Goal: Task Accomplishment & Management: Manage account settings

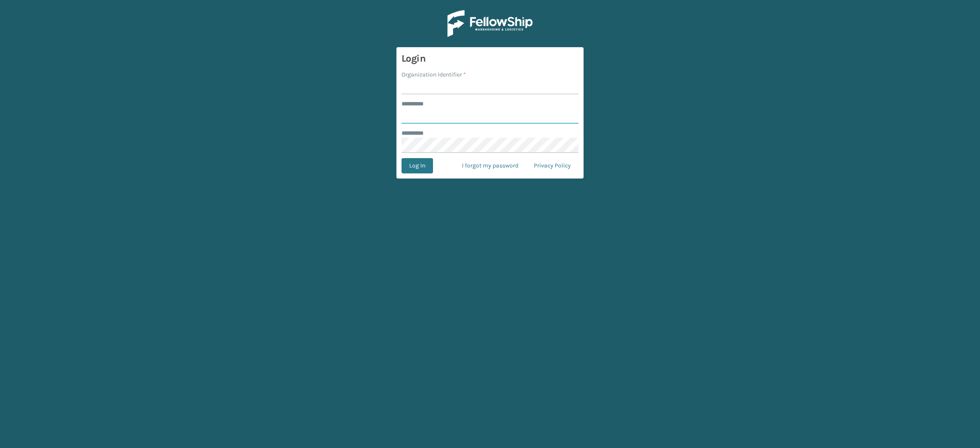
type input "**********"
click at [435, 84] on input "Organization Identifier *" at bounding box center [490, 86] width 177 height 15
type input "SuperAdminOrganization"
click at [413, 172] on button "Log In" at bounding box center [417, 165] width 31 height 15
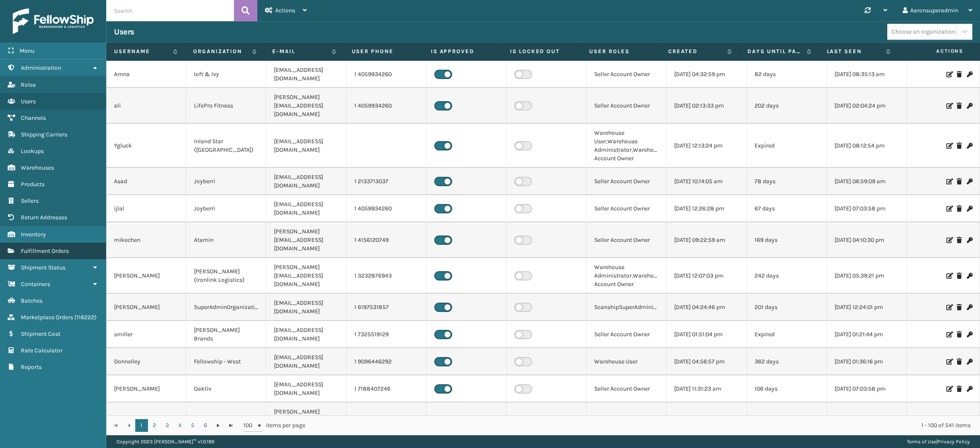
click at [76, 246] on link "Fulfillment Orders" at bounding box center [53, 251] width 106 height 17
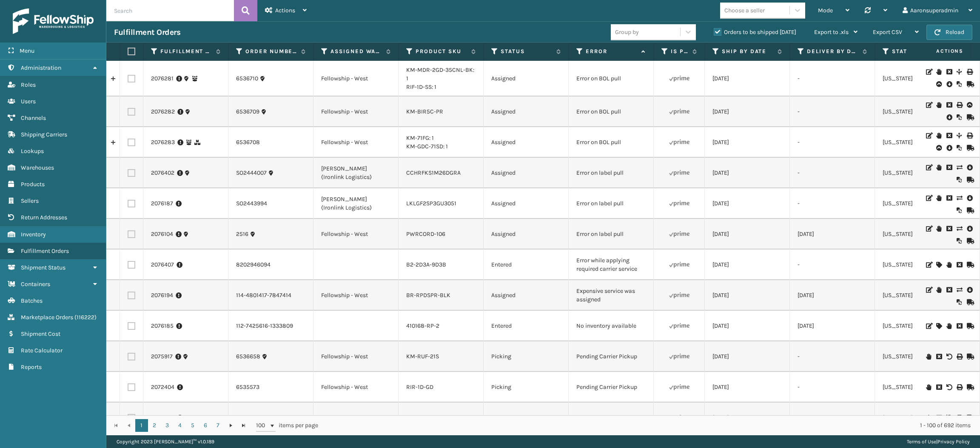
click at [183, 13] on input "text" at bounding box center [170, 10] width 128 height 21
paste input "2075561"
click at [183, 13] on input "2075561" at bounding box center [170, 10] width 128 height 21
type input "2075561"
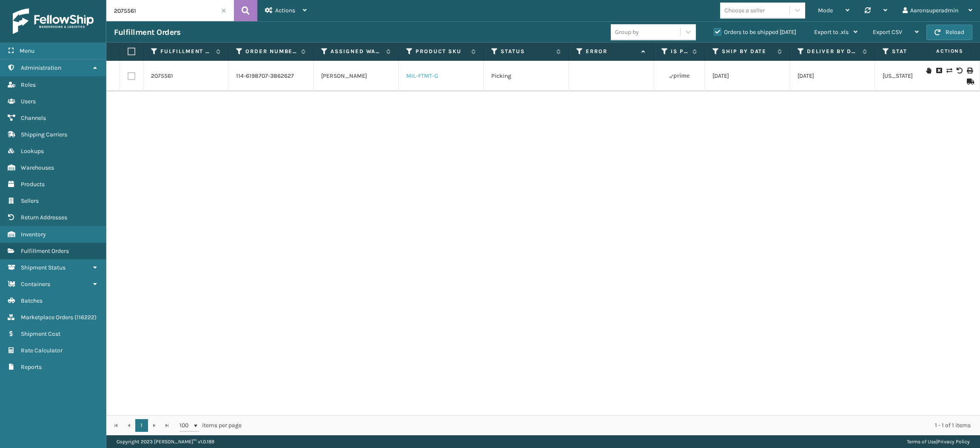
click at [418, 76] on link "MIL-FTMT-G" at bounding box center [422, 75] width 32 height 7
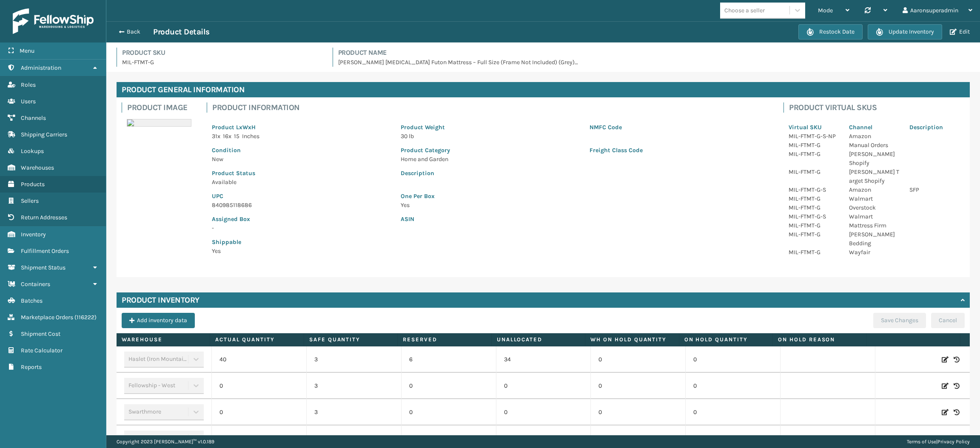
scroll to position [243, 0]
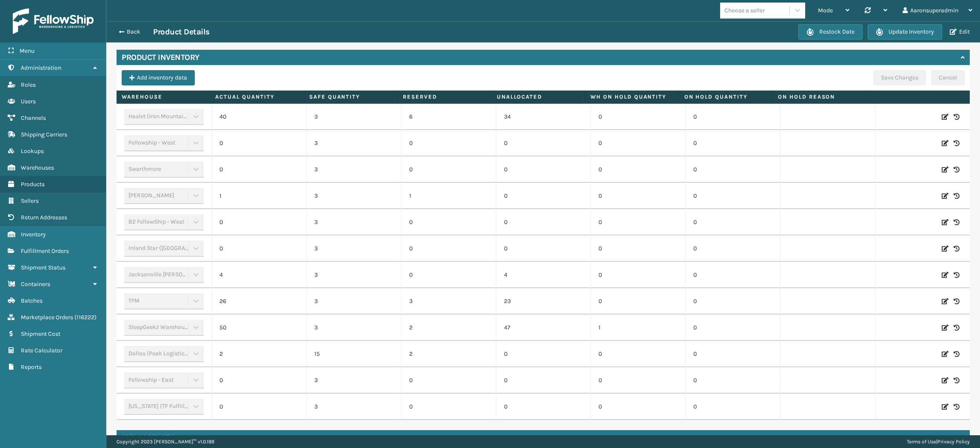
click at [942, 192] on icon at bounding box center [945, 196] width 7 height 9
click at [222, 194] on span "Decrease value" at bounding box center [225, 197] width 7 height 7
type input "0"
click at [881, 191] on button "ADD" at bounding box center [891, 196] width 21 height 10
click at [873, 70] on button "Save Changes" at bounding box center [899, 77] width 53 height 15
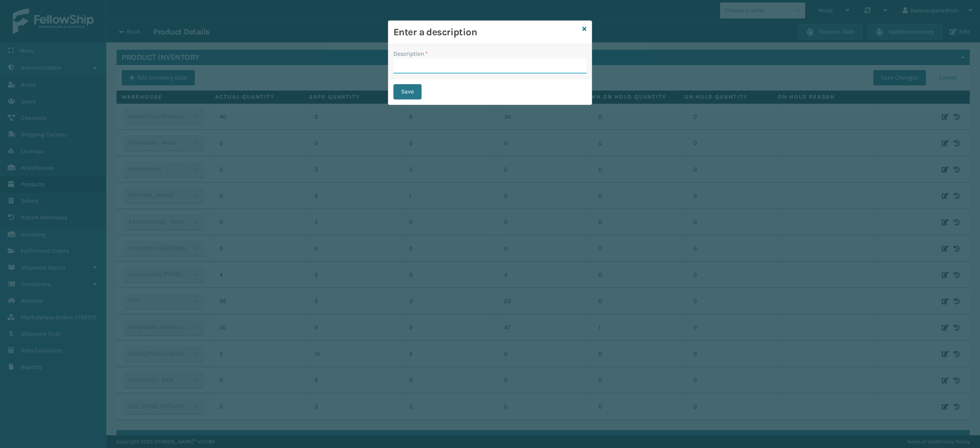
click at [519, 70] on input "Description *" at bounding box center [490, 65] width 193 height 15
type input "safety reduced"
click at [413, 89] on button "Save" at bounding box center [408, 91] width 28 height 15
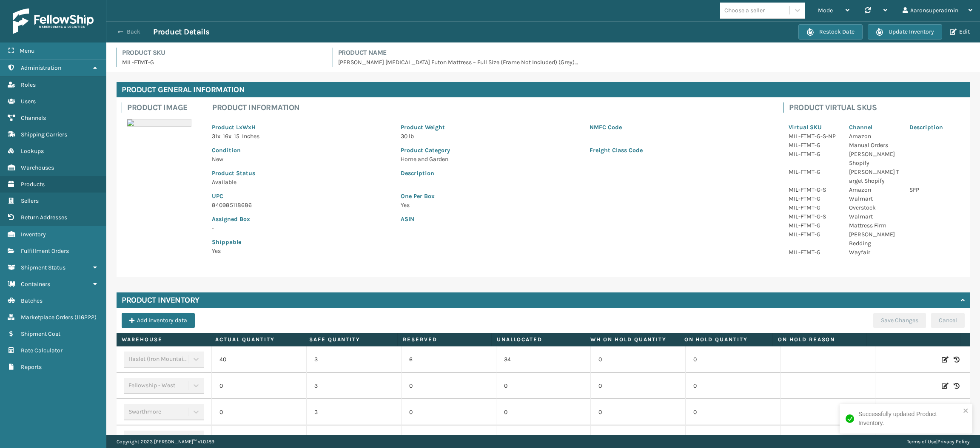
click at [124, 30] on button "Back" at bounding box center [133, 32] width 39 height 8
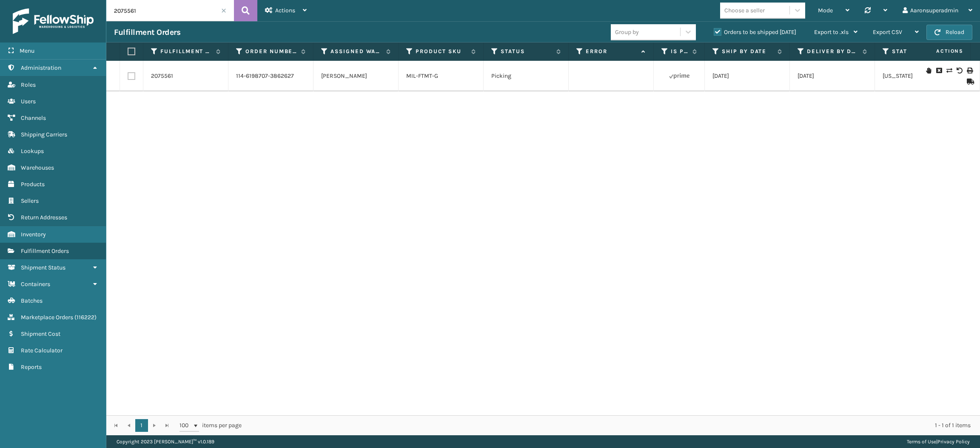
click at [947, 68] on icon at bounding box center [949, 71] width 5 height 6
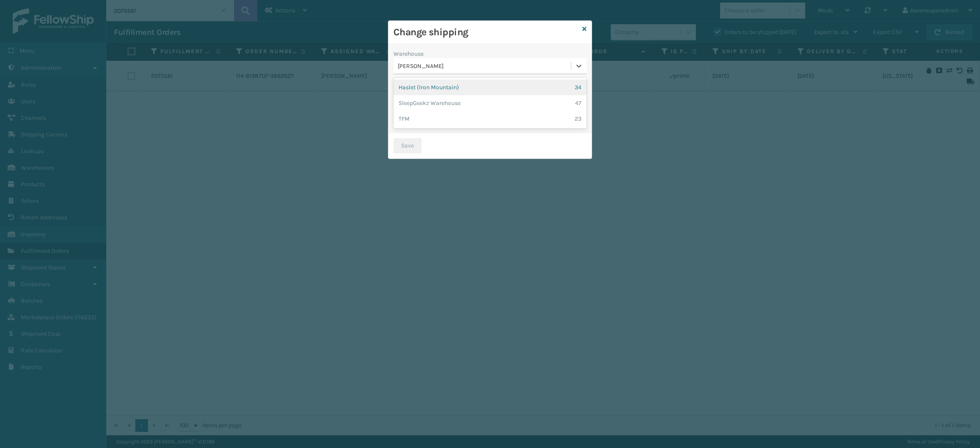
click at [519, 70] on div "[PERSON_NAME]" at bounding box center [485, 66] width 174 height 9
click at [468, 90] on div "Haslet (Iron Mountain) 34" at bounding box center [490, 88] width 193 height 16
click at [468, 90] on div "Select..." at bounding box center [482, 96] width 177 height 14
click at [451, 83] on div "Carrier Service *" at bounding box center [490, 84] width 193 height 9
click at [400, 117] on label at bounding box center [402, 118] width 17 height 9
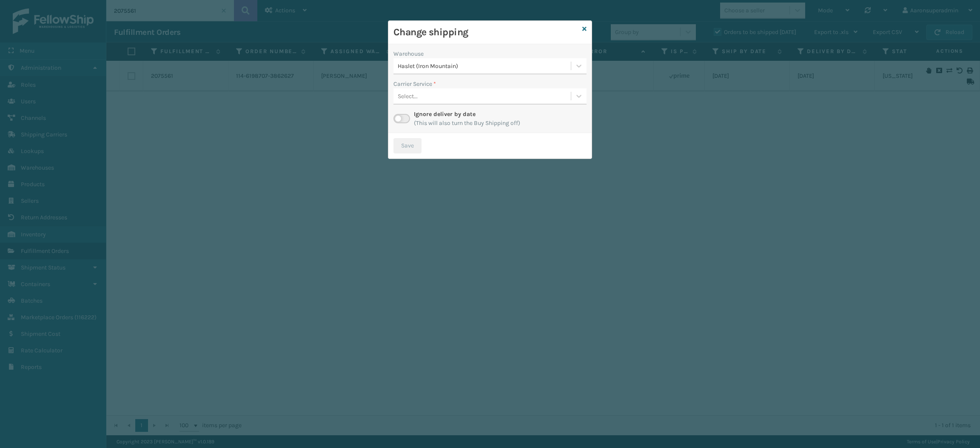
click at [399, 117] on input "checkbox" at bounding box center [397, 117] width 6 height 6
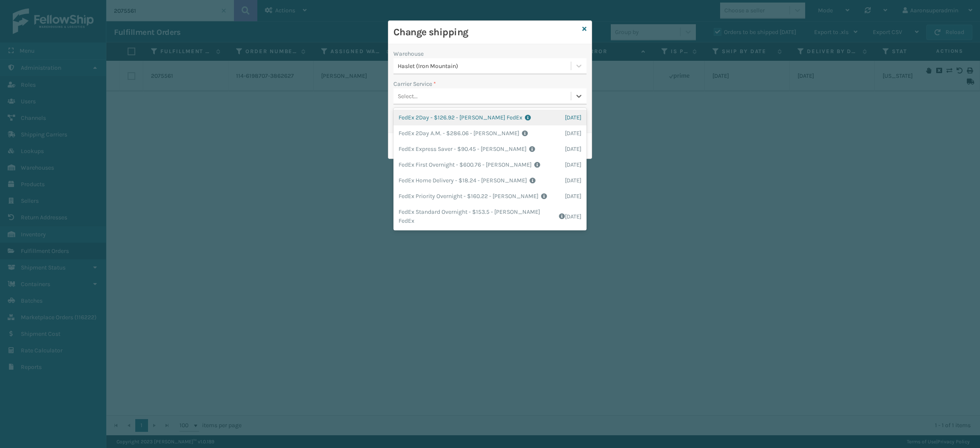
click at [423, 91] on div "Select..." at bounding box center [482, 96] width 177 height 14
click at [425, 172] on div "FedEx First Overnight - $600.76 - [PERSON_NAME] FedEx Shipping Cost $526.98 Sur…" at bounding box center [490, 165] width 193 height 16
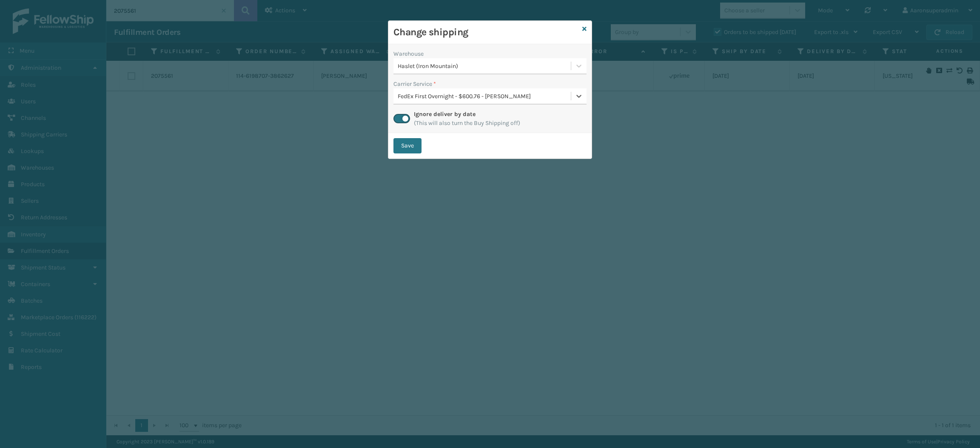
click at [420, 93] on div "FedEx First Overnight - $600.76 - [PERSON_NAME]" at bounding box center [485, 96] width 174 height 9
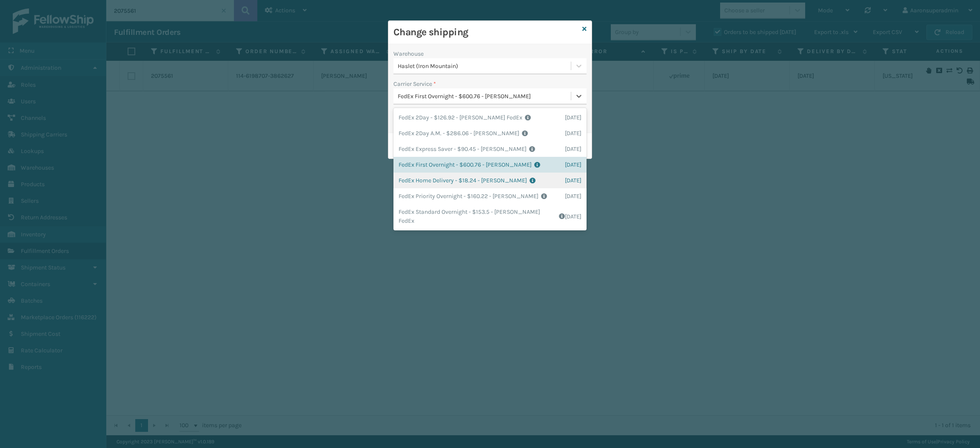
click at [424, 183] on div "FedEx Home Delivery - $18.24 - [PERSON_NAME] FedEx Shipping Cost $16 Surplus Co…" at bounding box center [490, 181] width 193 height 16
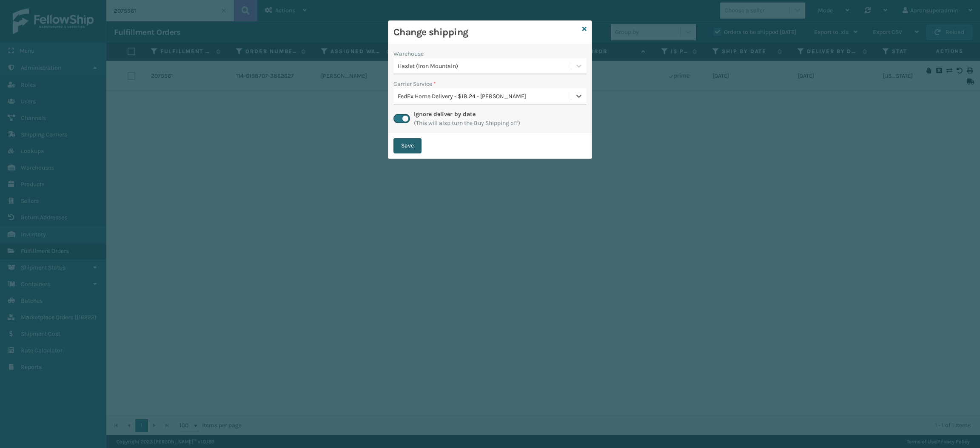
click at [407, 148] on button "Save" at bounding box center [408, 145] width 28 height 15
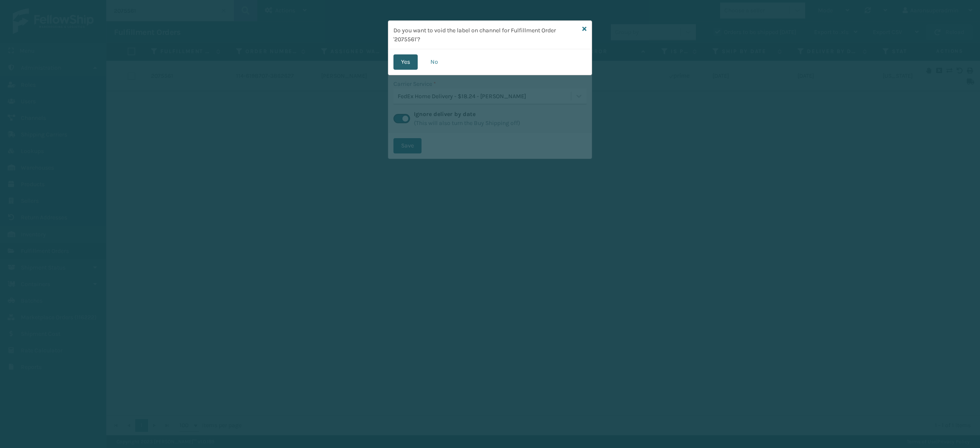
click at [404, 63] on button "Yes" at bounding box center [406, 61] width 24 height 15
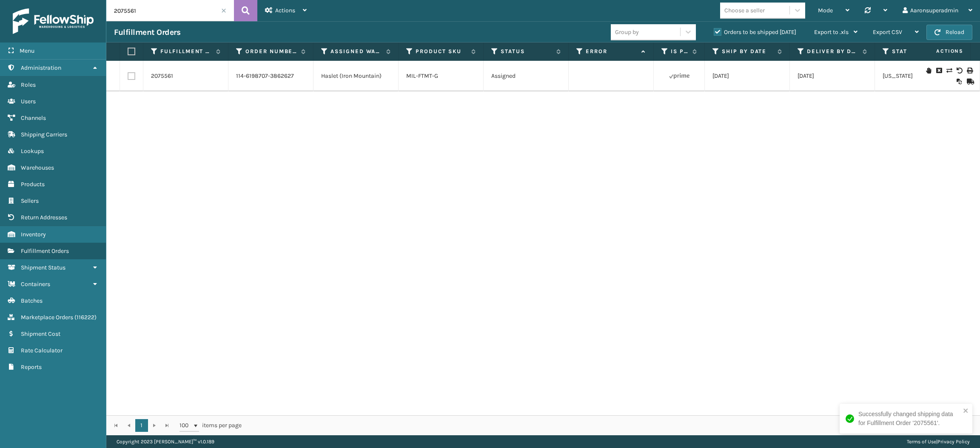
click at [222, 10] on span at bounding box center [223, 10] width 5 height 5
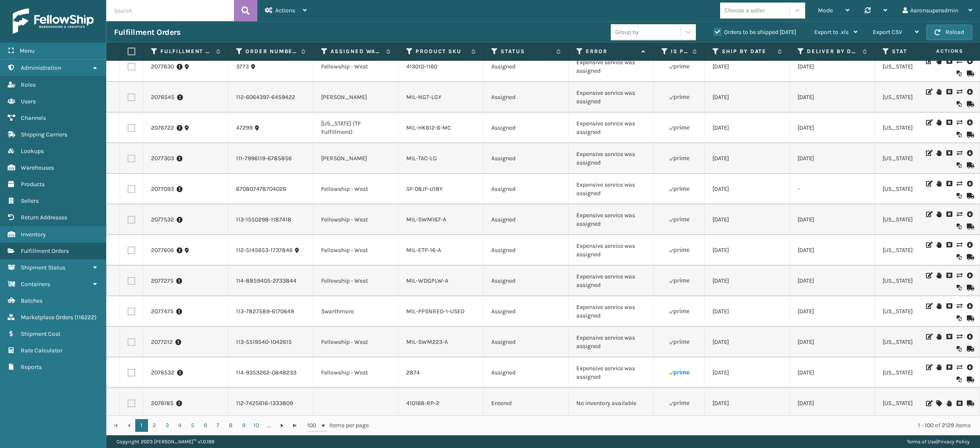
scroll to position [1009, 0]
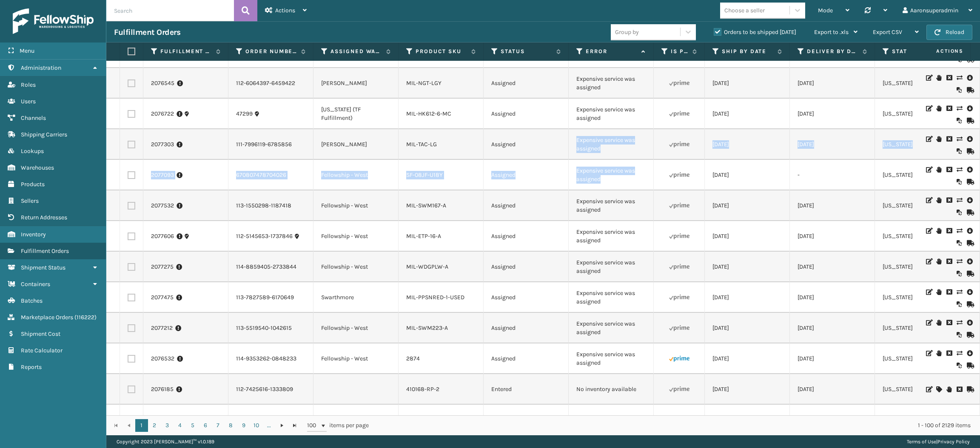
drag, startPoint x: 603, startPoint y: 186, endPoint x: 563, endPoint y: 151, distance: 53.6
click at [629, 180] on td "Expensive service was assigned" at bounding box center [611, 175] width 85 height 31
drag, startPoint x: 613, startPoint y: 184, endPoint x: 557, endPoint y: 162, distance: 60.2
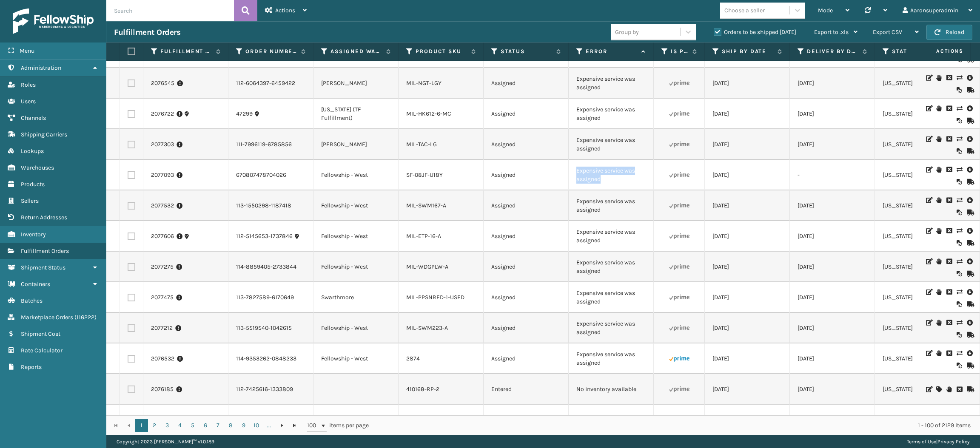
copy tr "Expensive service was assigned"
click at [175, 12] on input "text" at bounding box center [170, 10] width 128 height 21
paste input "Expensive service was assigned"
type input "Expensive service was assigned"
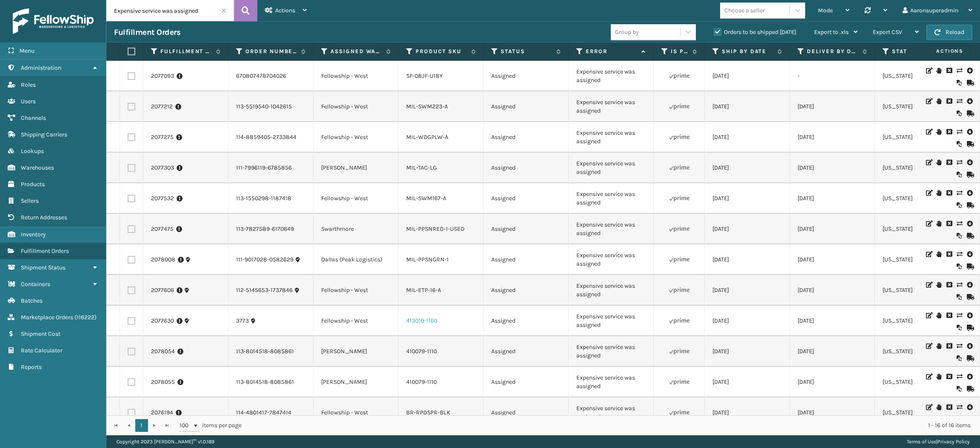
scroll to position [144, 0]
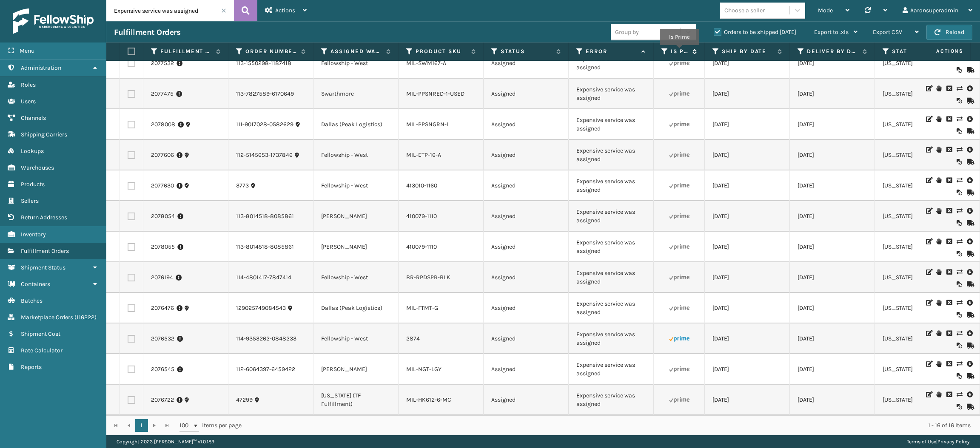
click at [678, 51] on label "Is Prime" at bounding box center [679, 52] width 17 height 8
click at [957, 392] on icon at bounding box center [959, 395] width 5 height 6
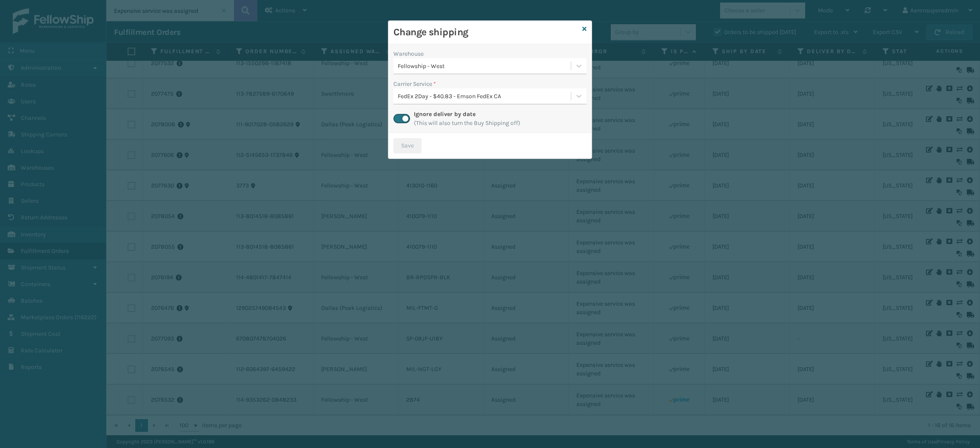
click at [413, 96] on div "FedEx 2Day - $40.83 - Emson FedEx CA" at bounding box center [485, 96] width 174 height 9
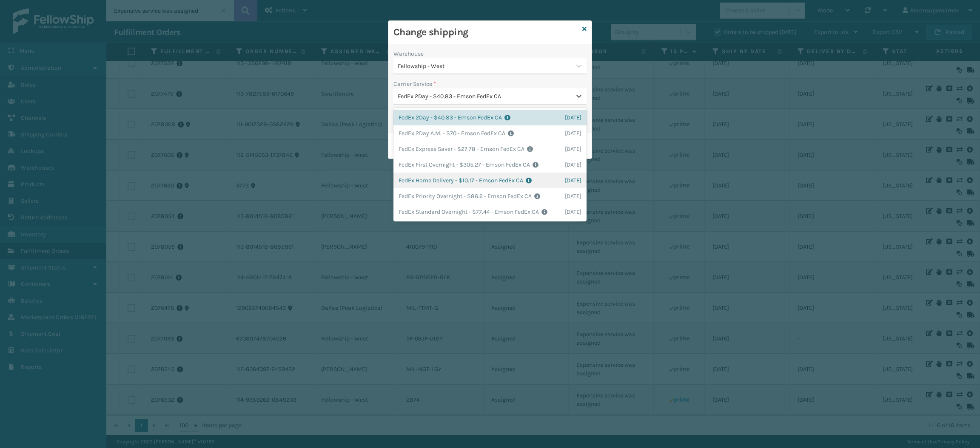
click at [415, 181] on div "FedEx Home Delivery - $10.17 - Emson FedEx CA Shipping Cost $10.17 Surplus Cost…" at bounding box center [490, 181] width 193 height 16
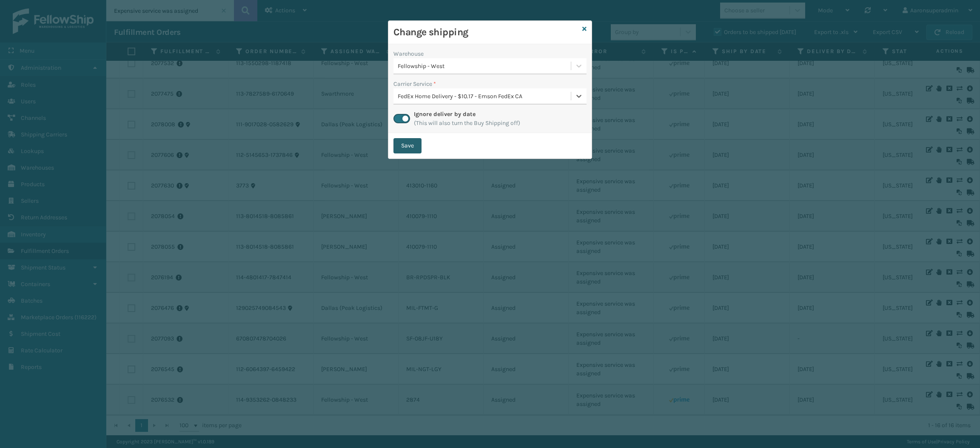
click at [402, 152] on button "Save" at bounding box center [408, 145] width 28 height 15
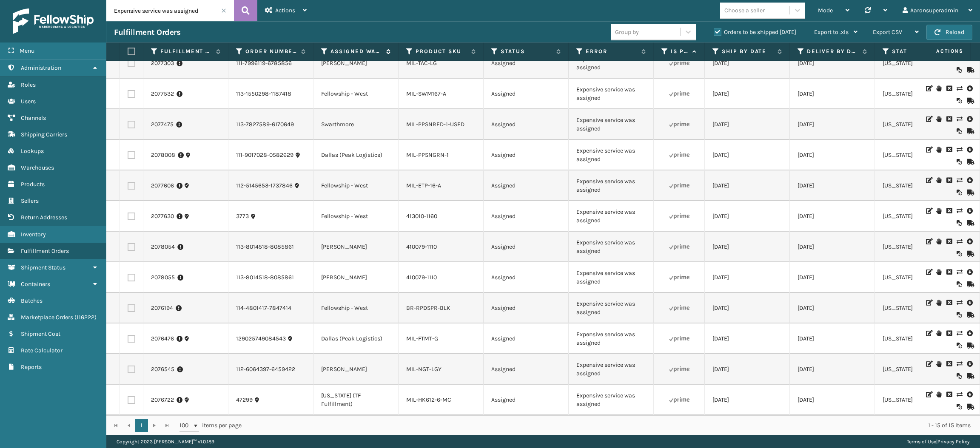
click at [340, 48] on label "Assigned Warehouse" at bounding box center [356, 52] width 51 height 8
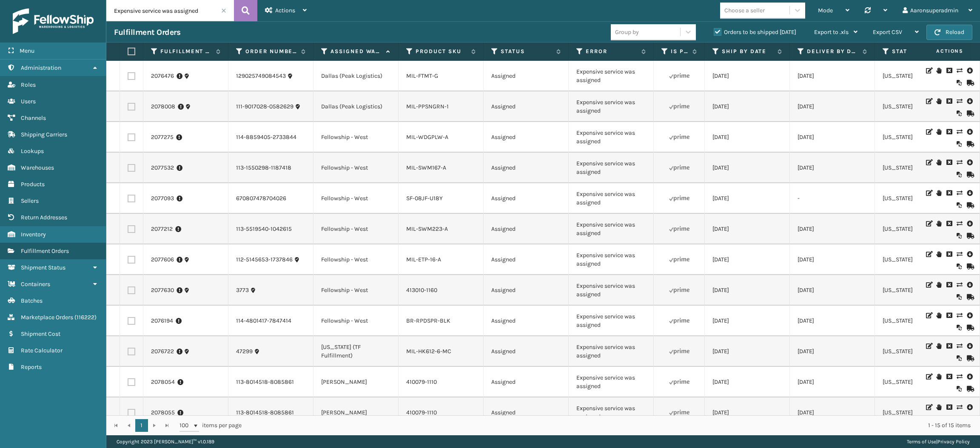
click at [957, 101] on icon at bounding box center [959, 101] width 5 height 6
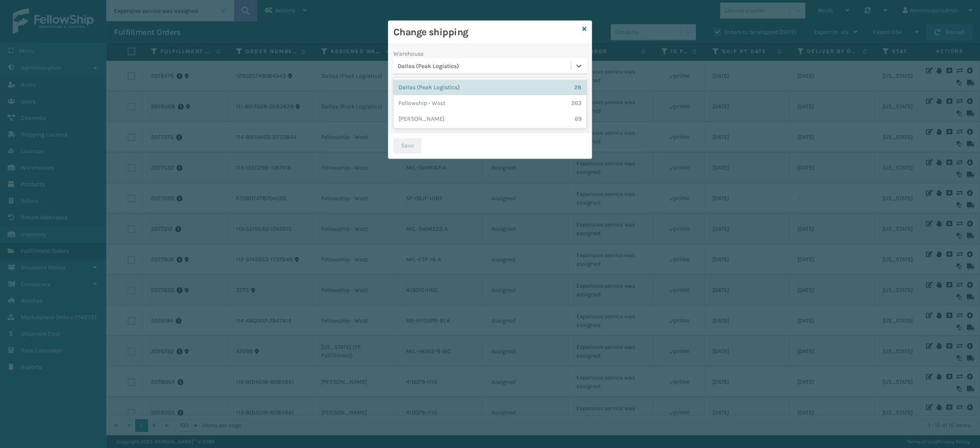
click at [463, 66] on div "Dallas (Peak Logistics)" at bounding box center [485, 66] width 174 height 9
click at [455, 49] on div "Warehouse" at bounding box center [490, 53] width 193 height 9
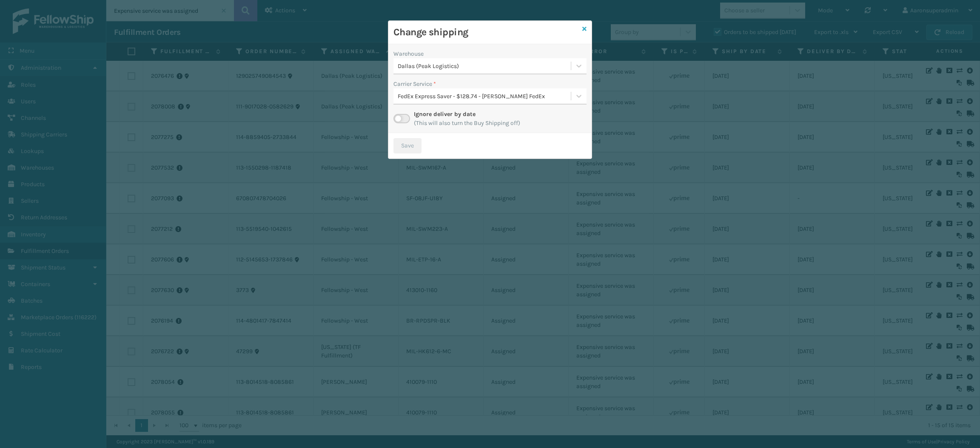
click at [582, 29] on icon at bounding box center [584, 29] width 4 height 6
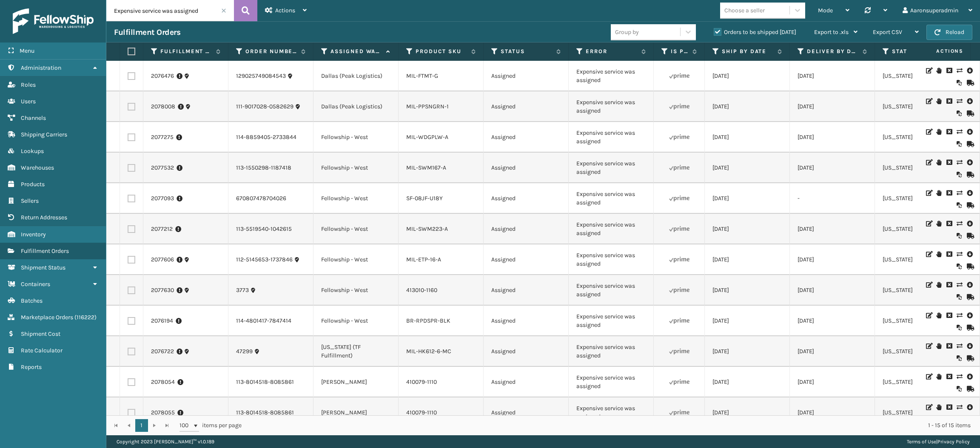
click at [128, 109] on label at bounding box center [132, 107] width 8 height 8
click at [128, 108] on input "checkbox" at bounding box center [128, 106] width 0 height 6
checkbox input "true"
click at [129, 78] on label at bounding box center [132, 76] width 8 height 8
click at [128, 78] on input "checkbox" at bounding box center [128, 75] width 0 height 6
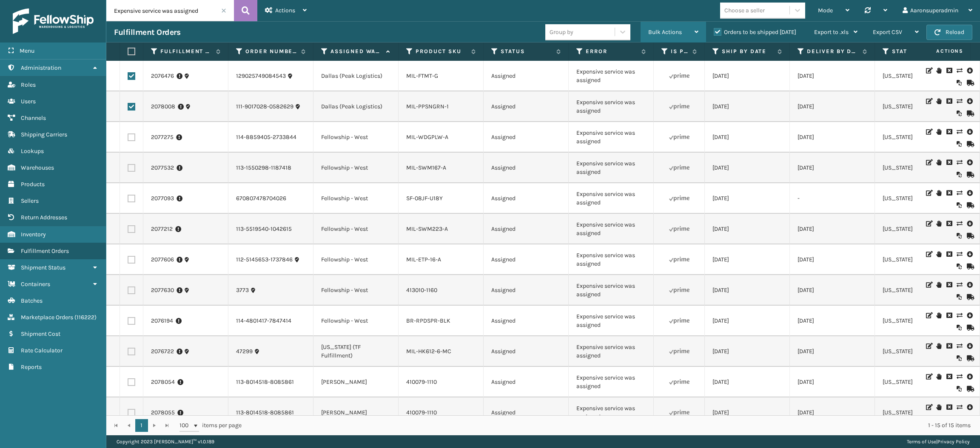
click at [661, 35] on span "Bulk Actions" at bounding box center [665, 32] width 34 height 7
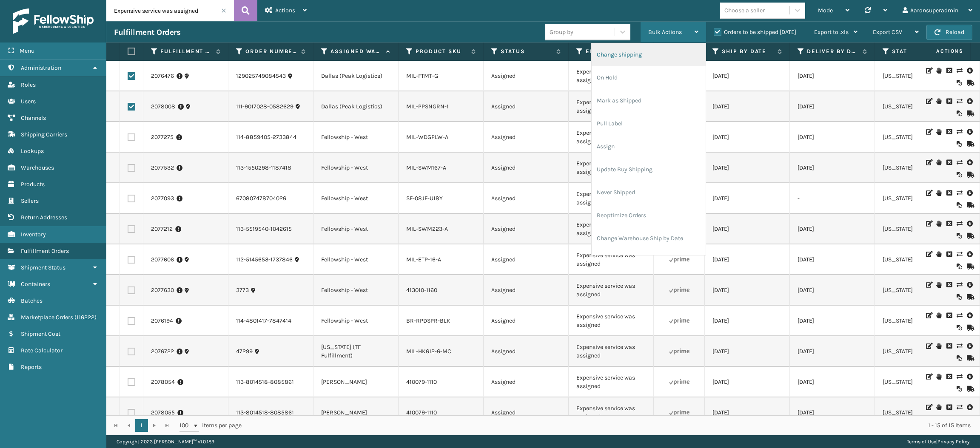
click at [635, 57] on li "Change shipping" at bounding box center [649, 54] width 114 height 23
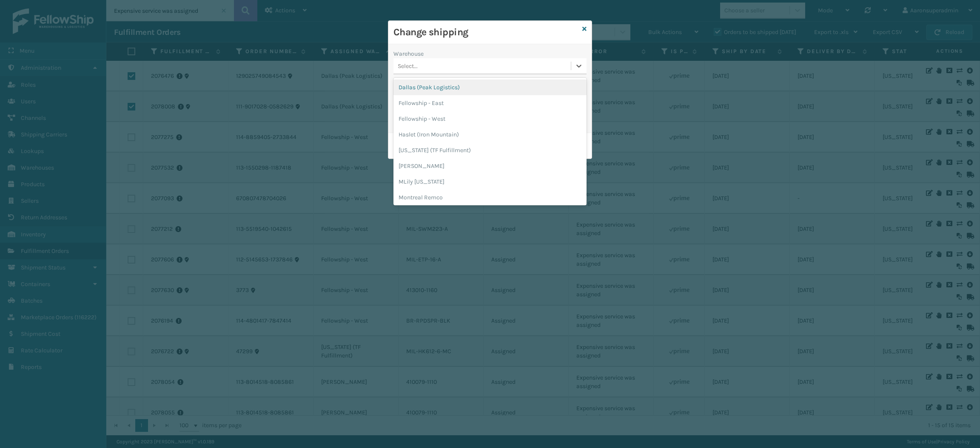
drag, startPoint x: 446, startPoint y: 68, endPoint x: 445, endPoint y: 63, distance: 5.4
click at [445, 63] on div "Select..." at bounding box center [482, 66] width 177 height 14
click at [439, 93] on div "Dallas (Peak Logistics)" at bounding box center [490, 88] width 193 height 16
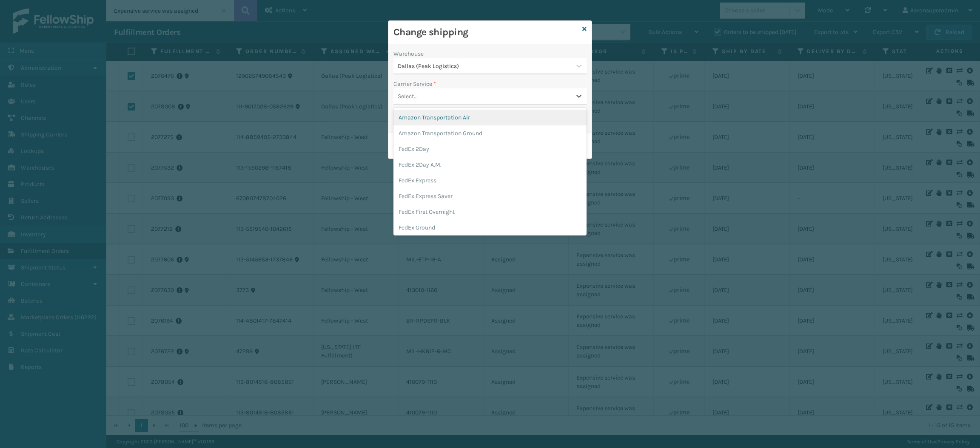
click at [417, 96] on div "Select..." at bounding box center [408, 96] width 20 height 9
click at [421, 160] on div "FedEx Home Delivery" at bounding box center [490, 166] width 193 height 16
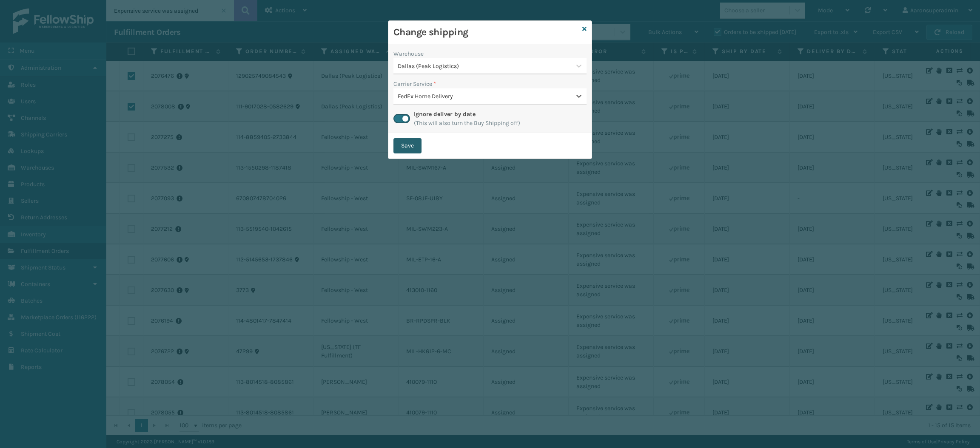
click at [402, 144] on button "Save" at bounding box center [408, 145] width 28 height 15
checkbox input "false"
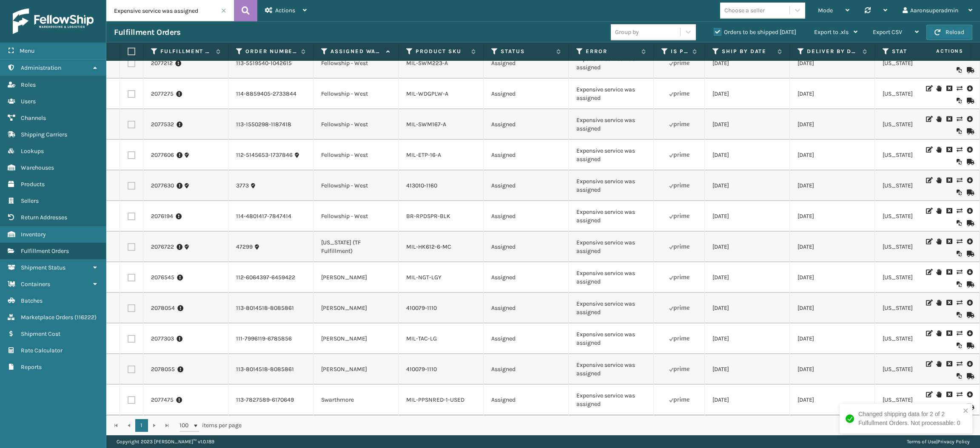
click at [132, 274] on label at bounding box center [132, 278] width 8 height 8
click at [128, 274] on input "checkbox" at bounding box center [128, 277] width 0 height 6
checkbox input "true"
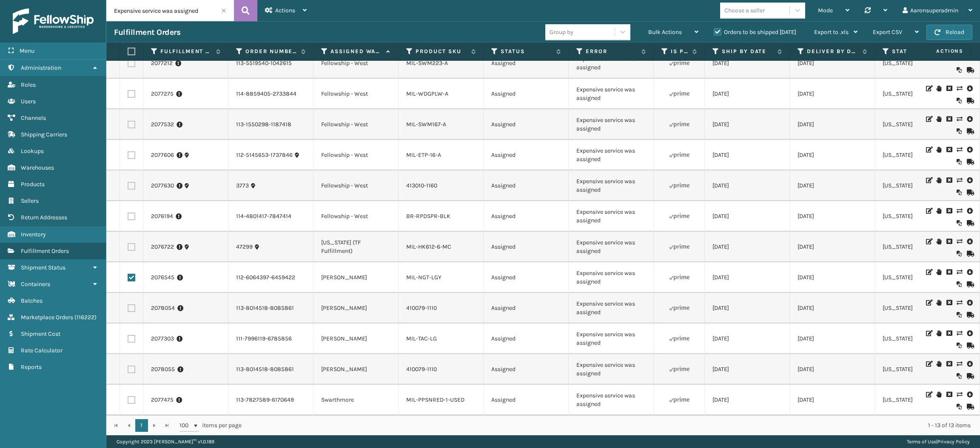
click at [131, 305] on label at bounding box center [132, 309] width 8 height 8
click at [128, 305] on input "checkbox" at bounding box center [128, 308] width 0 height 6
checkbox input "true"
click at [126, 328] on td at bounding box center [131, 339] width 23 height 31
click at [130, 366] on label at bounding box center [132, 370] width 8 height 8
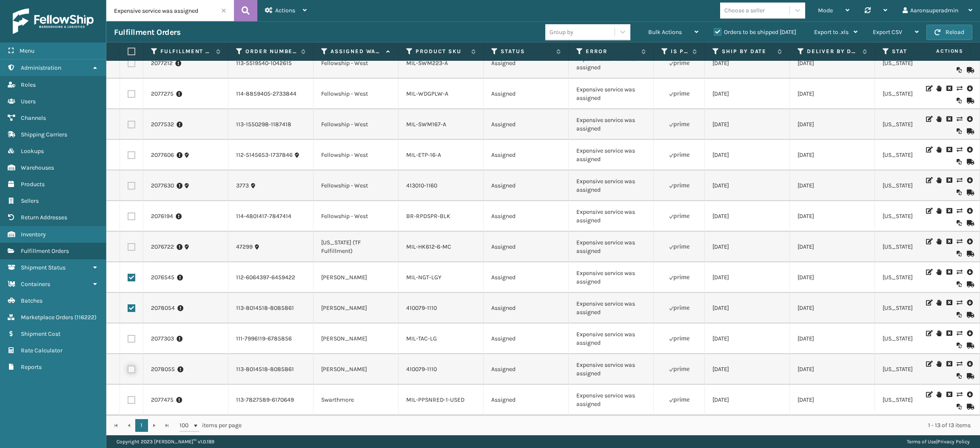
click at [128, 366] on input "checkbox" at bounding box center [128, 369] width 0 height 6
checkbox input "true"
click at [130, 335] on label at bounding box center [132, 339] width 8 height 8
click at [128, 335] on input "checkbox" at bounding box center [128, 338] width 0 height 6
checkbox input "true"
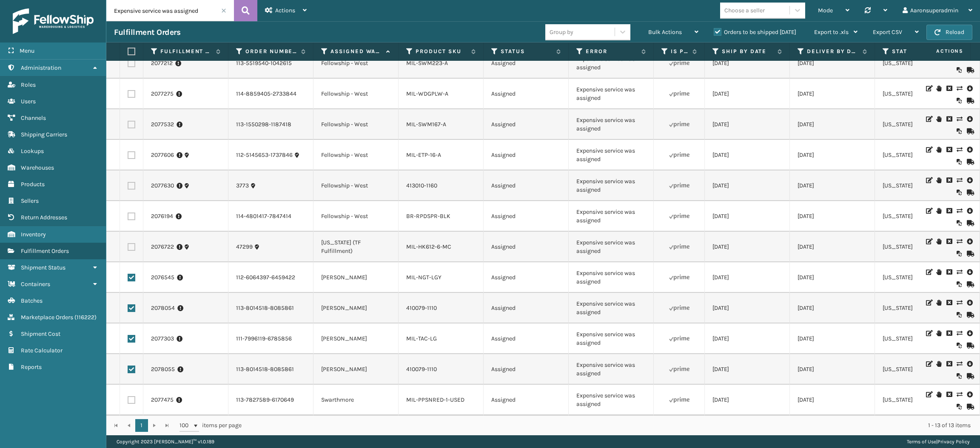
click at [667, 17] on div "Mode Regular Mode Picking Mode Labeling Mode Palletizing Mode Exit Scan Mode Ch…" at bounding box center [647, 10] width 666 height 21
click at [665, 26] on div "Bulk Actions" at bounding box center [673, 32] width 50 height 21
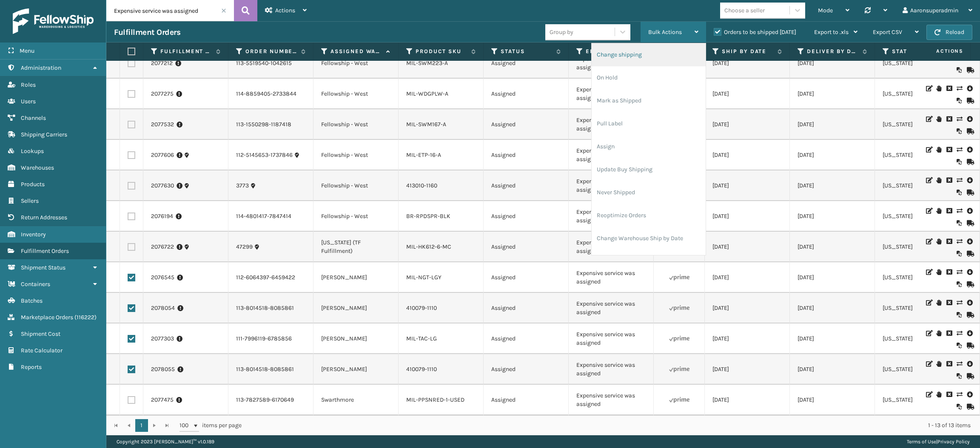
click at [630, 57] on li "Change shipping" at bounding box center [649, 54] width 114 height 23
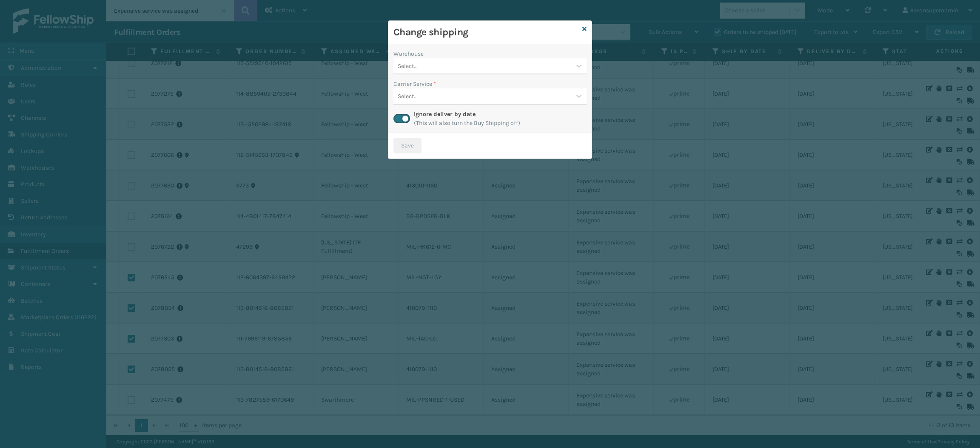
click at [433, 64] on div "Select..." at bounding box center [482, 66] width 177 height 14
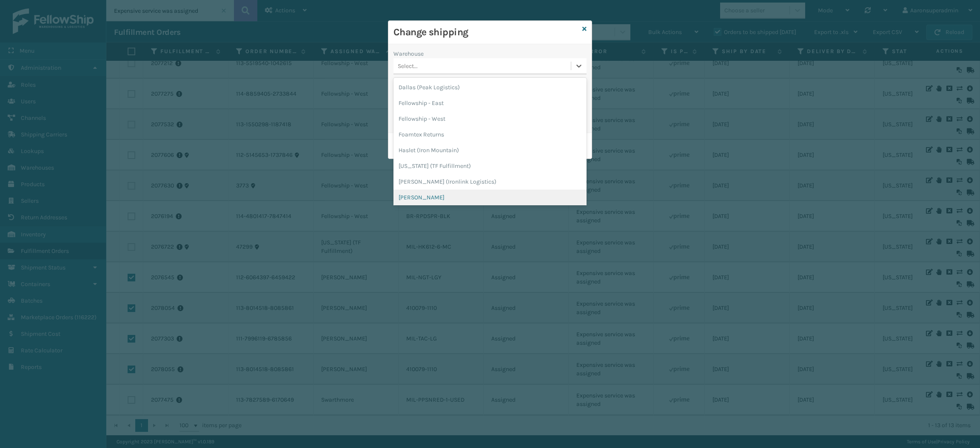
click at [425, 193] on div "[PERSON_NAME]" at bounding box center [490, 198] width 193 height 16
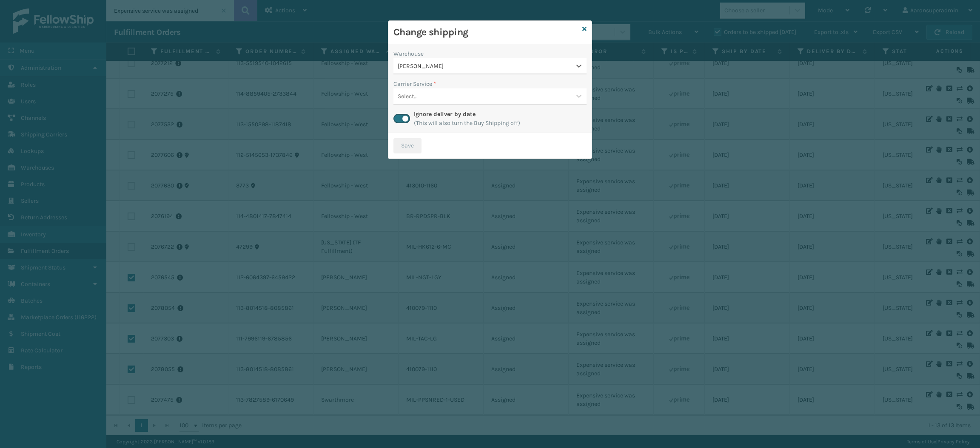
click at [416, 98] on div "Select..." at bounding box center [408, 96] width 20 height 9
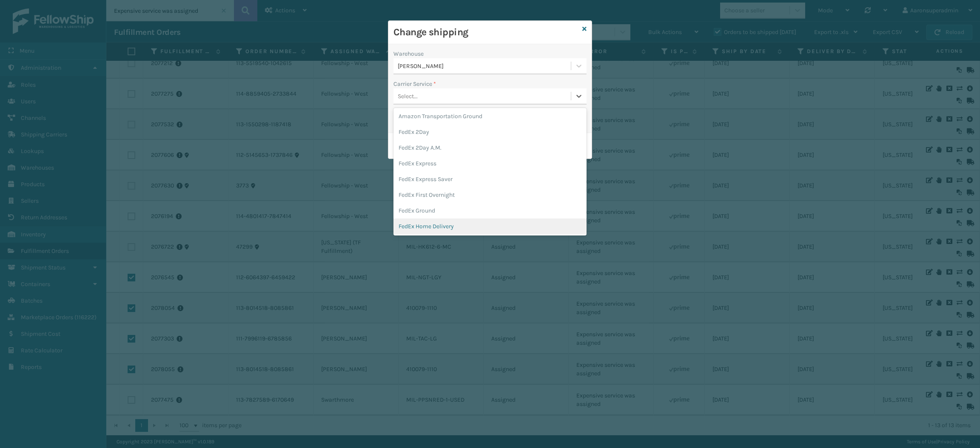
click at [427, 223] on div "FedEx Home Delivery" at bounding box center [490, 227] width 193 height 16
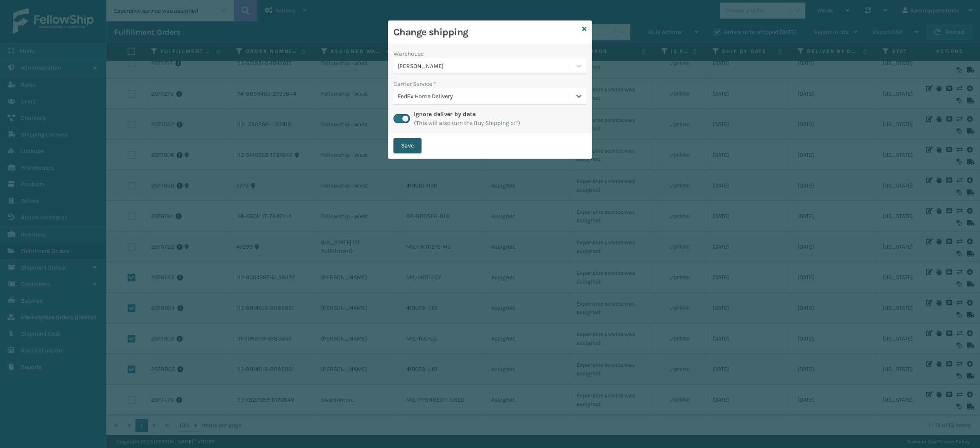
click at [412, 150] on button "Save" at bounding box center [408, 145] width 28 height 15
checkbox input "false"
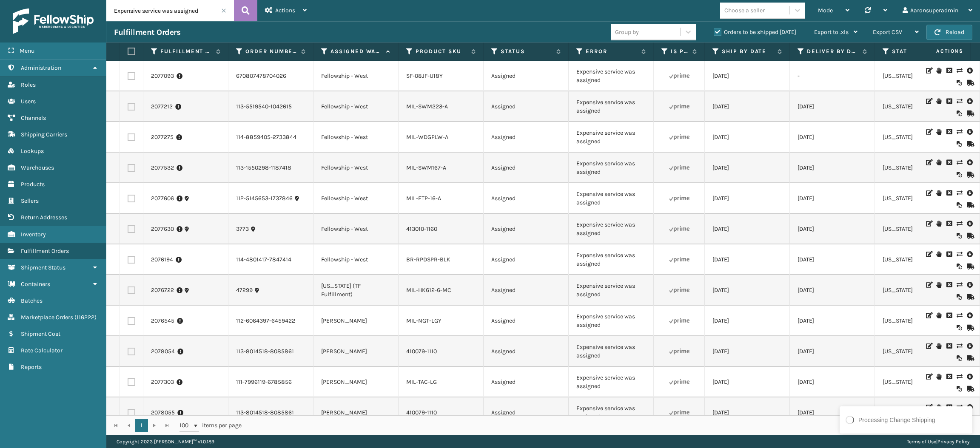
click at [129, 264] on label at bounding box center [132, 260] width 8 height 8
click at [128, 262] on input "checkbox" at bounding box center [128, 259] width 0 height 6
checkbox input "true"
click at [131, 228] on label at bounding box center [132, 229] width 8 height 8
click at [128, 228] on input "checkbox" at bounding box center [128, 228] width 0 height 6
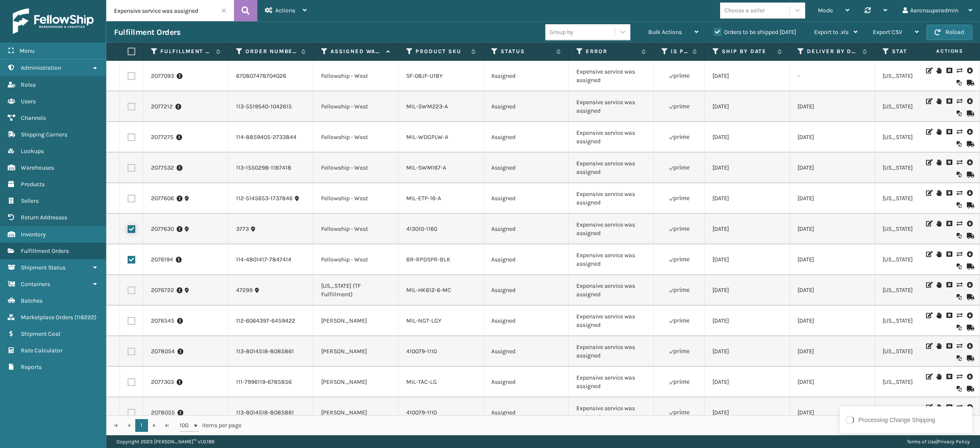
checkbox input "true"
click at [128, 197] on label at bounding box center [132, 199] width 8 height 8
click at [128, 197] on input "checkbox" at bounding box center [128, 198] width 0 height 6
checkbox input "true"
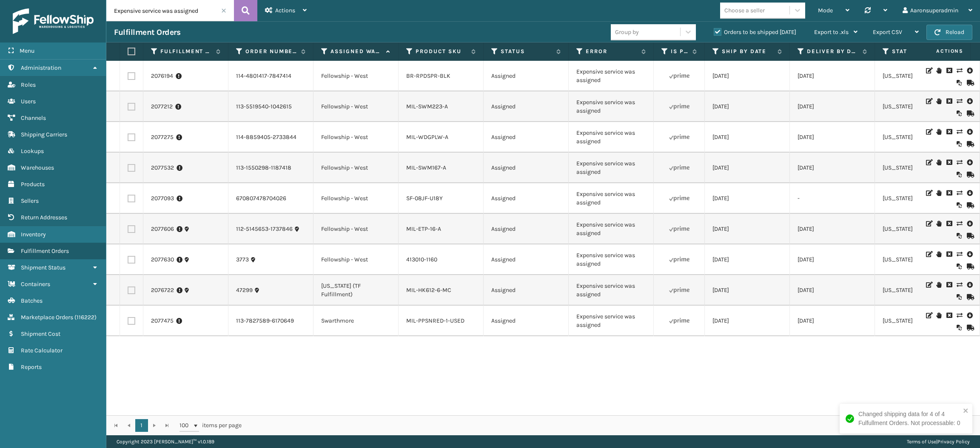
click at [128, 50] on label at bounding box center [130, 52] width 5 height 8
click at [128, 50] on input "checkbox" at bounding box center [128, 52] width 0 height 6
checkbox input "true"
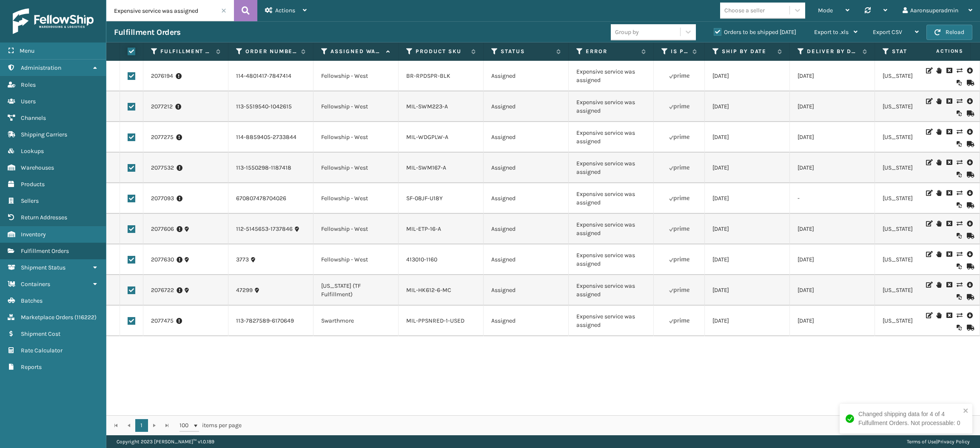
checkbox input "true"
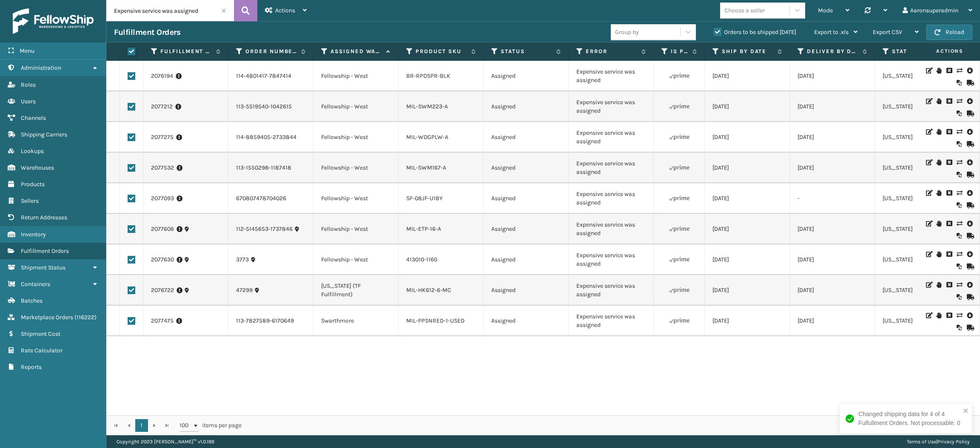
checkbox input "true"
click at [131, 321] on label at bounding box center [132, 321] width 8 height 8
click at [128, 321] on input "checkbox" at bounding box center [128, 320] width 0 height 6
checkbox input "false"
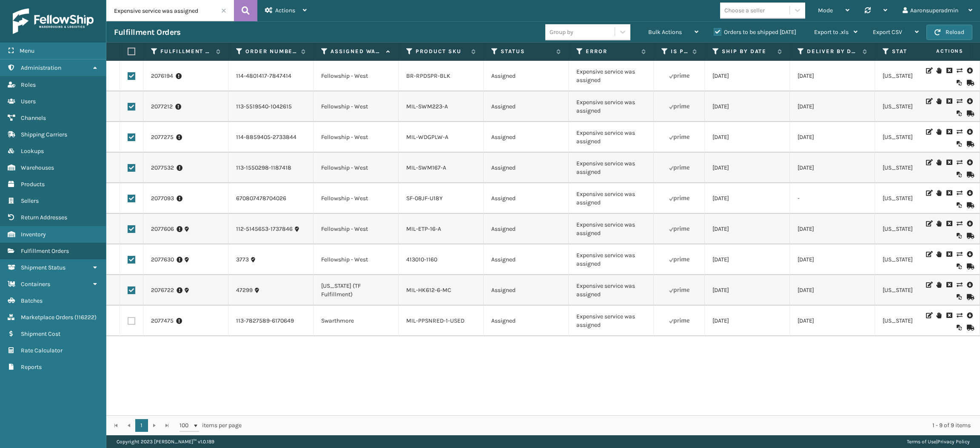
click at [130, 291] on label at bounding box center [132, 291] width 8 height 8
click at [128, 291] on input "checkbox" at bounding box center [128, 290] width 0 height 6
checkbox input "false"
click at [665, 30] on span "Bulk Actions" at bounding box center [665, 32] width 34 height 7
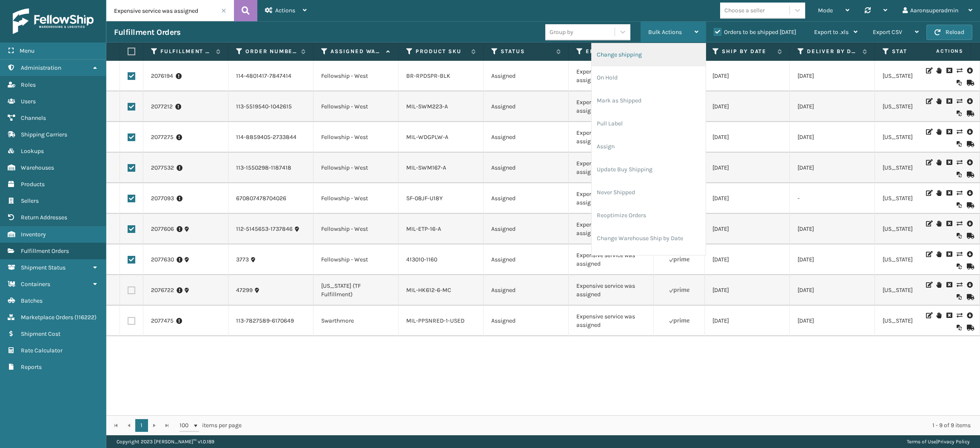
click at [645, 57] on li "Change shipping" at bounding box center [649, 54] width 114 height 23
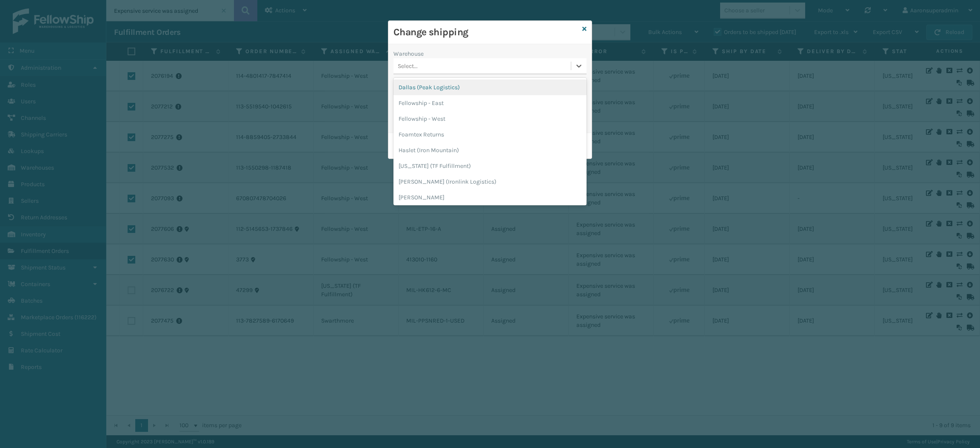
click at [443, 64] on div "Select..." at bounding box center [482, 66] width 177 height 14
click at [437, 117] on div "Fellowship - West" at bounding box center [490, 119] width 193 height 16
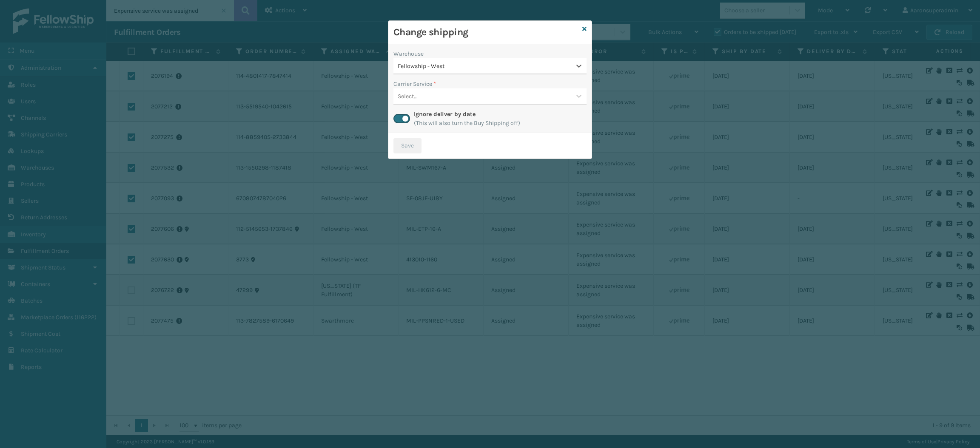
click at [422, 100] on div "Select..." at bounding box center [482, 96] width 177 height 14
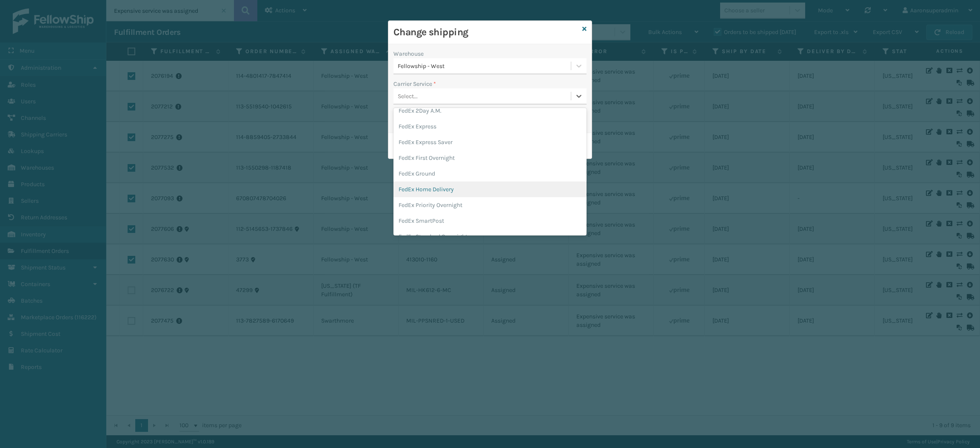
click at [418, 191] on div "FedEx Home Delivery" at bounding box center [490, 190] width 193 height 16
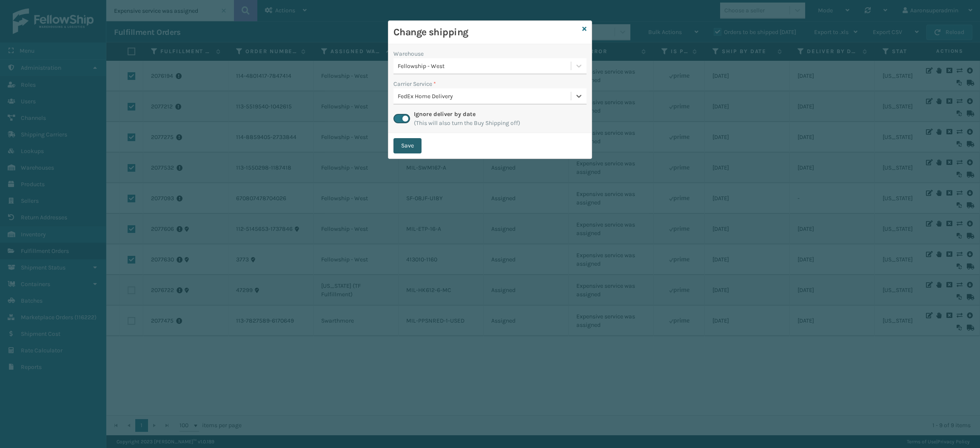
click at [406, 149] on button "Save" at bounding box center [408, 145] width 28 height 15
checkbox input "false"
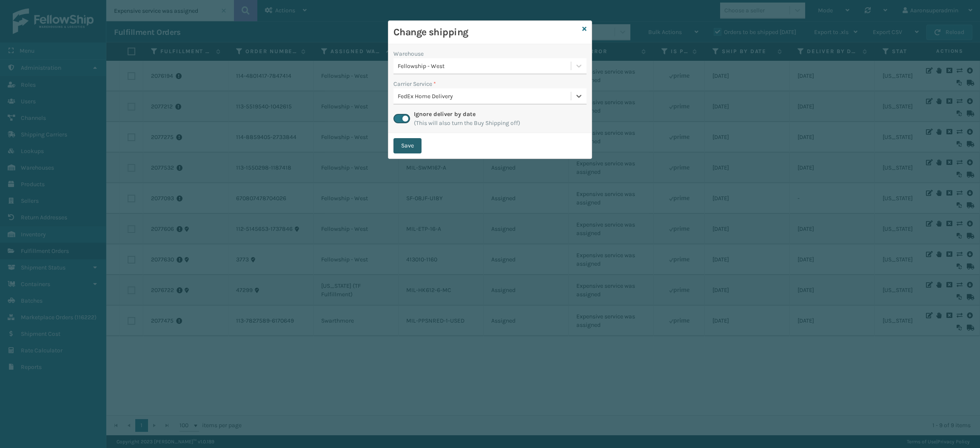
checkbox input "false"
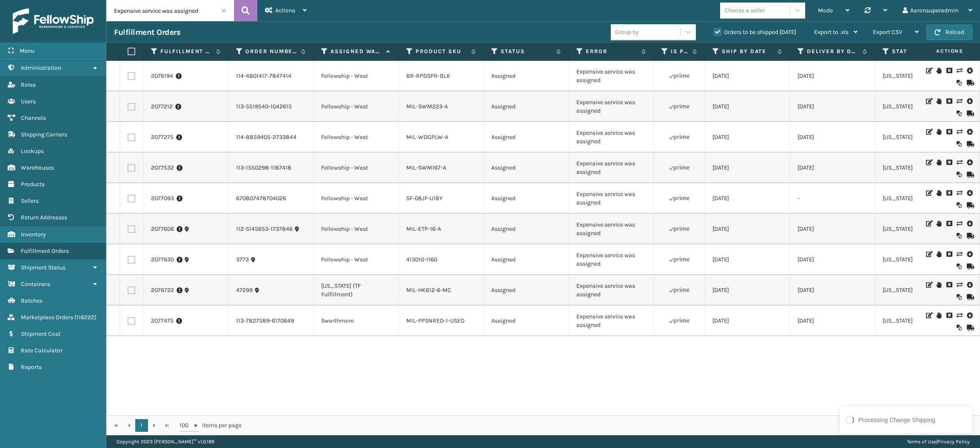
click at [223, 10] on span at bounding box center [223, 10] width 5 height 5
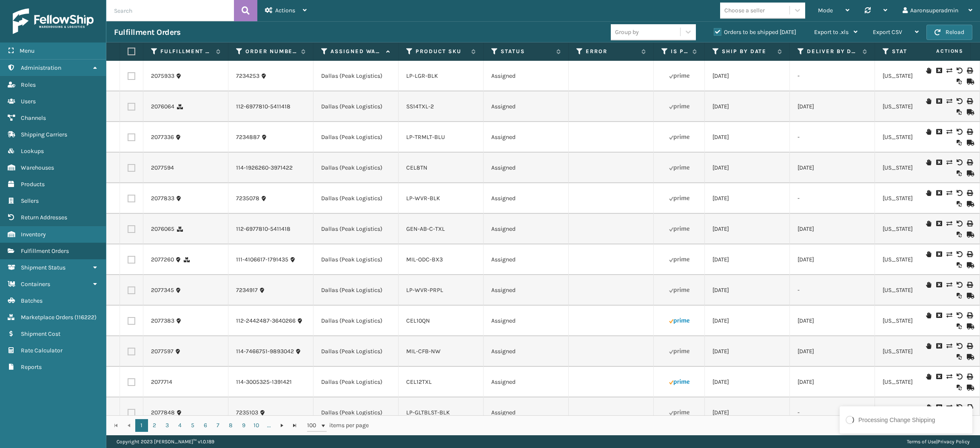
click at [599, 57] on th "Error" at bounding box center [611, 52] width 85 height 18
click at [596, 50] on label "Error" at bounding box center [611, 52] width 51 height 8
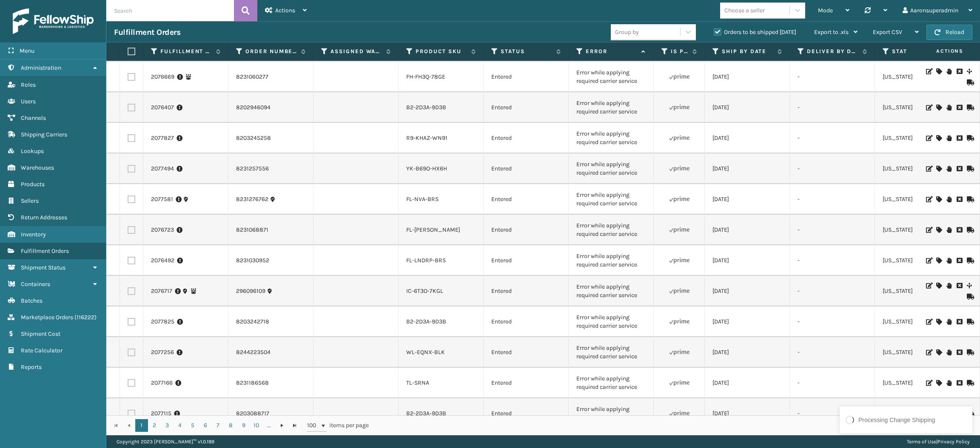
scroll to position [556, 0]
drag, startPoint x: 643, startPoint y: 175, endPoint x: 568, endPoint y: 165, distance: 75.1
click at [569, 165] on td "Error while applying required carrier service" at bounding box center [611, 168] width 85 height 31
copy td "Error while applying required carrier service"
click at [175, 9] on input "text" at bounding box center [170, 10] width 128 height 21
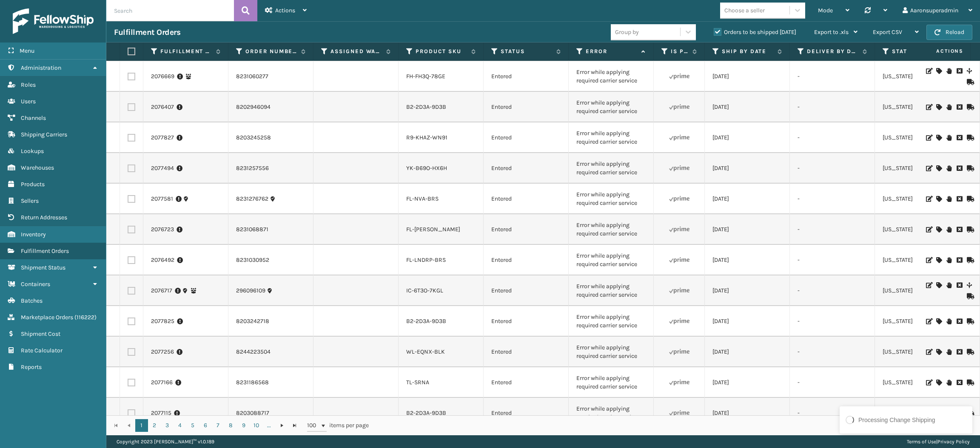
paste input "Error while applying required carrier service"
type input "Error while applying required carrier service"
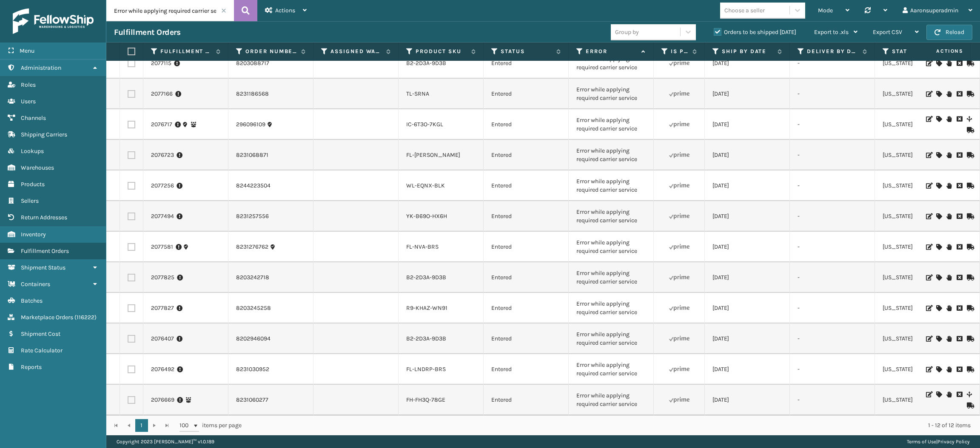
click at [126, 47] on th at bounding box center [131, 52] width 23 height 18
click at [132, 49] on label at bounding box center [130, 52] width 5 height 8
click at [128, 49] on input "checkbox" at bounding box center [128, 52] width 0 height 6
checkbox input "true"
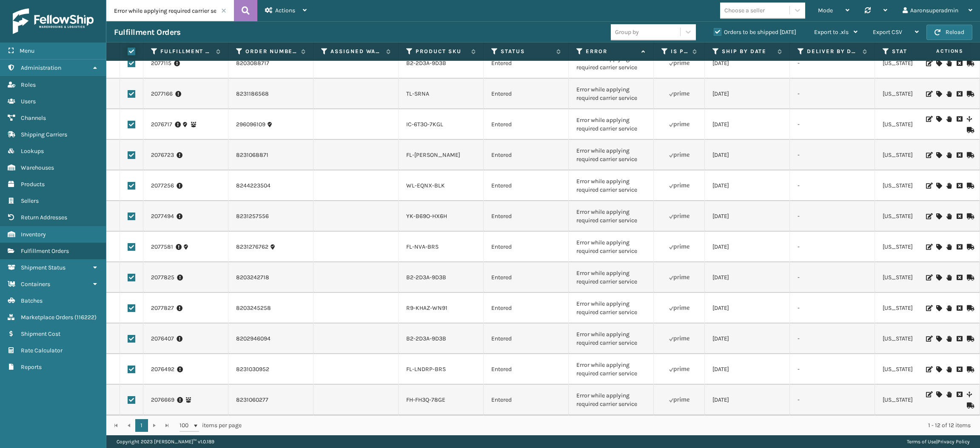
checkbox input "true"
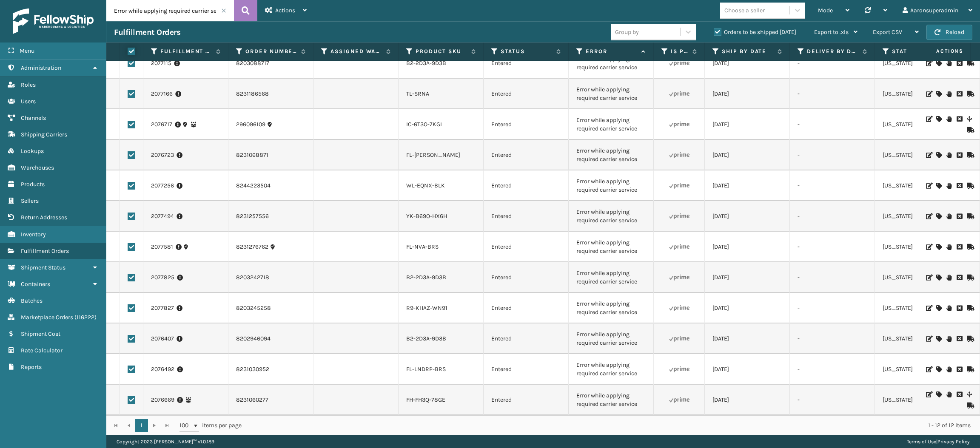
checkbox input "true"
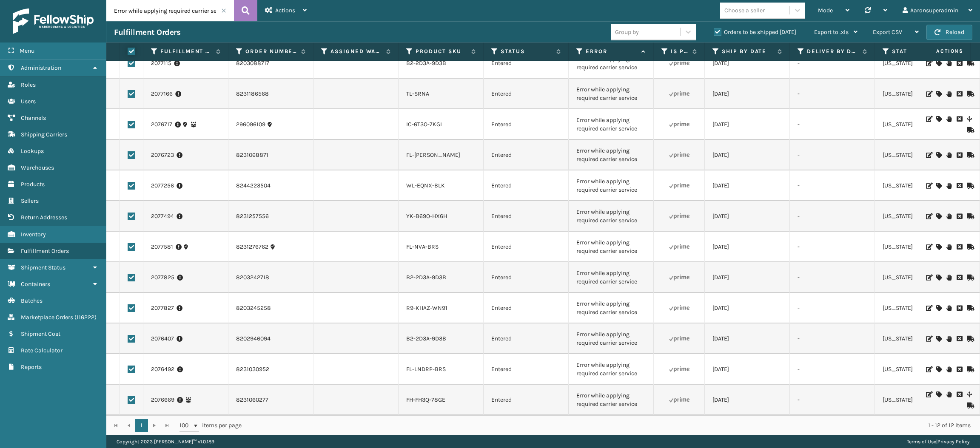
checkbox input "true"
click at [680, 30] on span "Bulk Actions" at bounding box center [665, 32] width 34 height 7
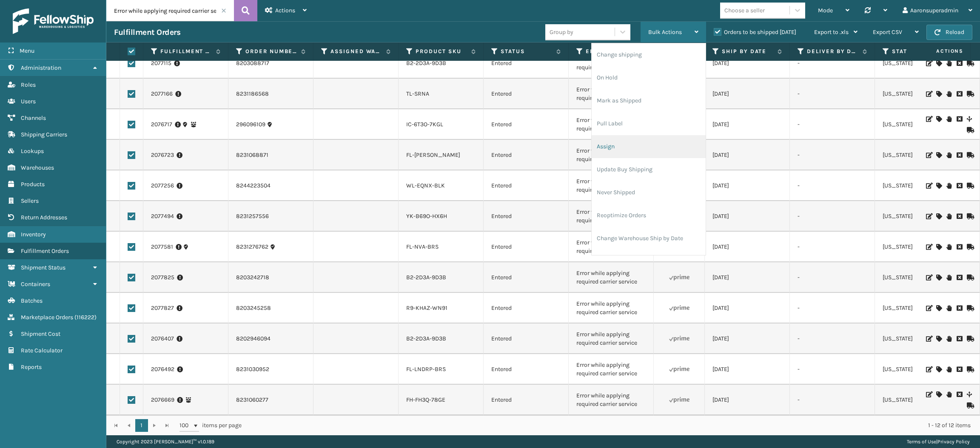
click at [618, 153] on li "Assign" at bounding box center [649, 146] width 114 height 23
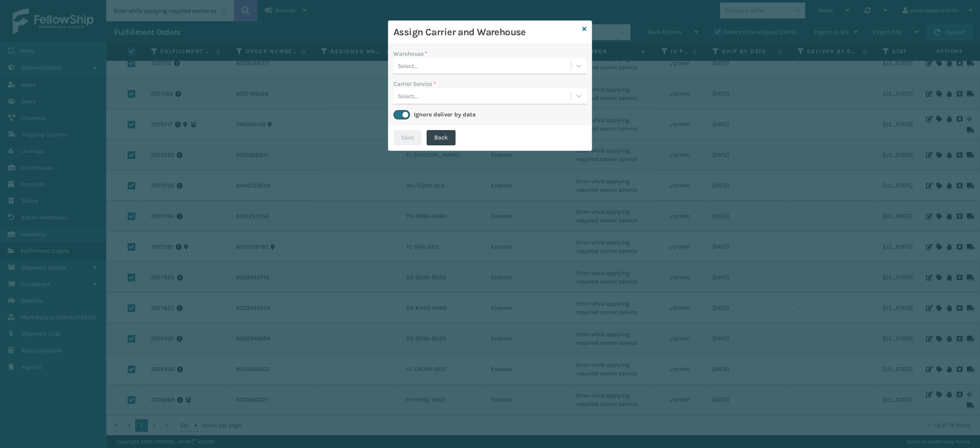
click at [413, 60] on div "Select..." at bounding box center [482, 66] width 177 height 14
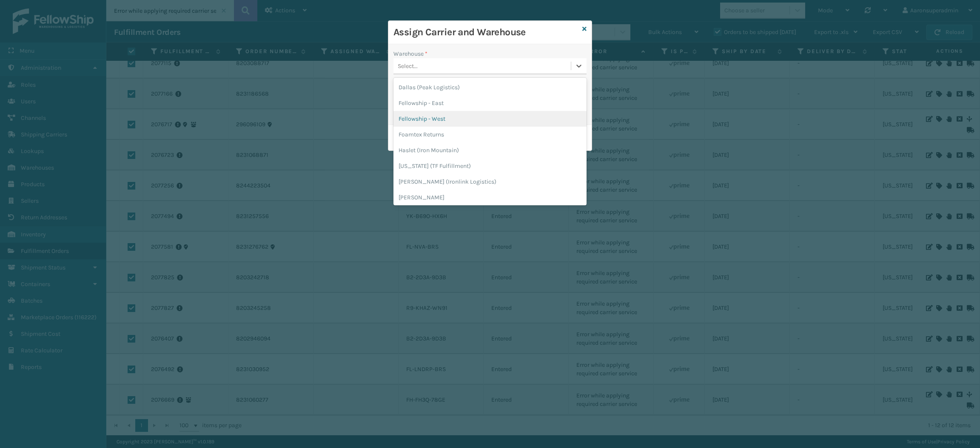
click at [428, 118] on div "Fellowship - West" at bounding box center [490, 119] width 193 height 16
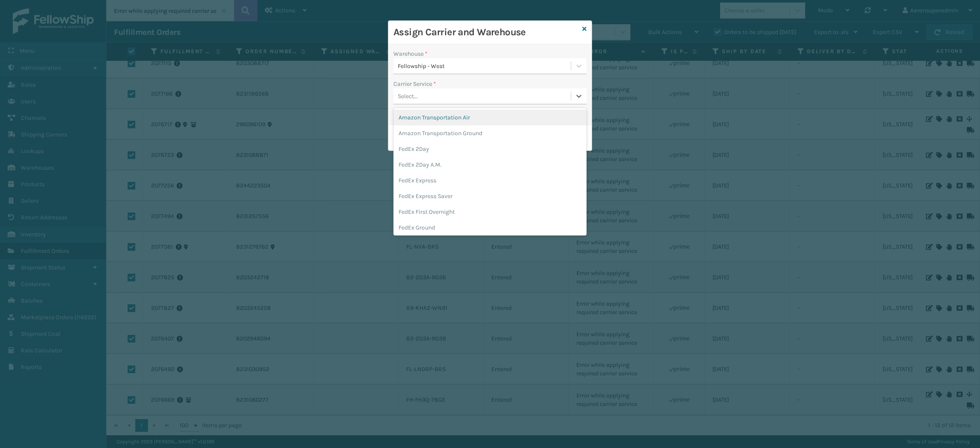
click at [412, 98] on div "Select..." at bounding box center [408, 96] width 20 height 9
click at [425, 213] on div "FedEx Home Delivery" at bounding box center [490, 213] width 193 height 16
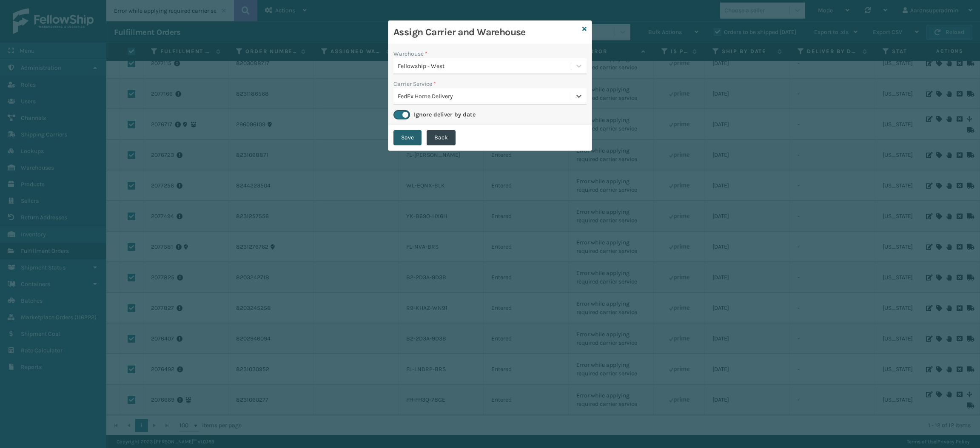
click at [402, 140] on button "Save" at bounding box center [408, 137] width 28 height 15
checkbox input "false"
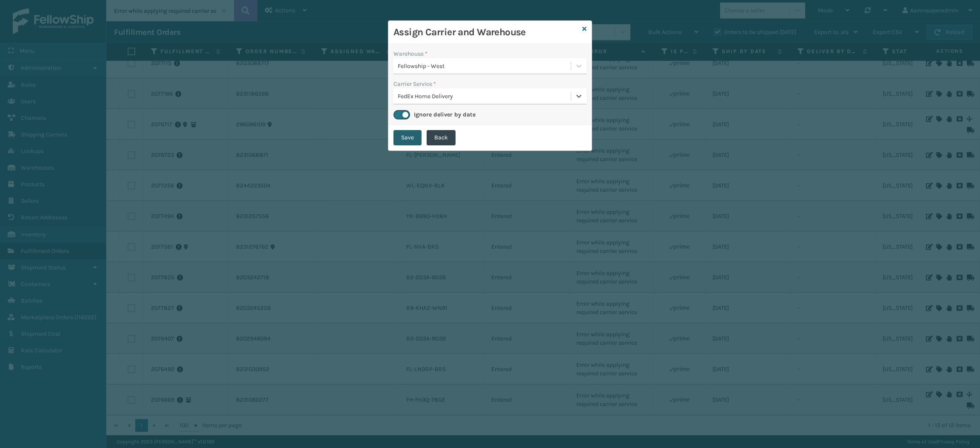
checkbox input "false"
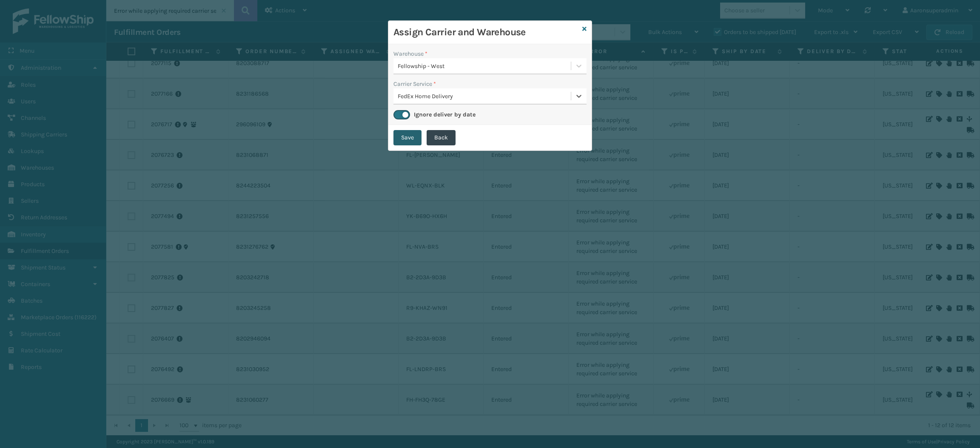
checkbox input "false"
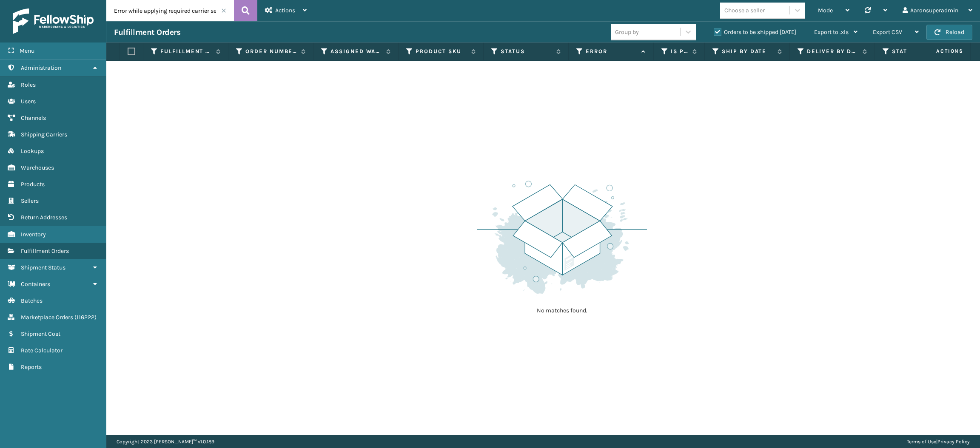
click at [224, 11] on span at bounding box center [223, 10] width 5 height 5
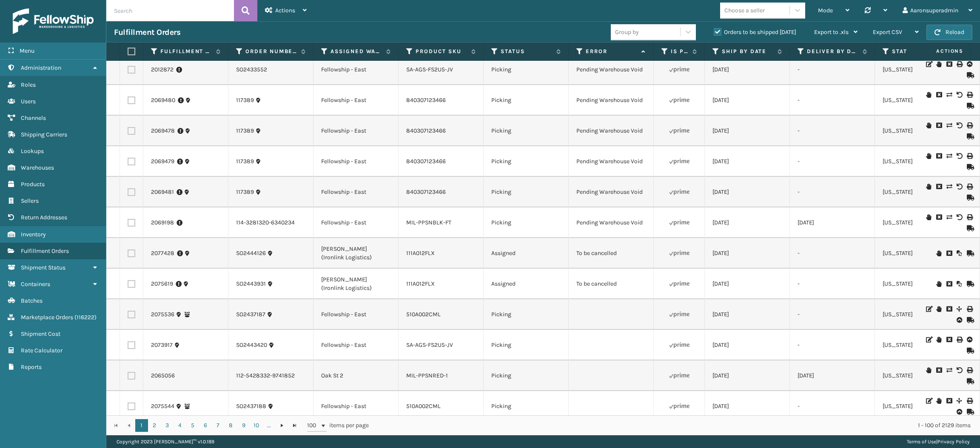
scroll to position [2247, 0]
click at [132, 289] on label at bounding box center [132, 285] width 8 height 8
click at [128, 287] on input "checkbox" at bounding box center [128, 284] width 0 height 6
checkbox input "true"
click at [135, 270] on td at bounding box center [131, 254] width 23 height 31
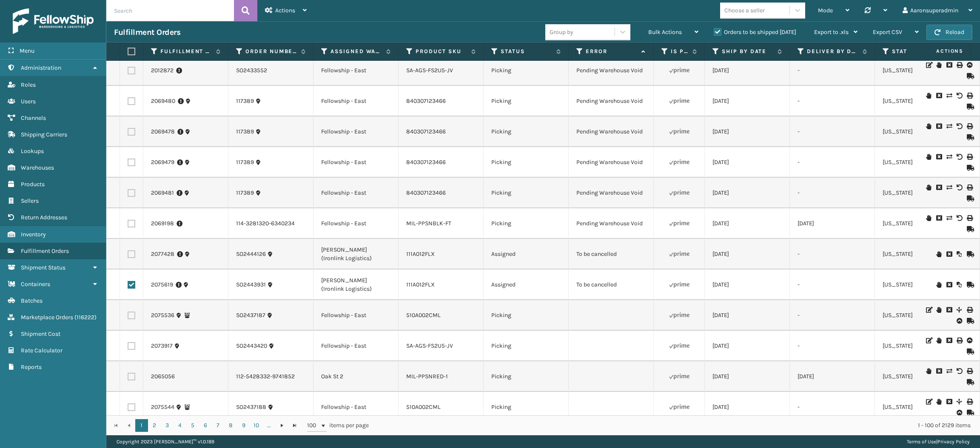
click at [132, 258] on label at bounding box center [132, 255] width 8 height 8
click at [128, 256] on input "checkbox" at bounding box center [128, 254] width 0 height 6
checkbox input "true"
click at [665, 29] on span "Bulk Actions" at bounding box center [665, 32] width 34 height 7
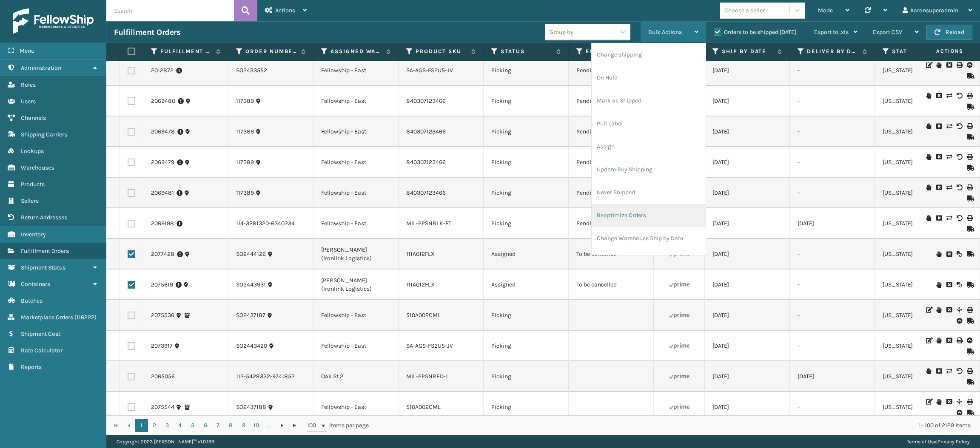
scroll to position [40, 0]
click at [620, 224] on li "Cancel Fulfillment Orders" at bounding box center [649, 221] width 114 height 23
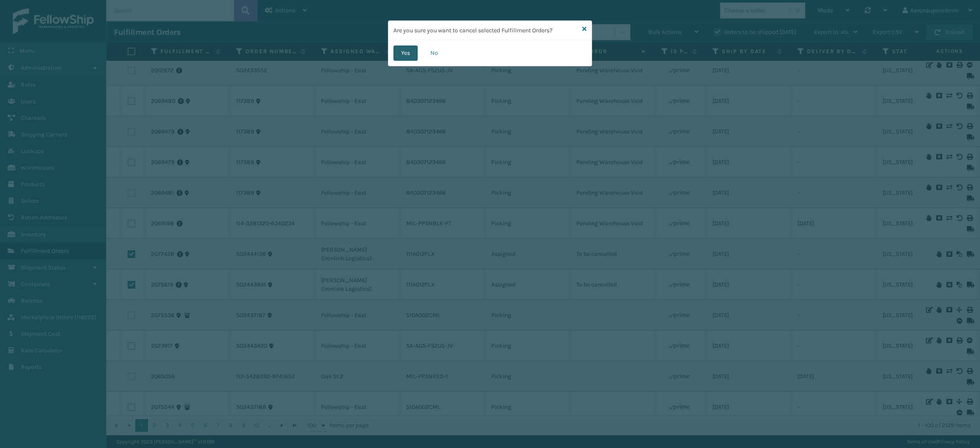
click at [405, 57] on button "Yes" at bounding box center [406, 53] width 24 height 15
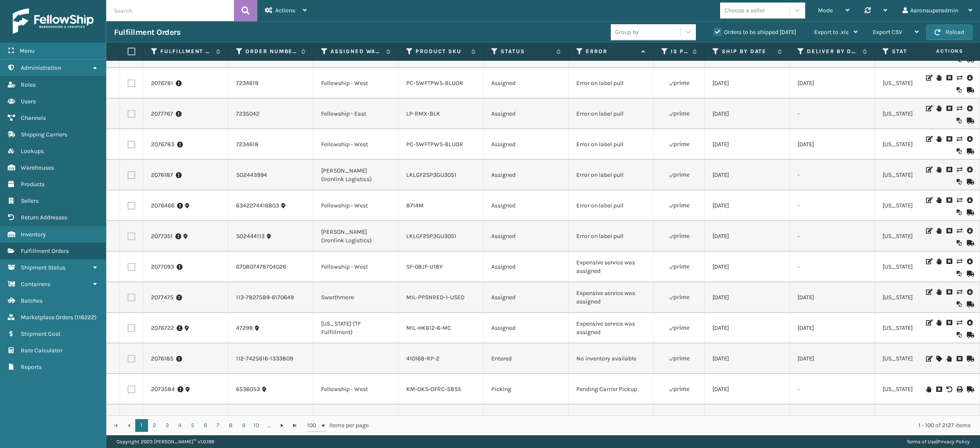
scroll to position [368, 0]
drag, startPoint x: 629, startPoint y: 176, endPoint x: 565, endPoint y: 178, distance: 64.7
copy tr "Error on label pull"
click at [161, 14] on input "text" at bounding box center [170, 10] width 128 height 21
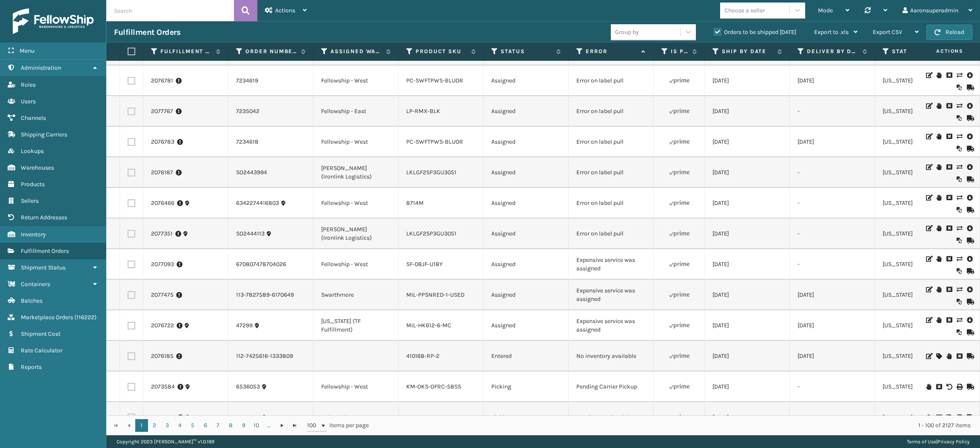
paste input "Error on label pull"
type input "Error on label pull"
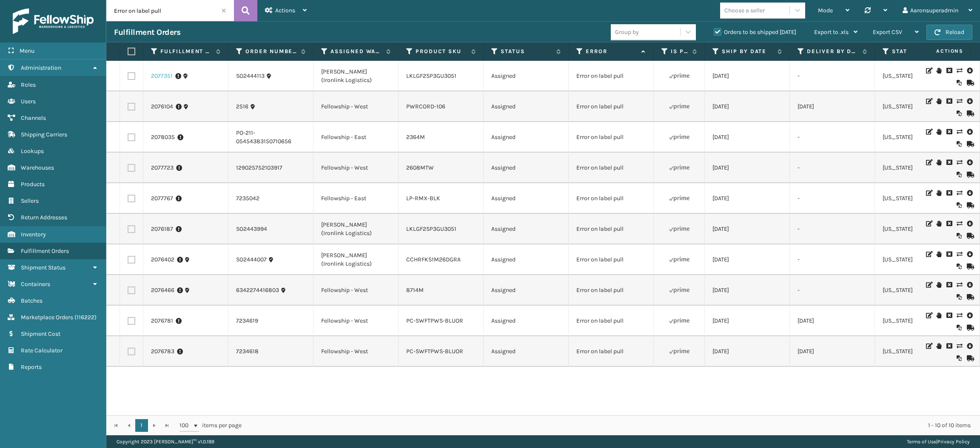
click at [155, 78] on link "2077351" at bounding box center [162, 76] width 22 height 9
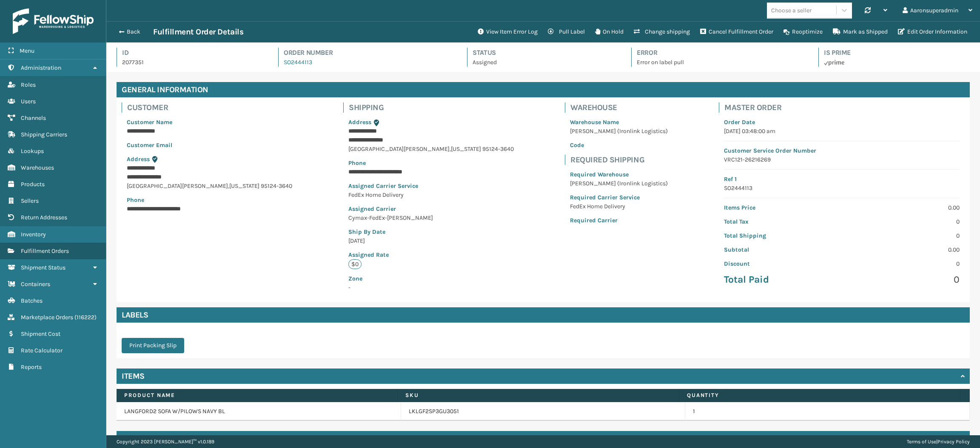
scroll to position [20, 873]
click at [936, 38] on button "Edit Order Information" at bounding box center [933, 31] width 80 height 17
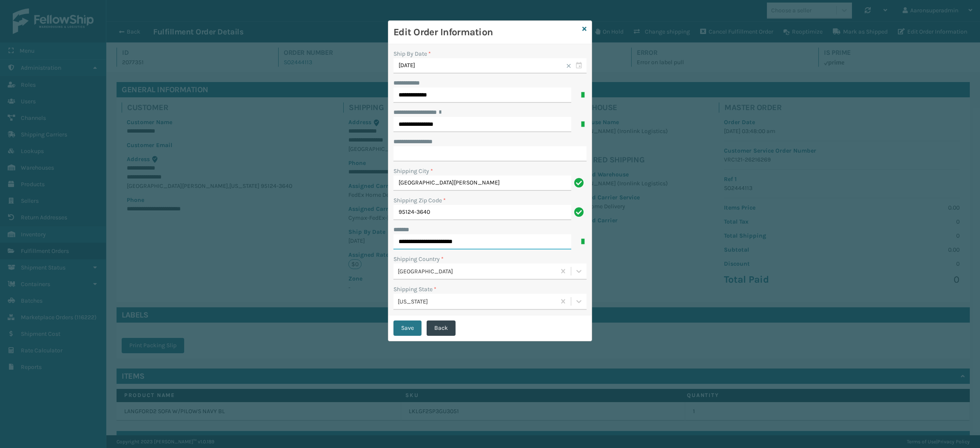
click at [455, 241] on input "**********" at bounding box center [483, 241] width 178 height 15
type input "**********"
click button "Save" at bounding box center [408, 328] width 28 height 15
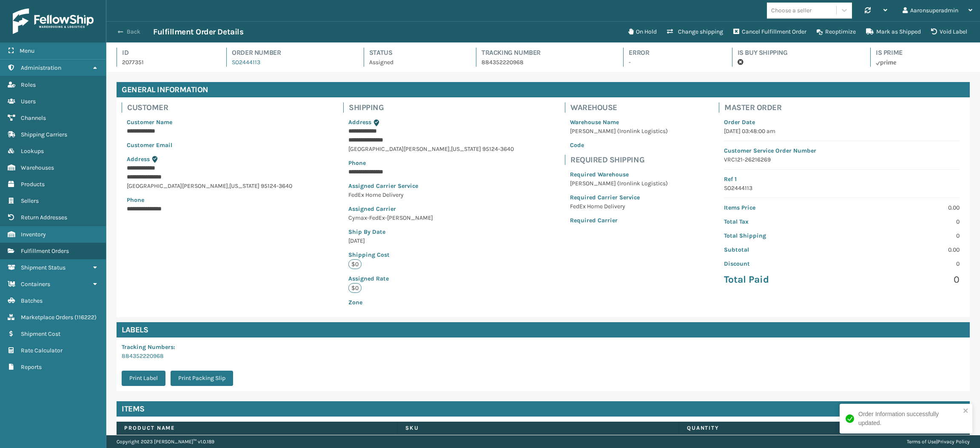
click at [127, 30] on button "Back" at bounding box center [133, 32] width 39 height 8
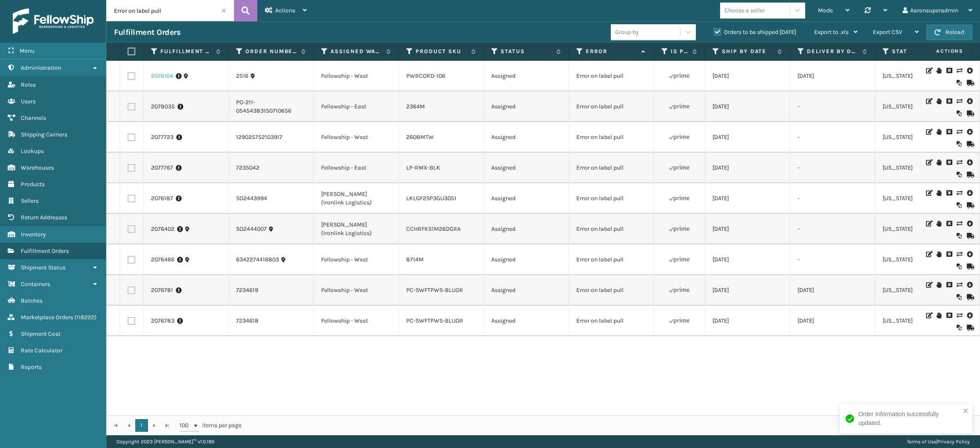
click at [166, 79] on link "2076104" at bounding box center [162, 76] width 22 height 9
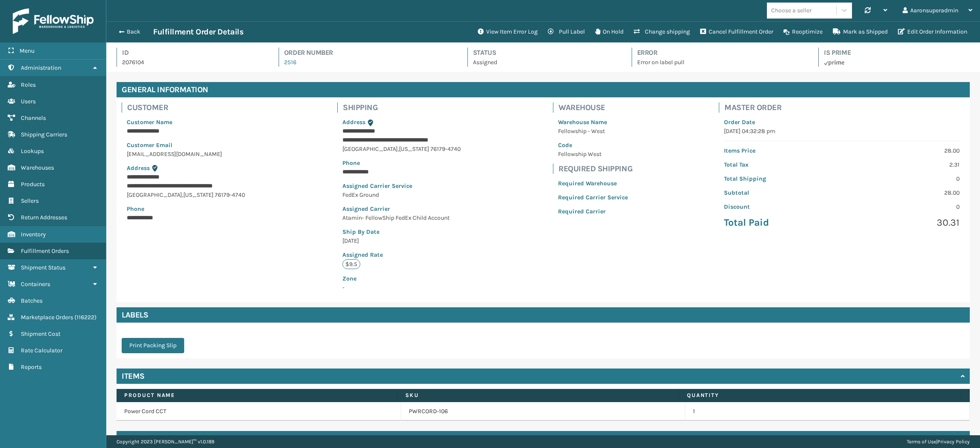
scroll to position [20, 873]
click at [928, 37] on button "Edit Order Information" at bounding box center [933, 31] width 80 height 17
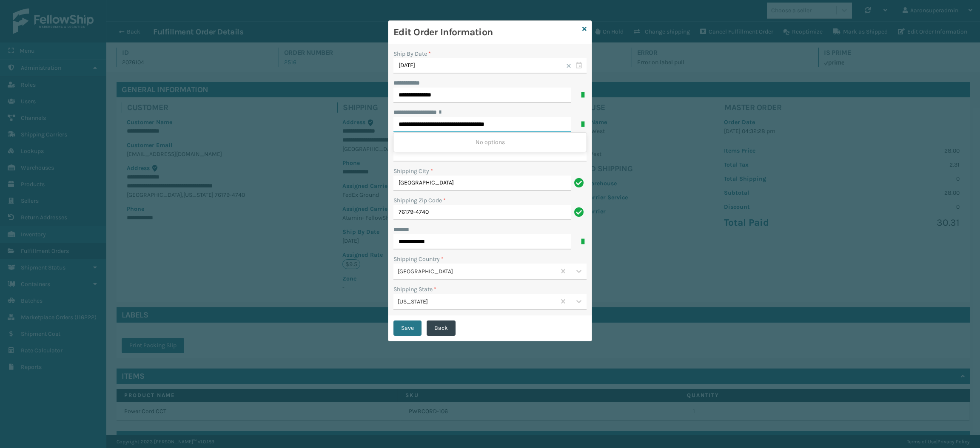
drag, startPoint x: 499, startPoint y: 126, endPoint x: 531, endPoint y: 126, distance: 32.3
click at [531, 126] on input "**********" at bounding box center [483, 124] width 178 height 15
drag, startPoint x: 508, startPoint y: 119, endPoint x: 471, endPoint y: 124, distance: 37.3
click at [471, 124] on input "**********" at bounding box center [483, 124] width 178 height 15
type input "**********"
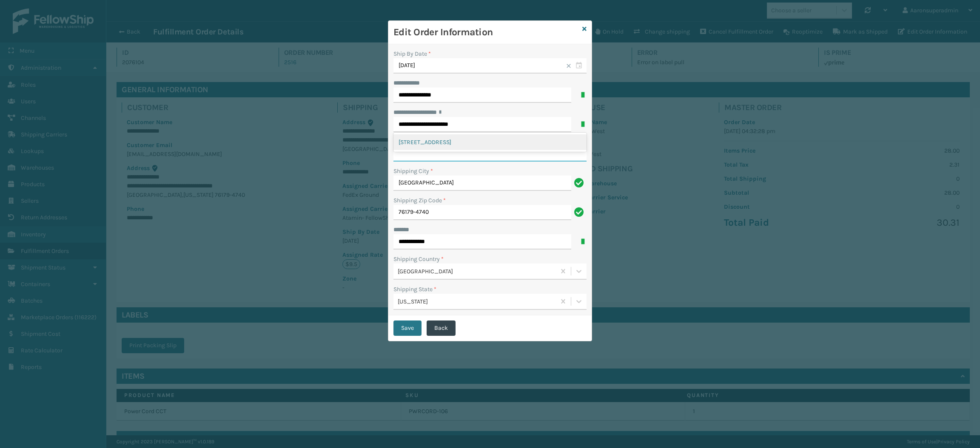
click at [451, 160] on input "**********" at bounding box center [490, 153] width 193 height 15
paste input "*********"
type input "*********"
click at [405, 332] on button "Save" at bounding box center [408, 328] width 28 height 15
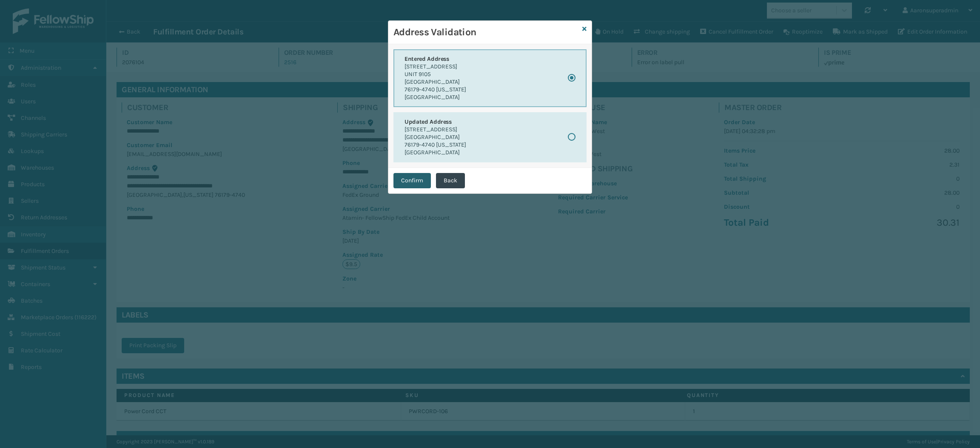
click at [420, 176] on button "Confirm" at bounding box center [412, 180] width 37 height 15
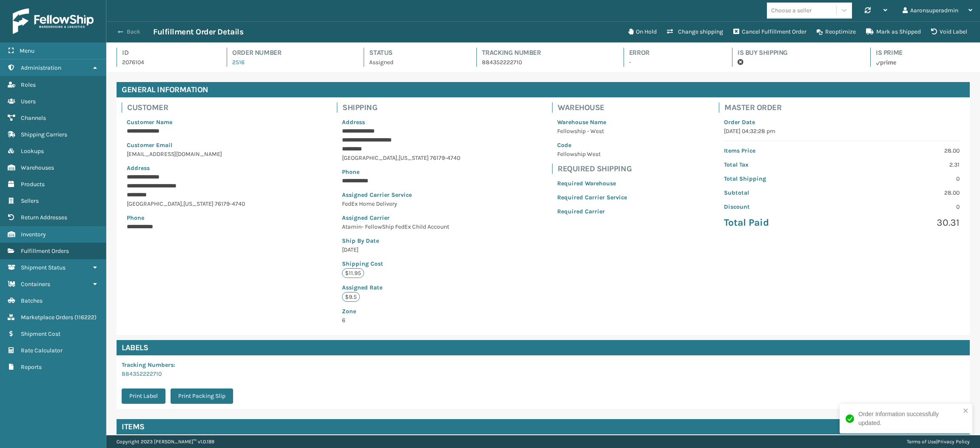
click at [121, 32] on span "button" at bounding box center [120, 32] width 5 height 6
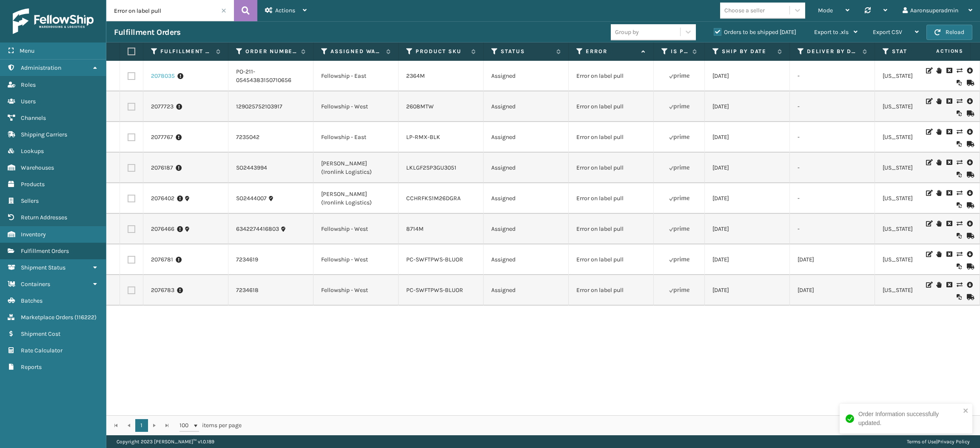
click at [155, 80] on link "2078035" at bounding box center [163, 76] width 24 height 9
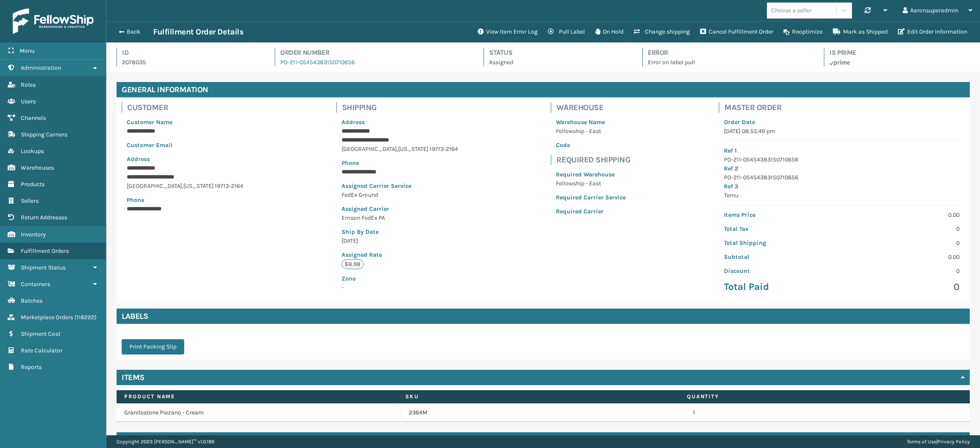
scroll to position [20, 873]
click at [508, 30] on button "View Item Error Log" at bounding box center [508, 31] width 70 height 17
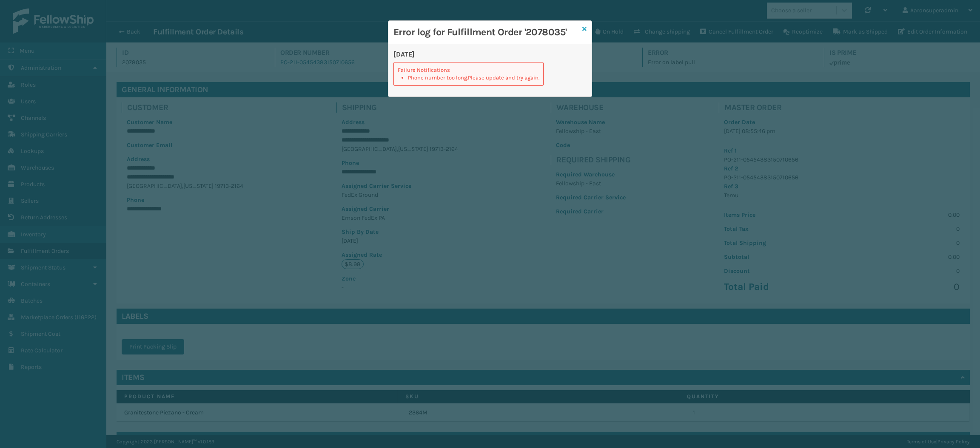
click at [585, 29] on icon at bounding box center [584, 29] width 4 height 6
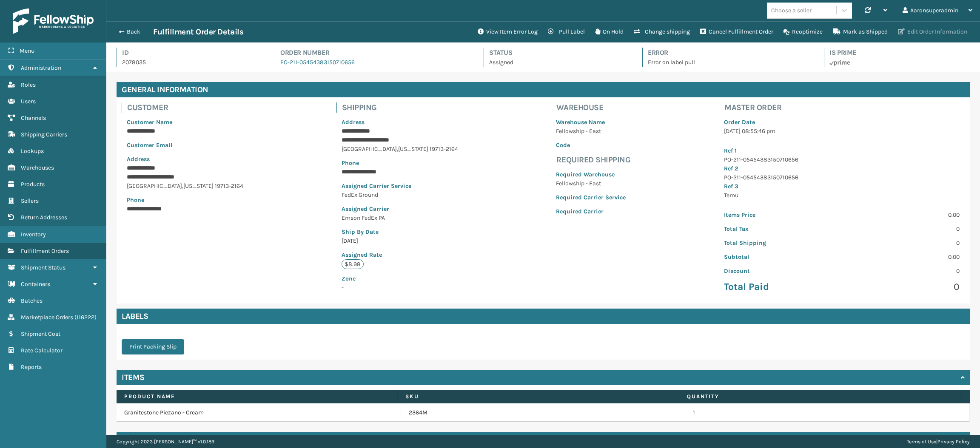
click at [916, 27] on button "Edit Order Information" at bounding box center [933, 31] width 80 height 17
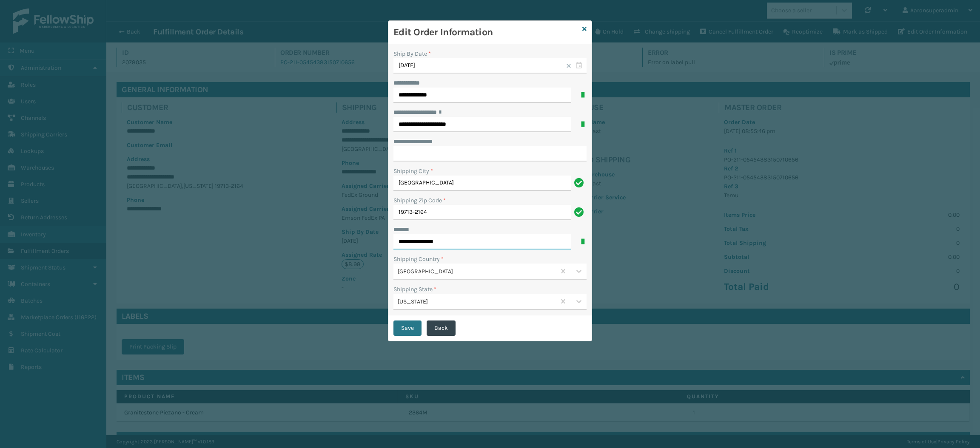
click at [425, 240] on input "**********" at bounding box center [483, 241] width 178 height 15
type input "**********"
click at [410, 328] on button "Save" at bounding box center [408, 328] width 28 height 15
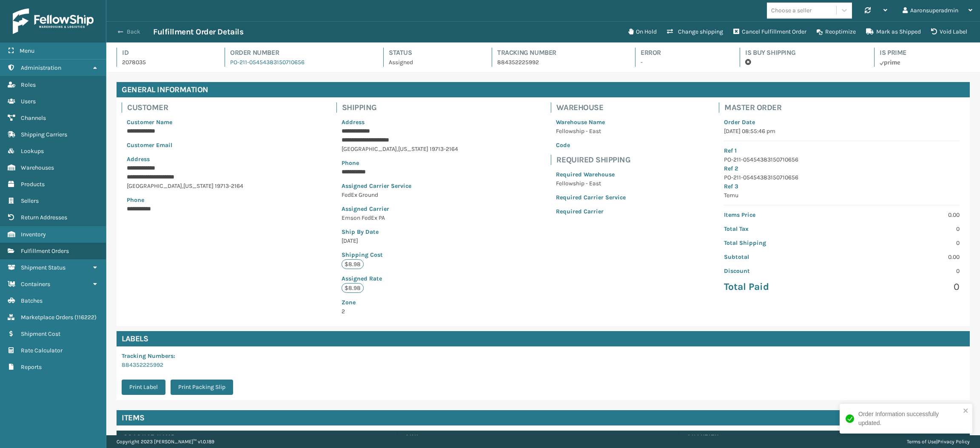
click at [125, 32] on button "Back" at bounding box center [133, 32] width 39 height 8
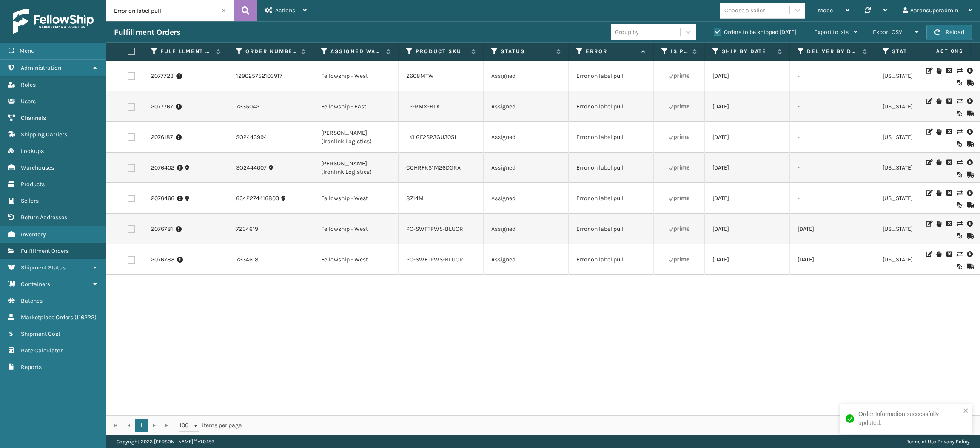
click at [163, 81] on td "2077723" at bounding box center [185, 76] width 85 height 31
click at [163, 78] on link "2077723" at bounding box center [162, 76] width 23 height 9
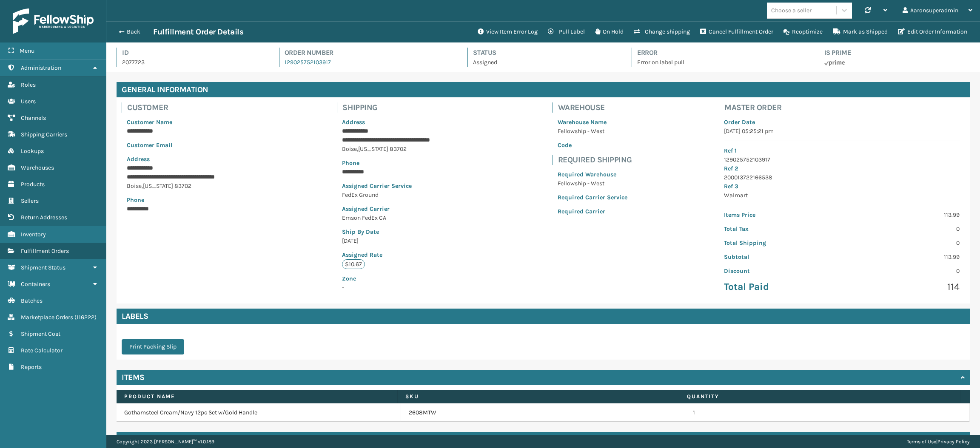
scroll to position [20, 873]
click at [497, 33] on button "View Item Error Log" at bounding box center [508, 31] width 70 height 17
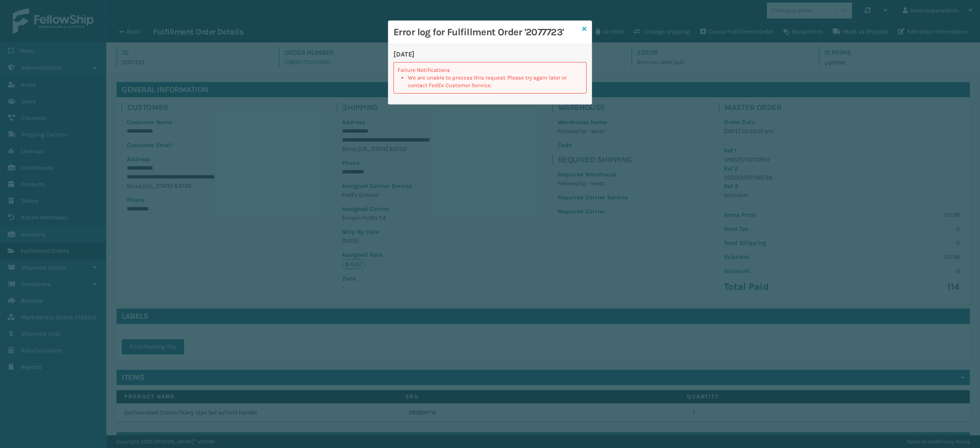
click at [584, 31] on icon at bounding box center [584, 29] width 4 height 6
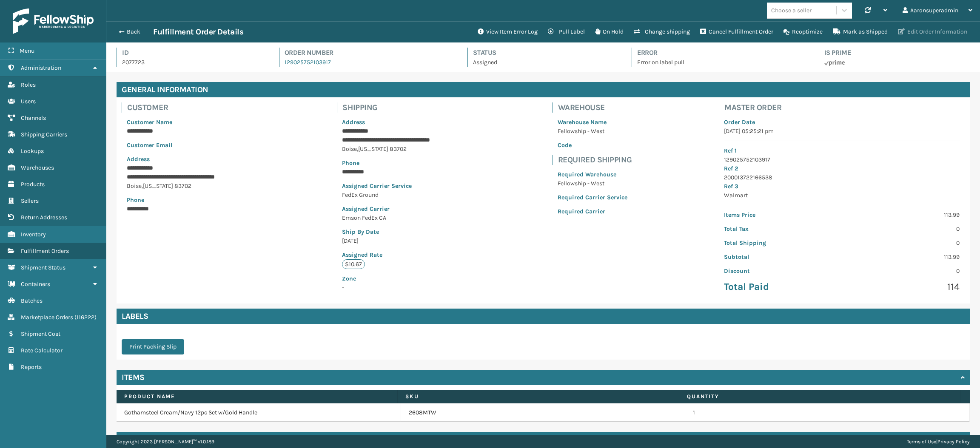
click at [919, 28] on button "Edit Order Information" at bounding box center [933, 31] width 80 height 17
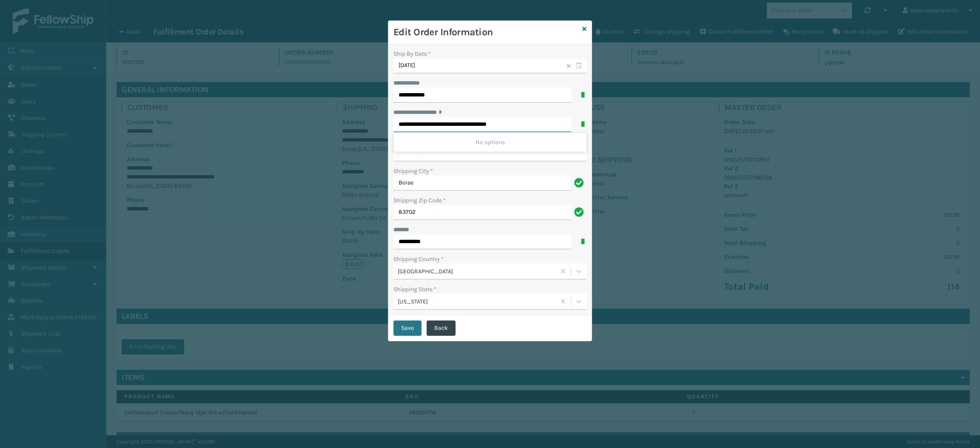
drag, startPoint x: 525, startPoint y: 128, endPoint x: 492, endPoint y: 138, distance: 34.5
click at [492, 132] on div "**********" at bounding box center [490, 120] width 193 height 24
drag, startPoint x: 494, startPoint y: 124, endPoint x: 468, endPoint y: 132, distance: 27.2
click at [468, 132] on div "**********" at bounding box center [490, 120] width 193 height 24
type input "**********"
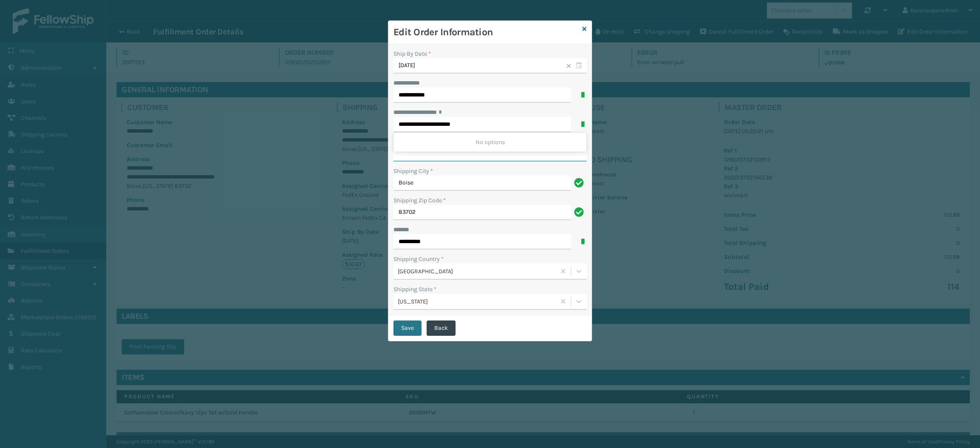
click at [457, 160] on input "**********" at bounding box center [490, 153] width 193 height 15
paste input "*******"
type input "*******"
click at [395, 331] on button "Save" at bounding box center [408, 328] width 28 height 15
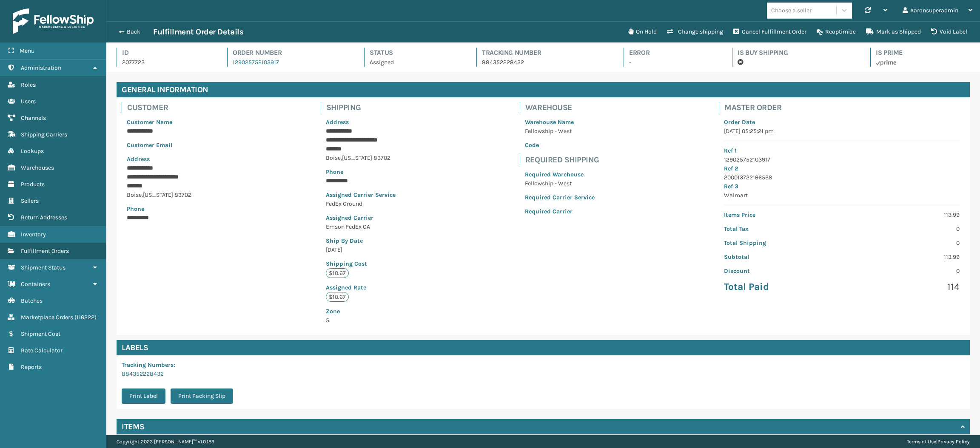
click at [395, 331] on div "**********" at bounding box center [361, 216] width 90 height 238
click at [134, 30] on button "Back" at bounding box center [133, 32] width 39 height 8
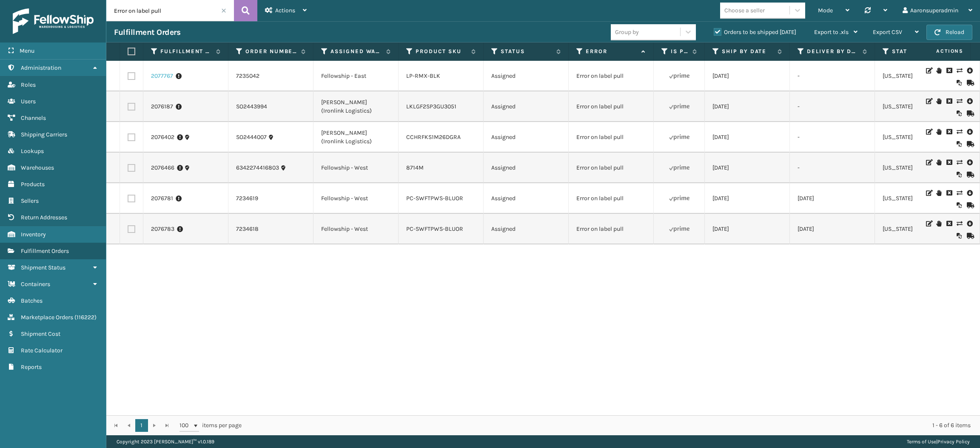
click at [155, 76] on link "2077767" at bounding box center [162, 76] width 22 height 9
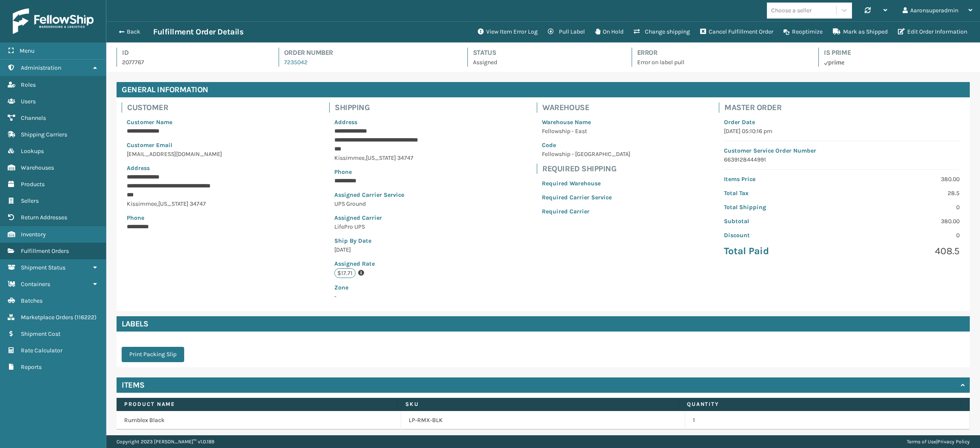
scroll to position [20, 873]
click at [504, 27] on button "View Item Error Log" at bounding box center [508, 31] width 70 height 17
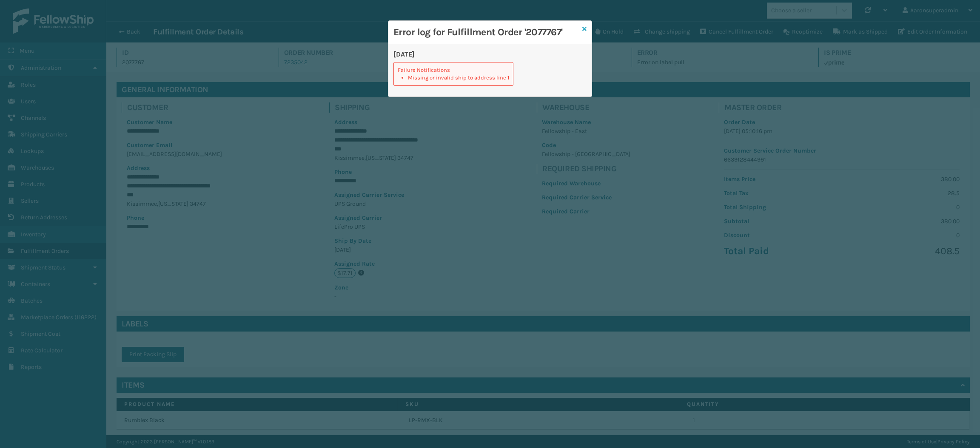
click at [586, 28] on icon at bounding box center [584, 29] width 4 height 6
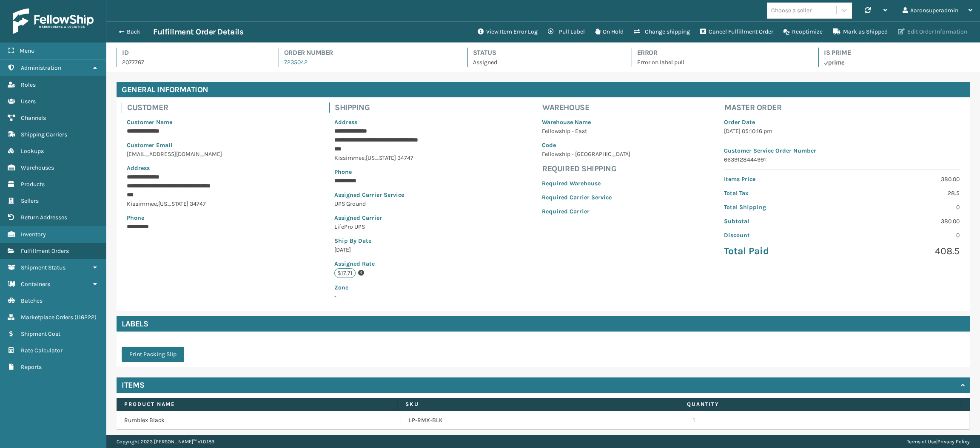
click at [917, 33] on button "Edit Order Information" at bounding box center [933, 31] width 80 height 17
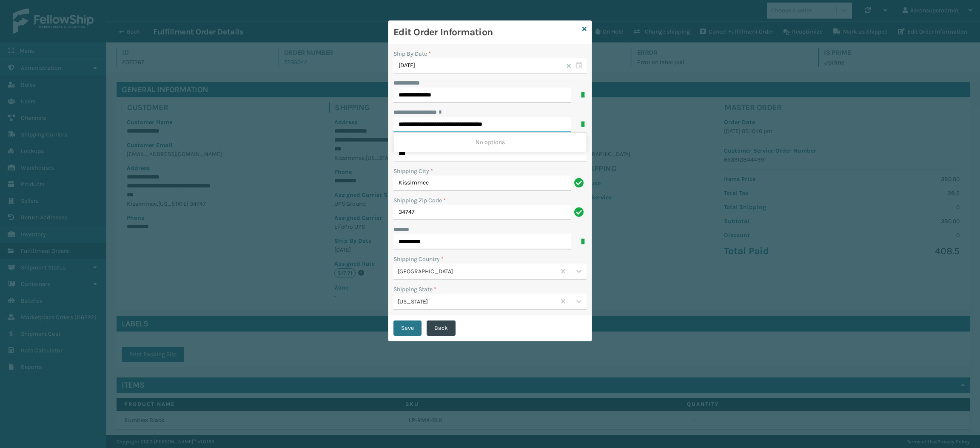
drag, startPoint x: 462, startPoint y: 124, endPoint x: 532, endPoint y: 126, distance: 70.2
click at [532, 126] on input "**********" at bounding box center [483, 124] width 178 height 15
type input "**********"
click at [399, 333] on button "Save" at bounding box center [408, 328] width 28 height 15
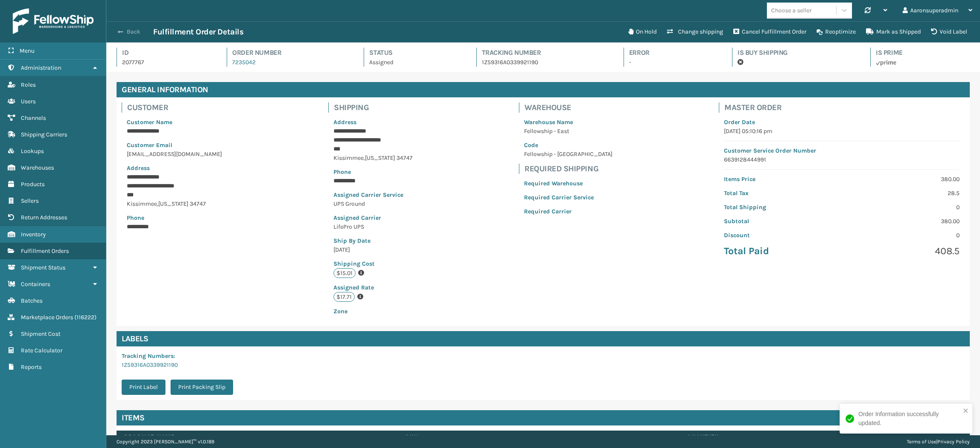
click at [127, 35] on button "Back" at bounding box center [133, 32] width 39 height 8
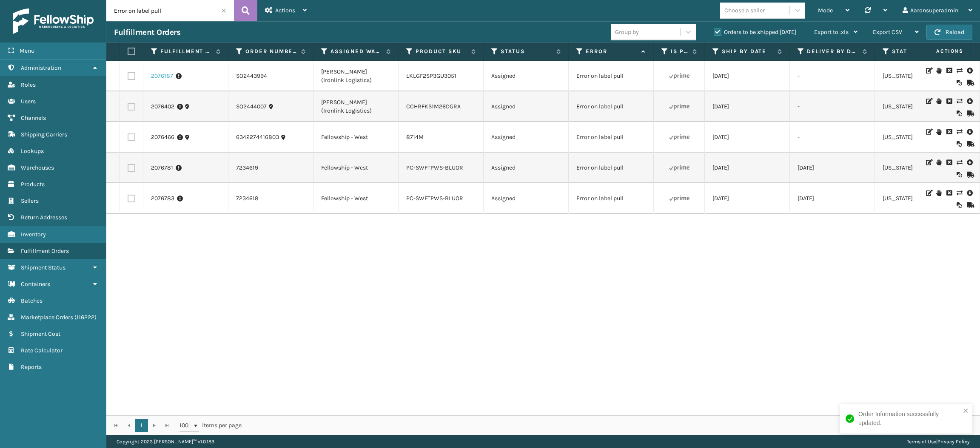
click at [164, 77] on link "2076187" at bounding box center [162, 76] width 22 height 9
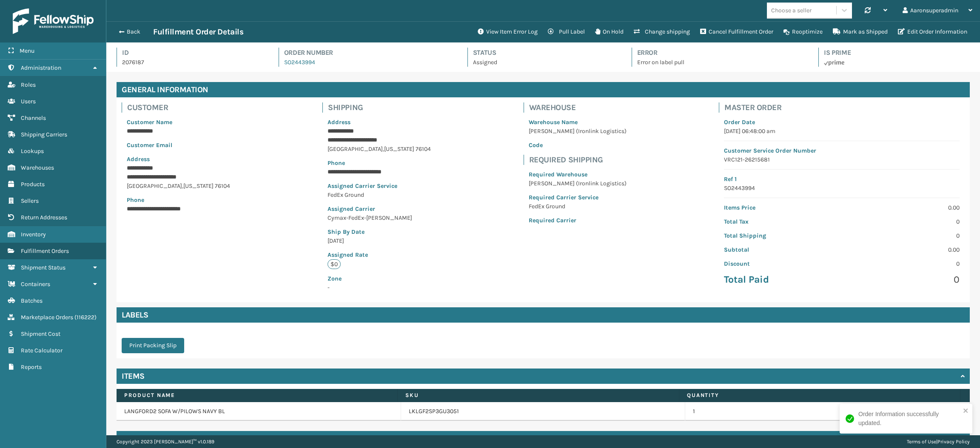
scroll to position [20, 873]
click at [509, 24] on button "View Item Error Log" at bounding box center [508, 31] width 70 height 17
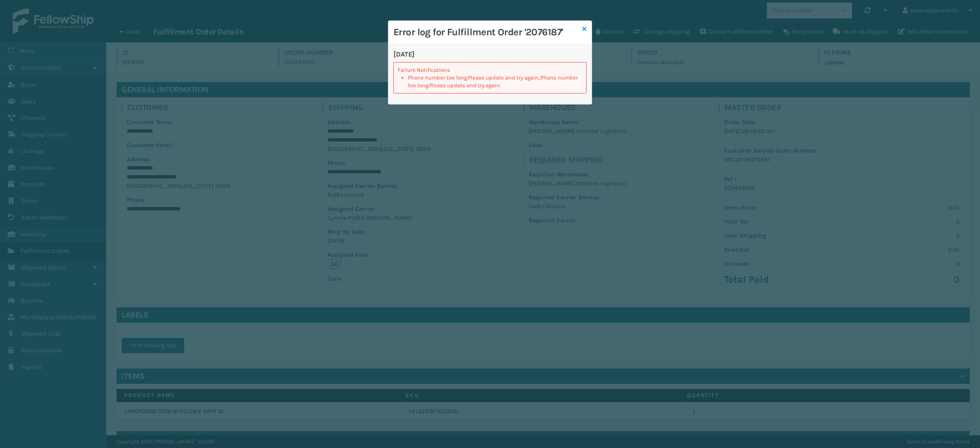
click at [585, 27] on icon at bounding box center [584, 29] width 4 height 6
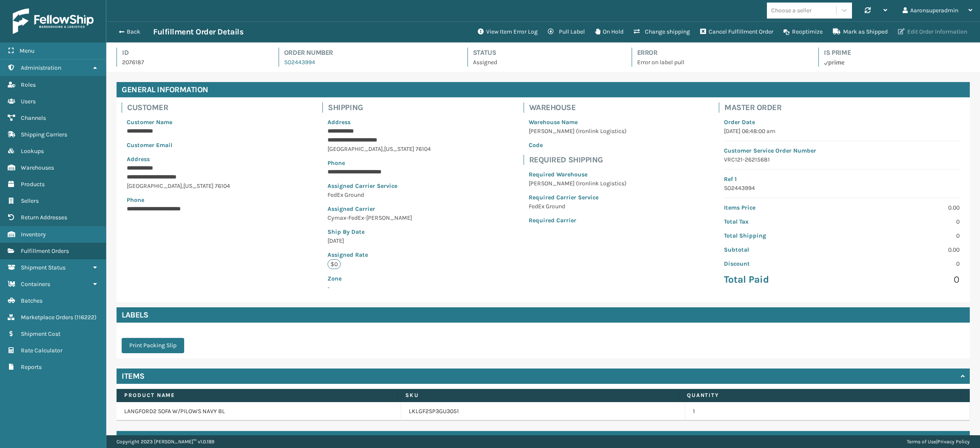
click at [907, 25] on button "Edit Order Information" at bounding box center [933, 31] width 80 height 17
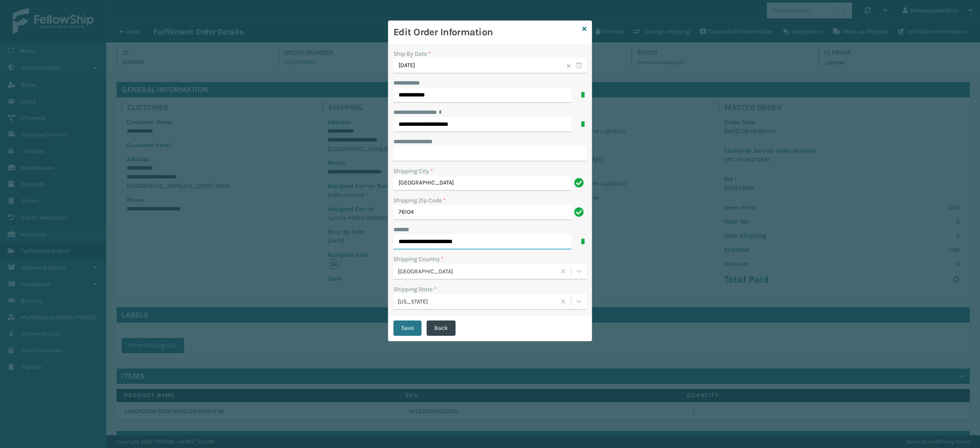
click at [458, 243] on input "**********" at bounding box center [483, 241] width 178 height 15
type input "**********"
click at [400, 326] on button "Save" at bounding box center [408, 328] width 28 height 15
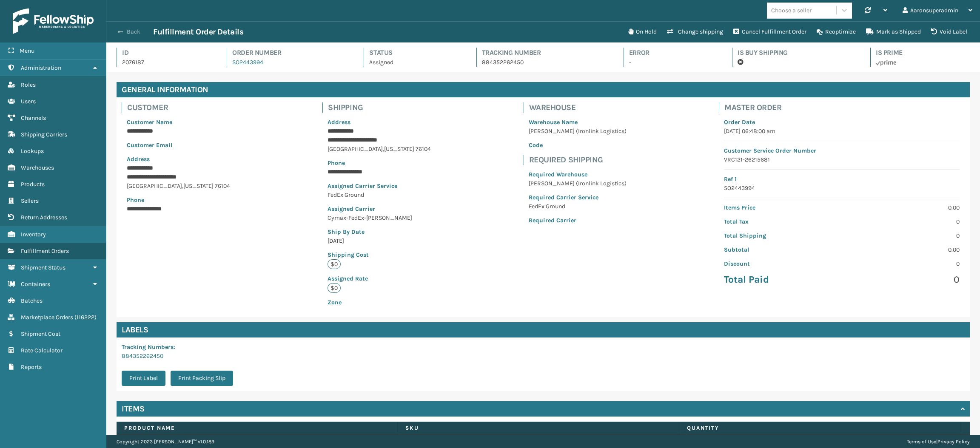
click at [121, 33] on span "button" at bounding box center [120, 32] width 5 height 6
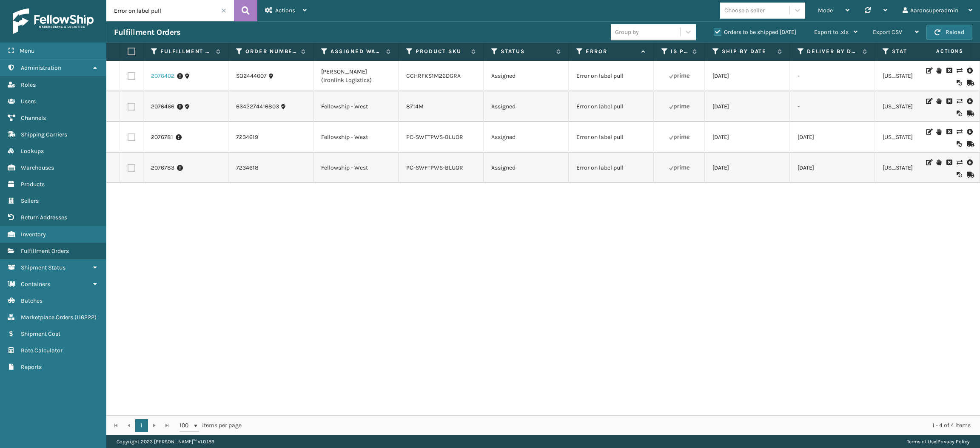
click at [154, 77] on link "2076402" at bounding box center [162, 76] width 23 height 9
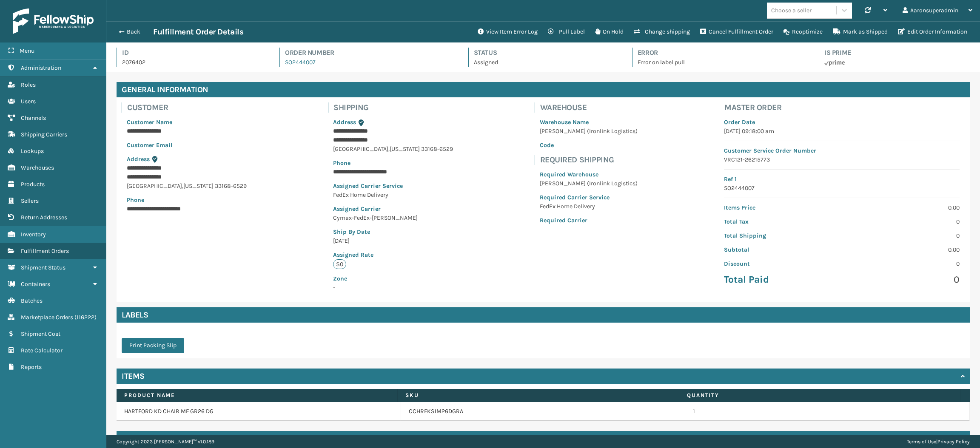
scroll to position [20, 873]
click at [923, 27] on button "Edit Order Information" at bounding box center [933, 31] width 80 height 17
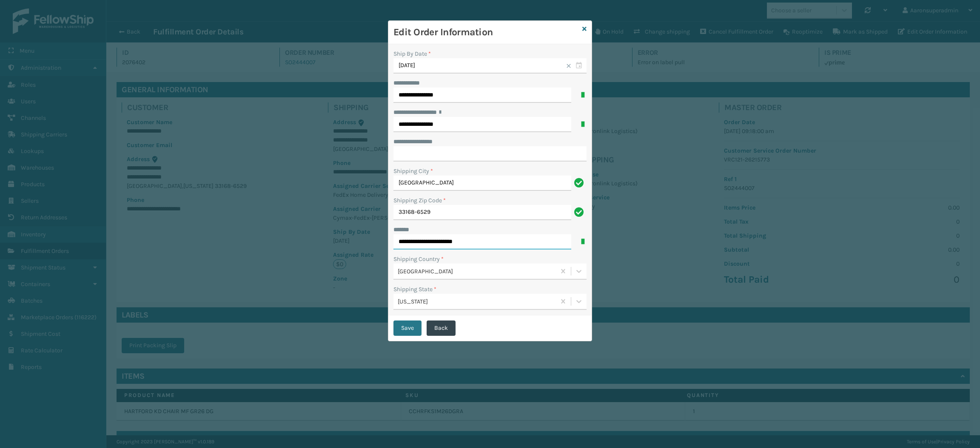
click at [460, 243] on input "**********" at bounding box center [483, 241] width 178 height 15
type input "**********"
click at [411, 328] on button "Save" at bounding box center [408, 328] width 28 height 15
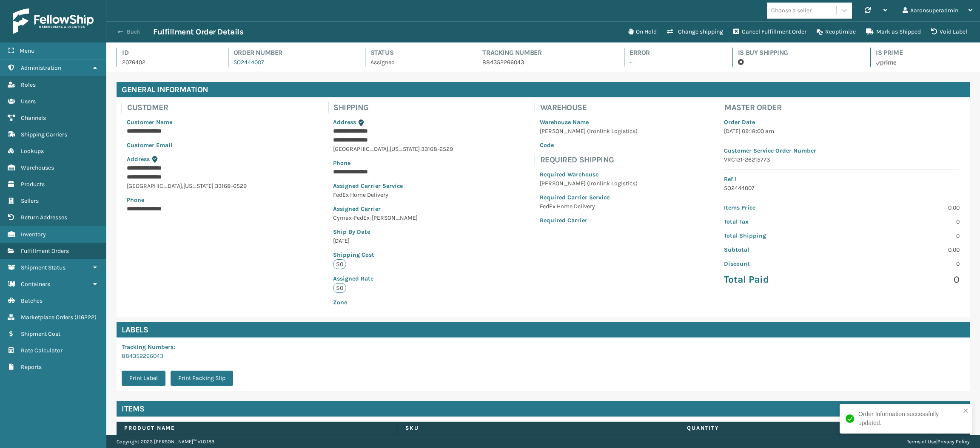
click at [128, 32] on button "Back" at bounding box center [133, 32] width 39 height 8
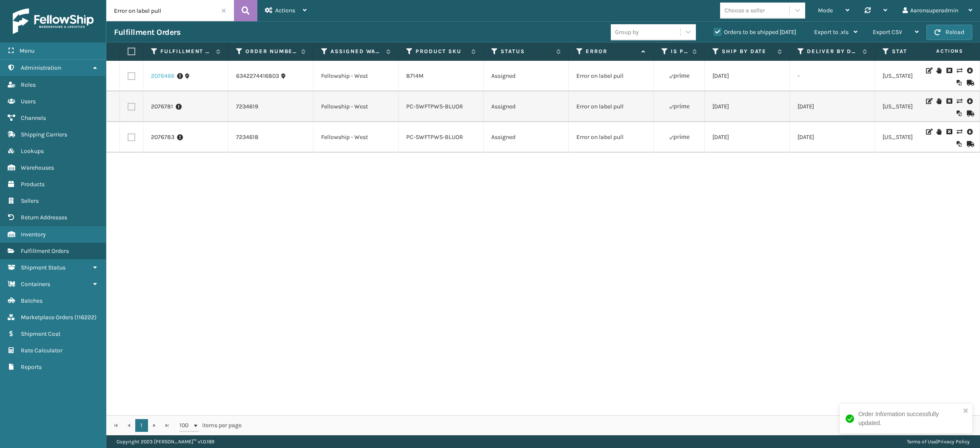
click at [159, 76] on link "2076466" at bounding box center [162, 76] width 23 height 9
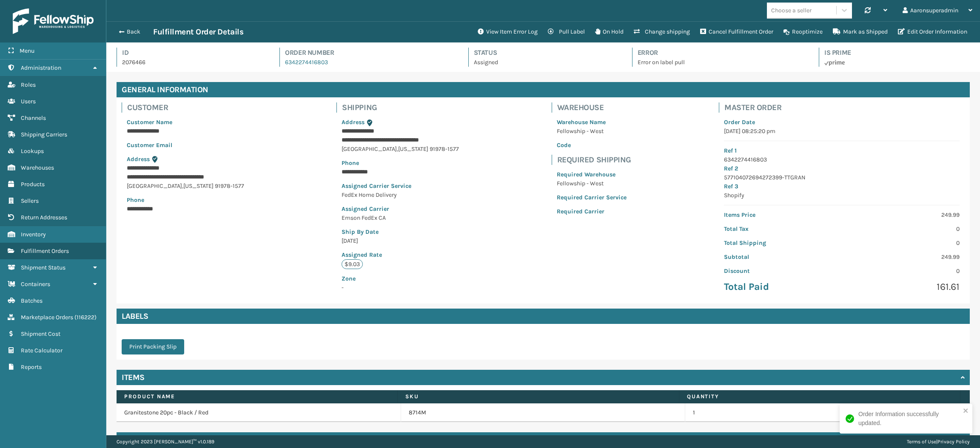
scroll to position [20, 873]
click at [918, 35] on button "Edit Order Information" at bounding box center [933, 31] width 80 height 17
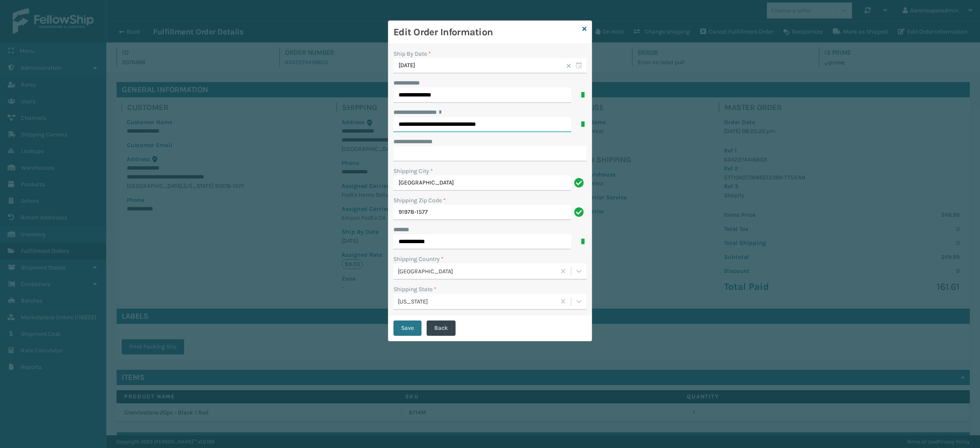
click at [498, 123] on input "**********" at bounding box center [483, 124] width 178 height 15
click at [520, 134] on div "No options" at bounding box center [490, 142] width 193 height 19
click at [524, 124] on input "**********" at bounding box center [483, 124] width 178 height 15
drag, startPoint x: 523, startPoint y: 124, endPoint x: 490, endPoint y: 132, distance: 34.3
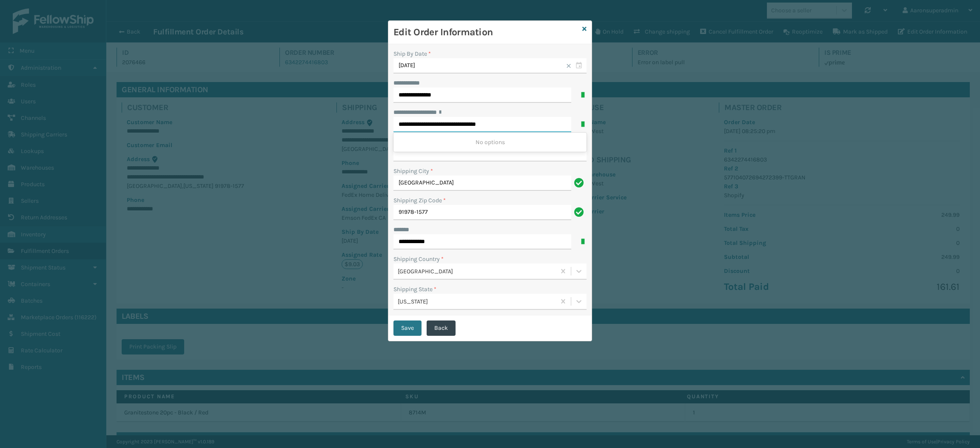
click at [490, 132] on div "**********" at bounding box center [490, 120] width 193 height 24
type input "**********"
click at [468, 158] on input "**********" at bounding box center [490, 153] width 193 height 15
paste input "*******"
type input "*******"
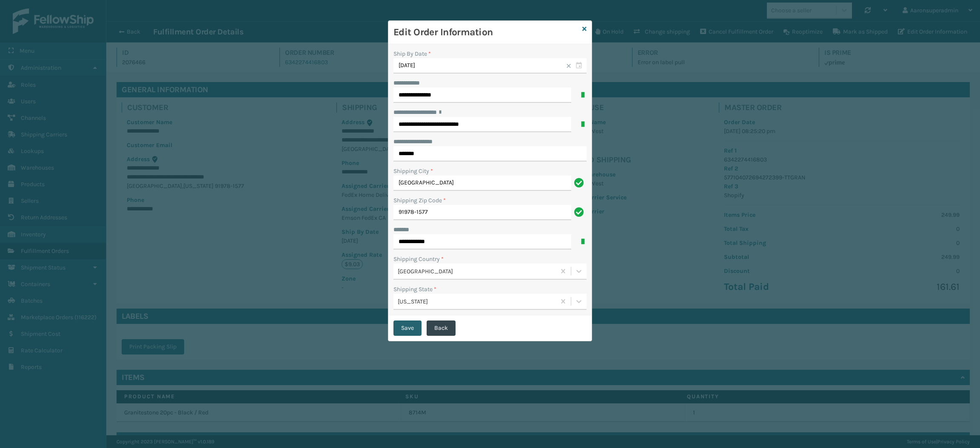
click at [409, 328] on button "Save" at bounding box center [408, 328] width 28 height 15
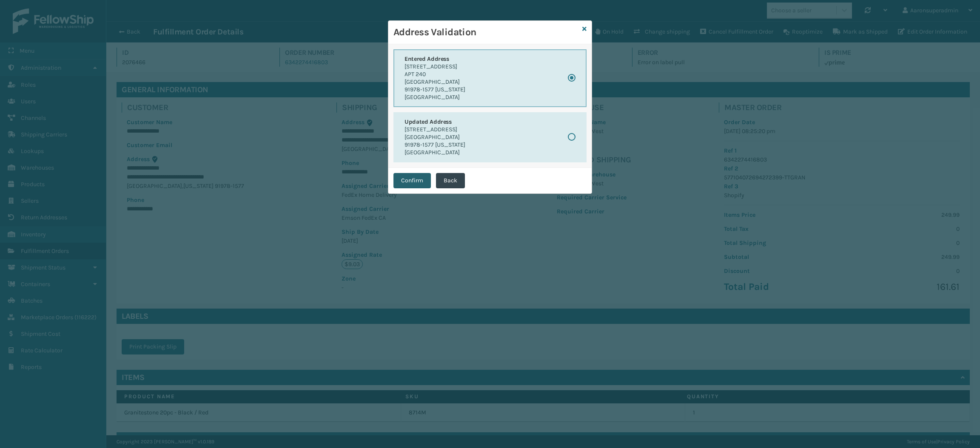
click at [413, 181] on button "Confirm" at bounding box center [412, 180] width 37 height 15
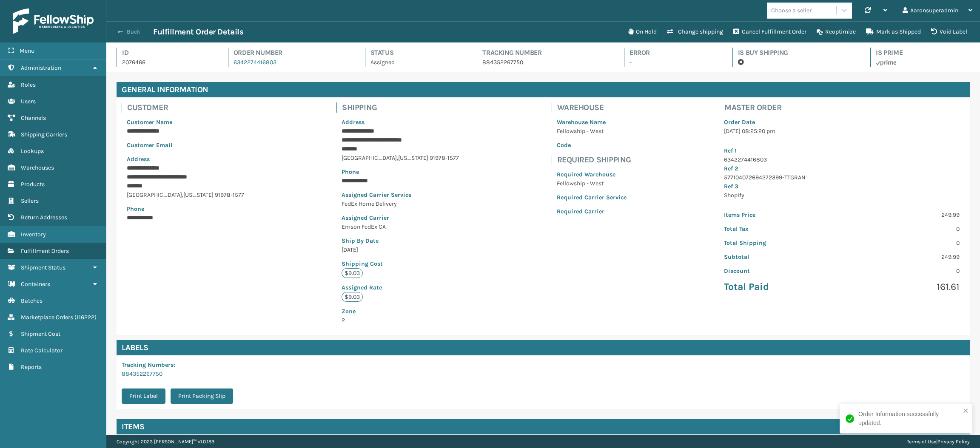
click at [126, 30] on button "Back" at bounding box center [133, 32] width 39 height 8
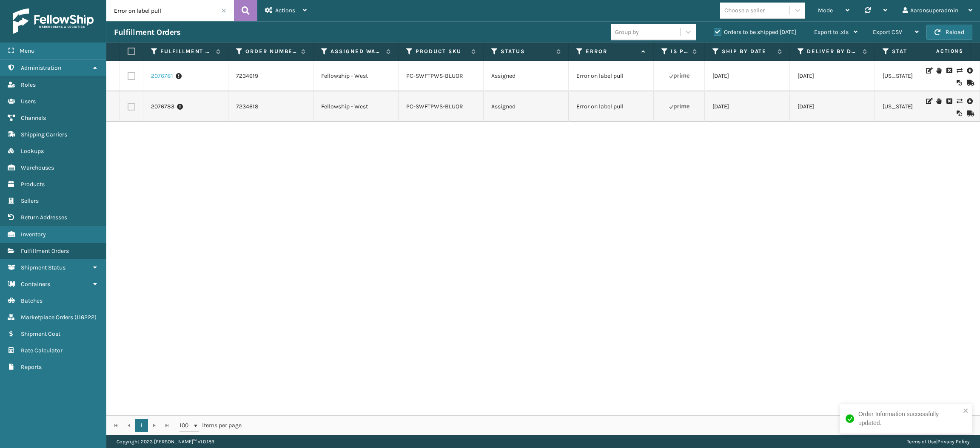
click at [157, 72] on link "2076781" at bounding box center [162, 76] width 22 height 9
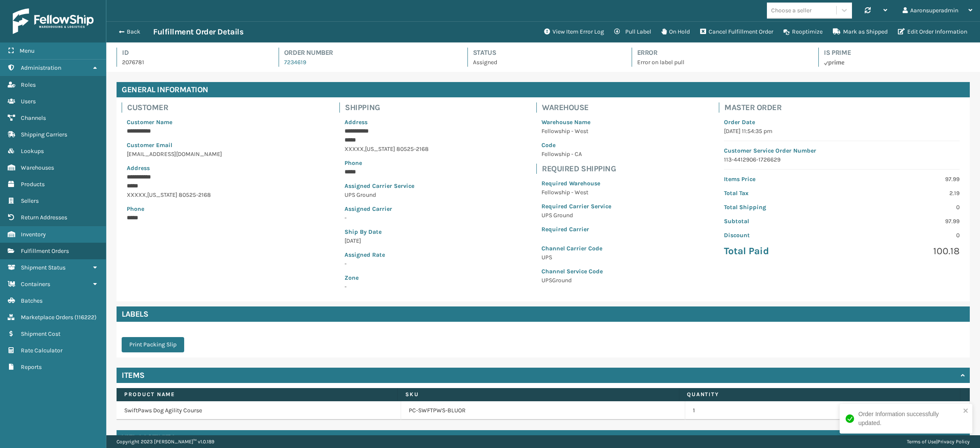
scroll to position [20, 873]
click at [580, 22] on div "Back Fulfillment Order Details View Item Error Log Pull Label On Hold Cancel Fu…" at bounding box center [543, 31] width 874 height 21
click at [577, 30] on button "View Item Error Log" at bounding box center [574, 31] width 70 height 17
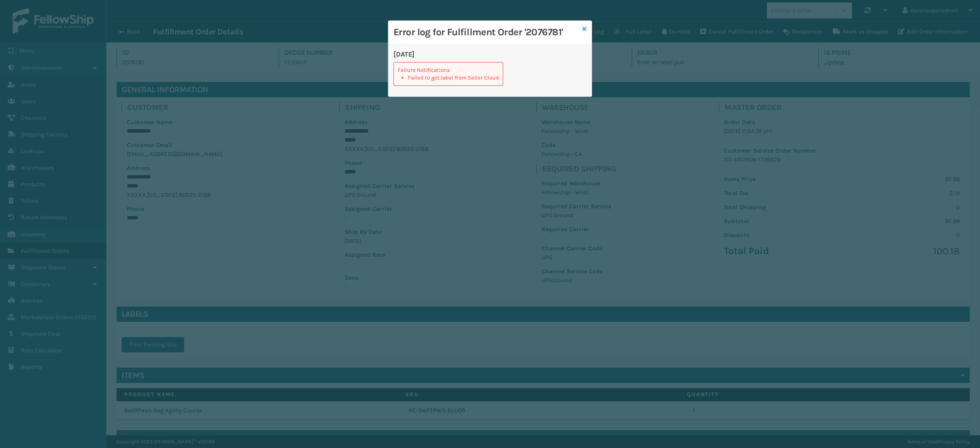
click at [584, 27] on icon at bounding box center [584, 29] width 4 height 6
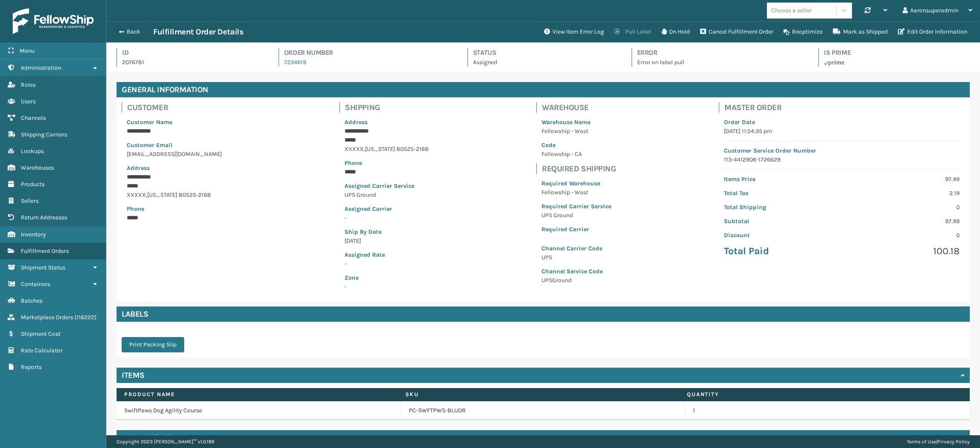
click at [632, 35] on button "Pull Label" at bounding box center [632, 31] width 47 height 17
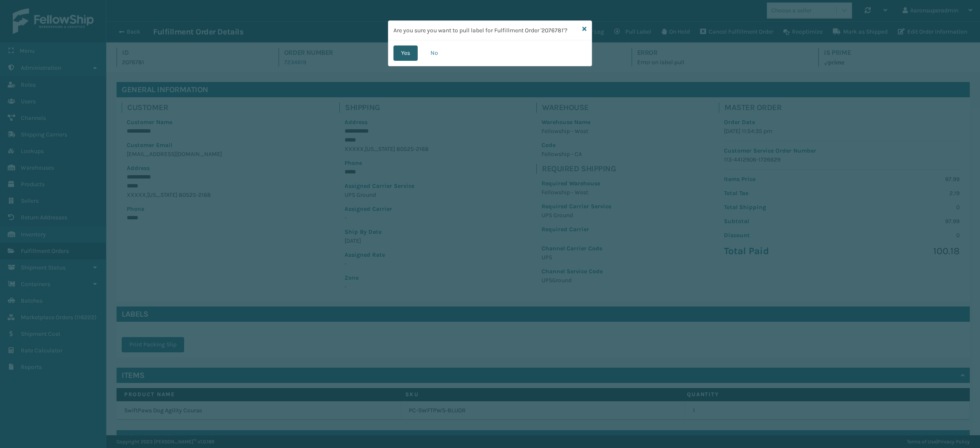
click at [404, 54] on button "Yes" at bounding box center [406, 53] width 24 height 15
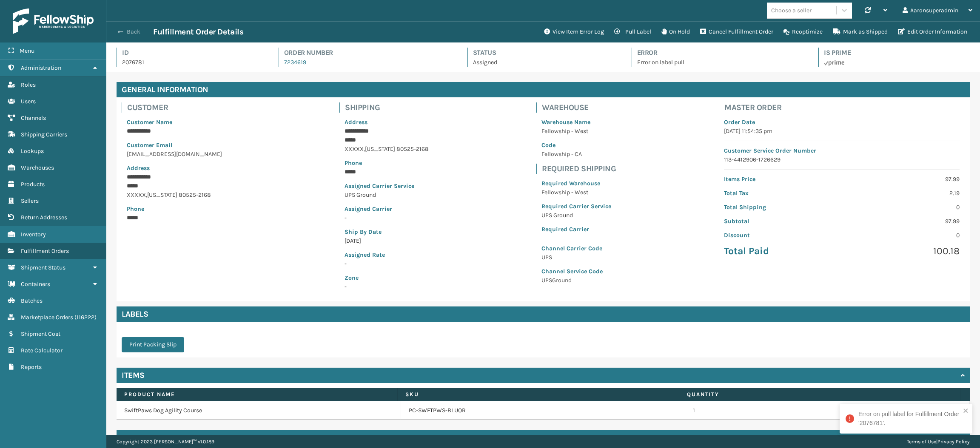
click at [122, 30] on span "button" at bounding box center [120, 32] width 5 height 6
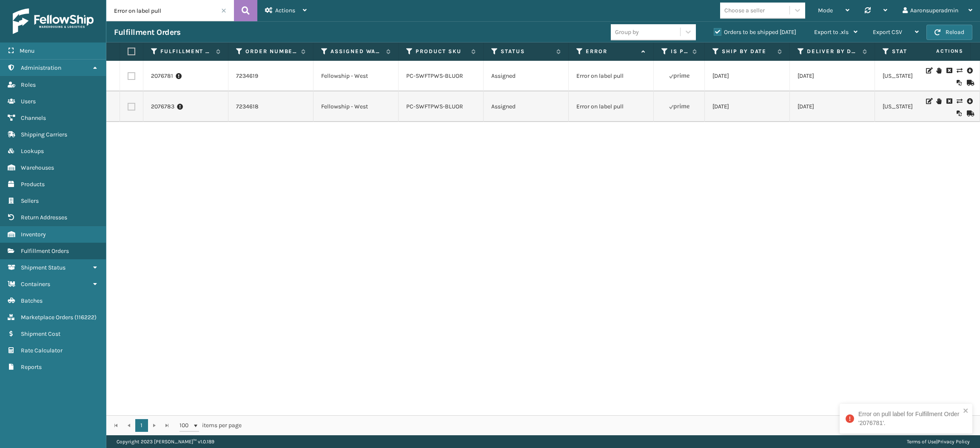
click at [224, 9] on span at bounding box center [223, 10] width 5 height 5
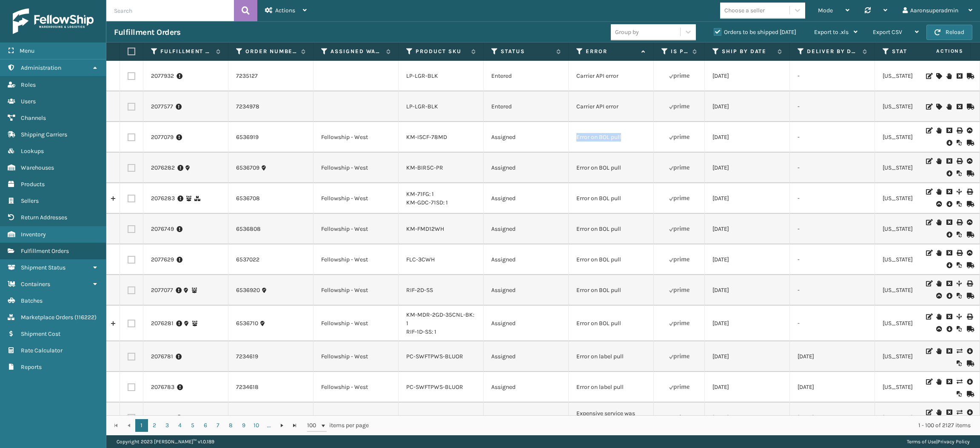
drag, startPoint x: 641, startPoint y: 138, endPoint x: 566, endPoint y: 140, distance: 74.9
copy tr "Error on BOL pull"
click at [155, 10] on input "text" at bounding box center [170, 10] width 128 height 21
paste input "Error on BOL pull"
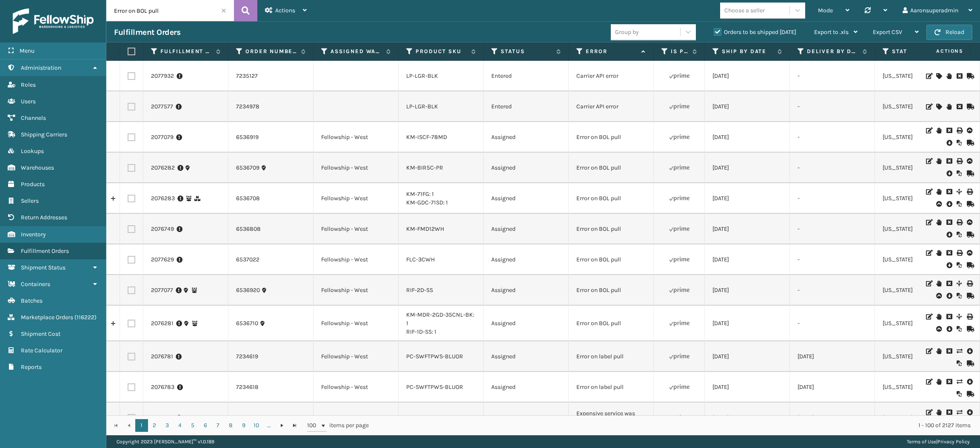
type input "Error on BOL pull"
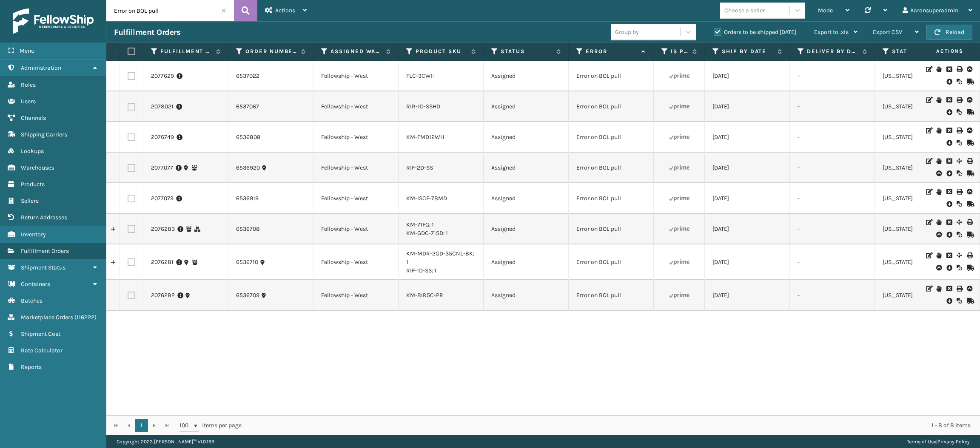
click at [943, 81] on div at bounding box center [948, 76] width 48 height 20
click at [947, 81] on icon at bounding box center [949, 81] width 5 height 9
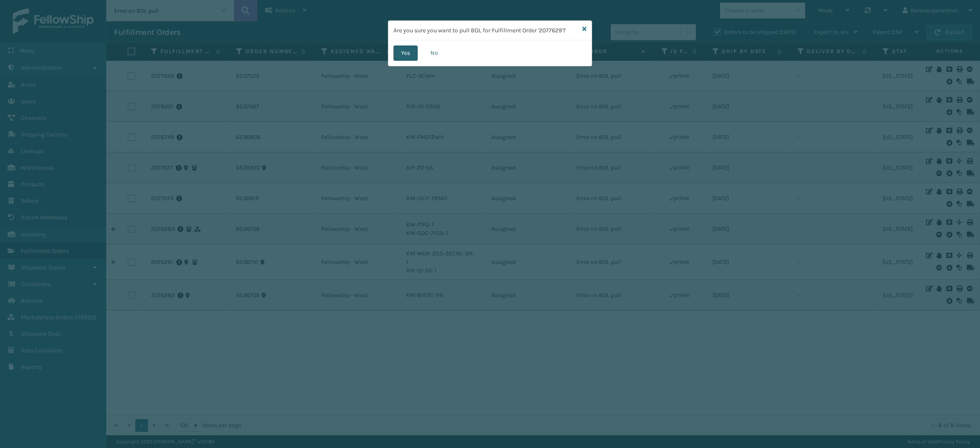
click at [405, 50] on button "Yes" at bounding box center [406, 53] width 24 height 15
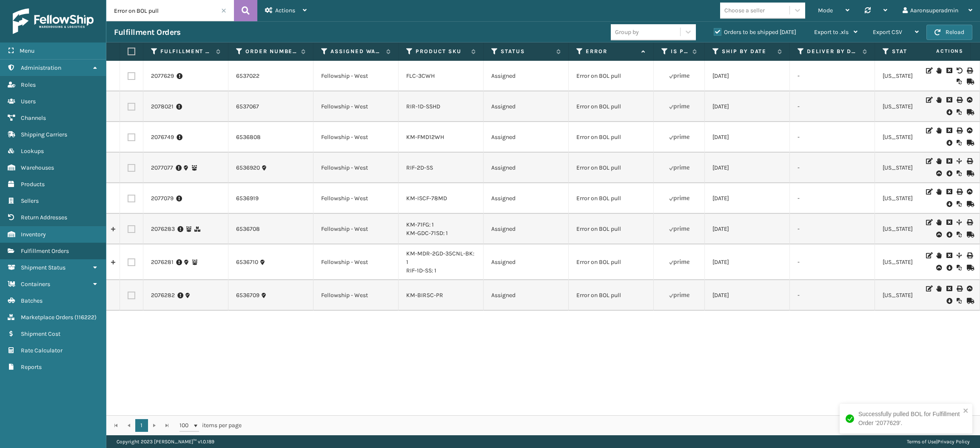
click at [947, 111] on icon at bounding box center [949, 112] width 5 height 9
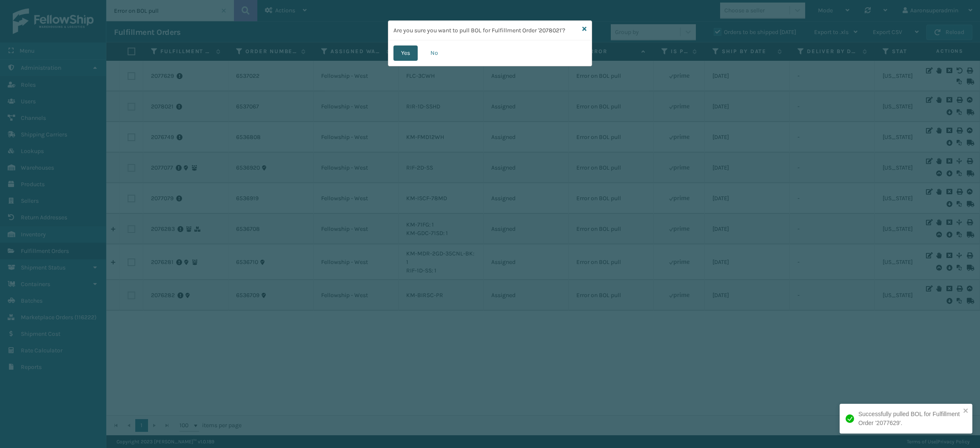
click at [408, 59] on button "Yes" at bounding box center [406, 53] width 24 height 15
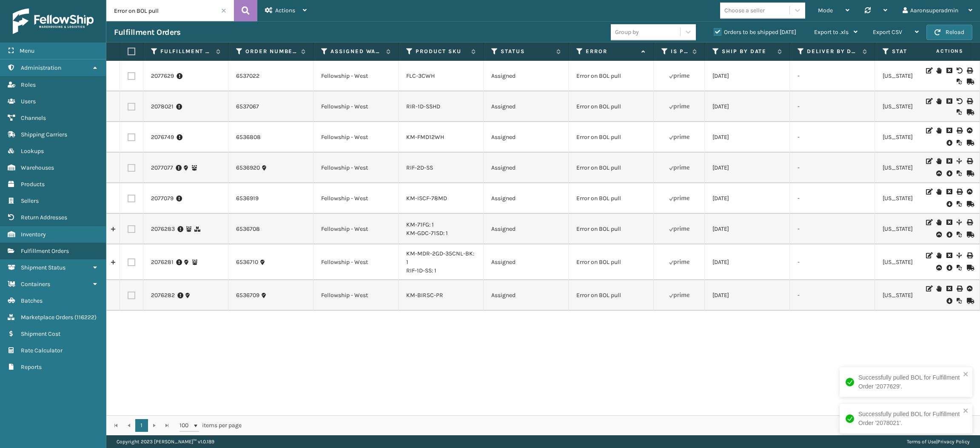
click at [947, 144] on icon at bounding box center [949, 143] width 5 height 9
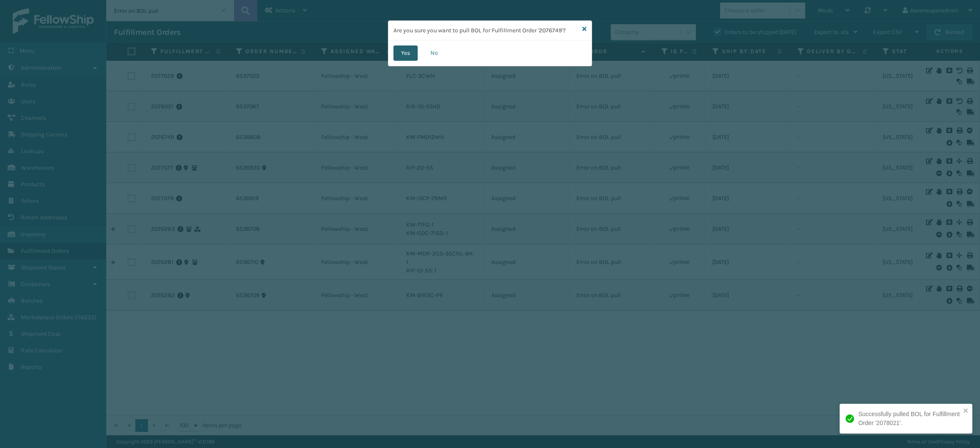
click at [395, 57] on button "Yes" at bounding box center [406, 53] width 24 height 15
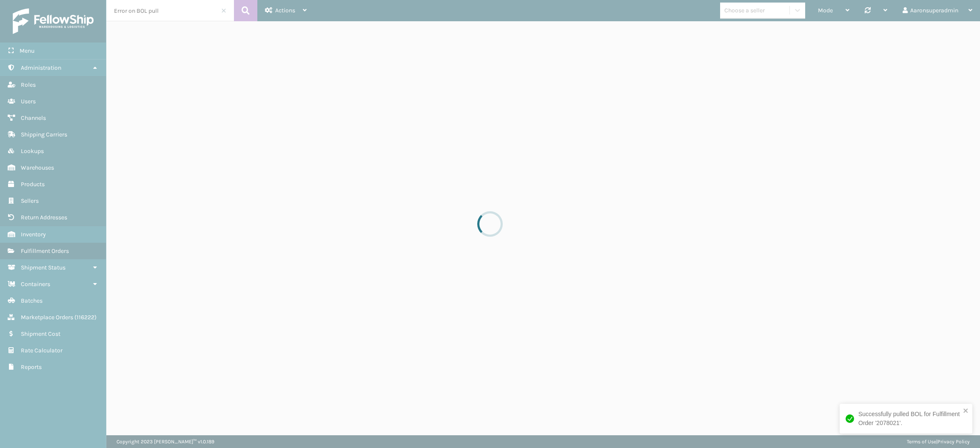
click at [936, 140] on div at bounding box center [490, 224] width 980 height 448
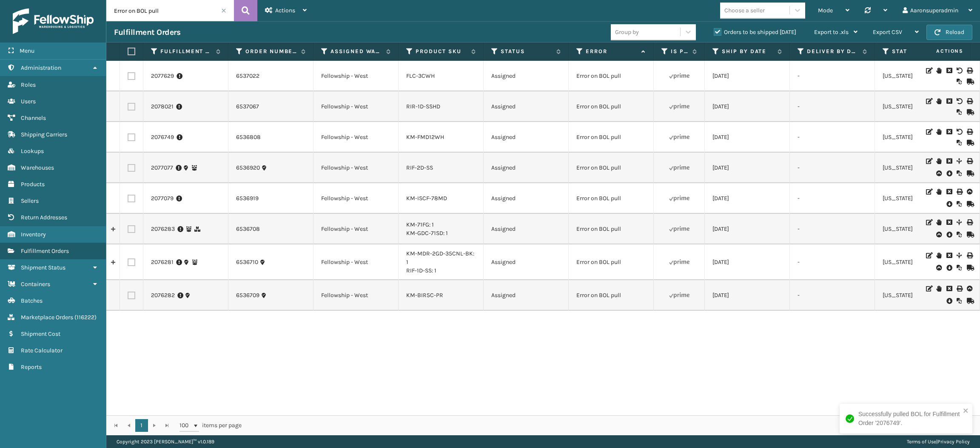
click at [947, 171] on icon at bounding box center [949, 173] width 5 height 9
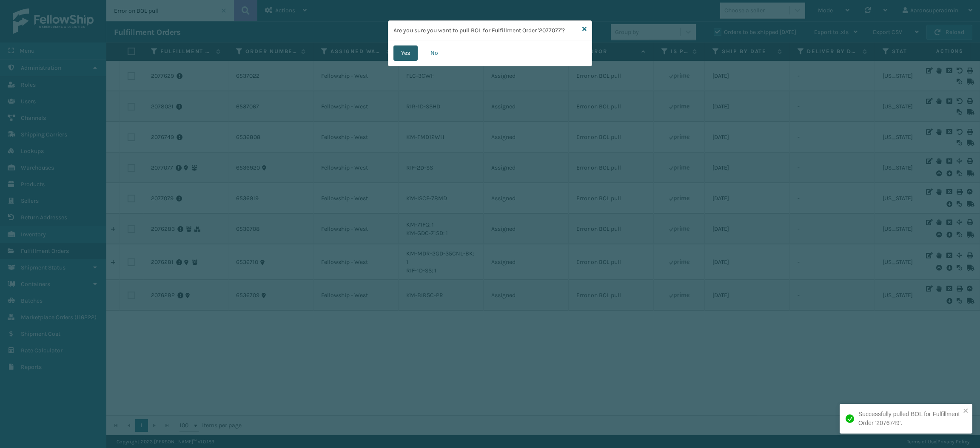
click at [397, 55] on button "Yes" at bounding box center [406, 53] width 24 height 15
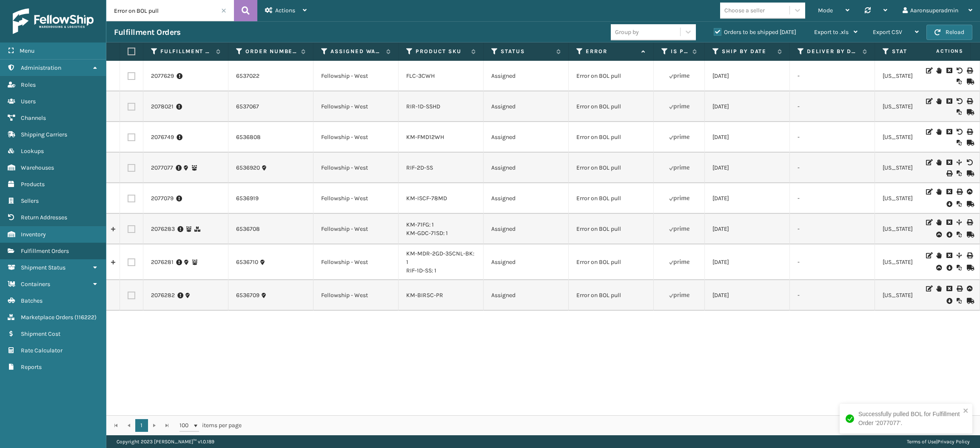
click at [947, 203] on icon at bounding box center [949, 204] width 5 height 9
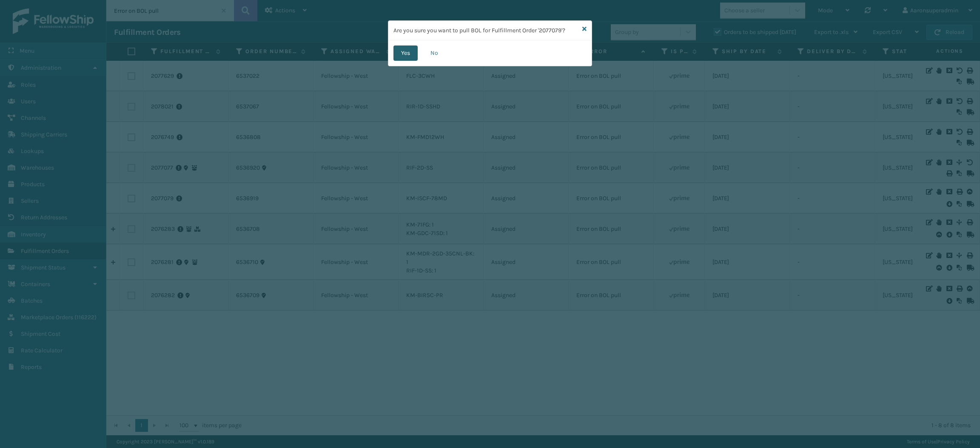
click at [398, 51] on button "Yes" at bounding box center [406, 53] width 24 height 15
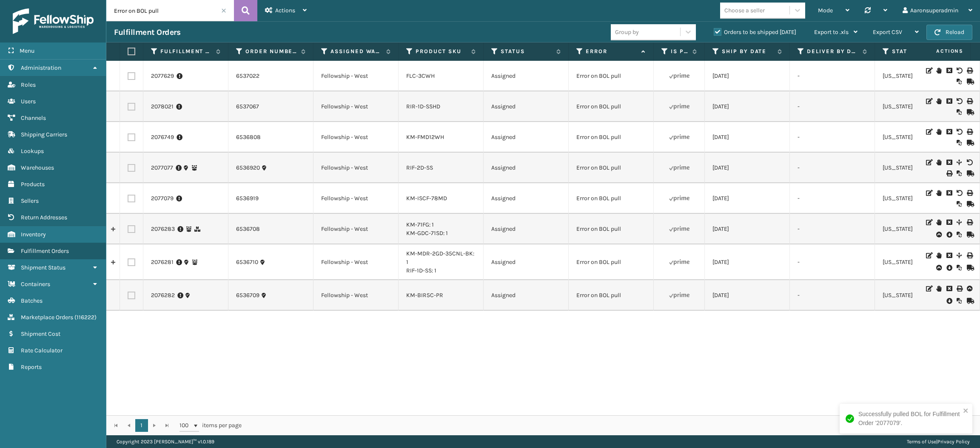
click at [947, 237] on icon at bounding box center [949, 235] width 5 height 9
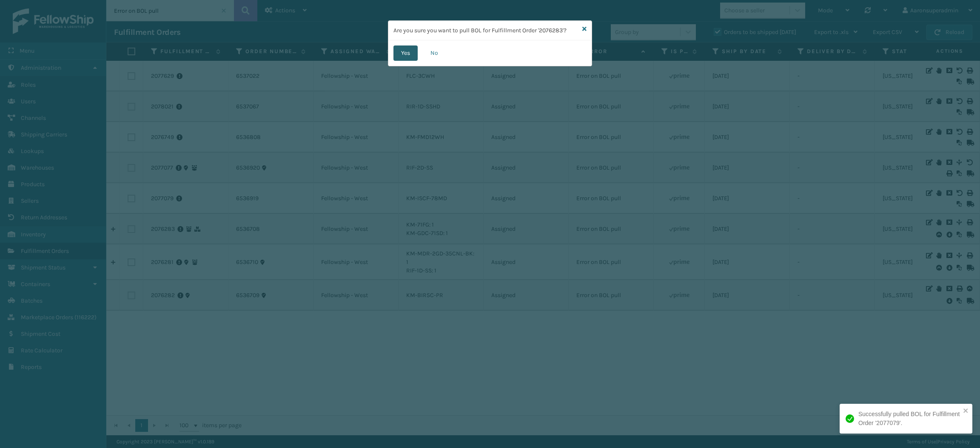
click at [405, 57] on button "Yes" at bounding box center [406, 53] width 24 height 15
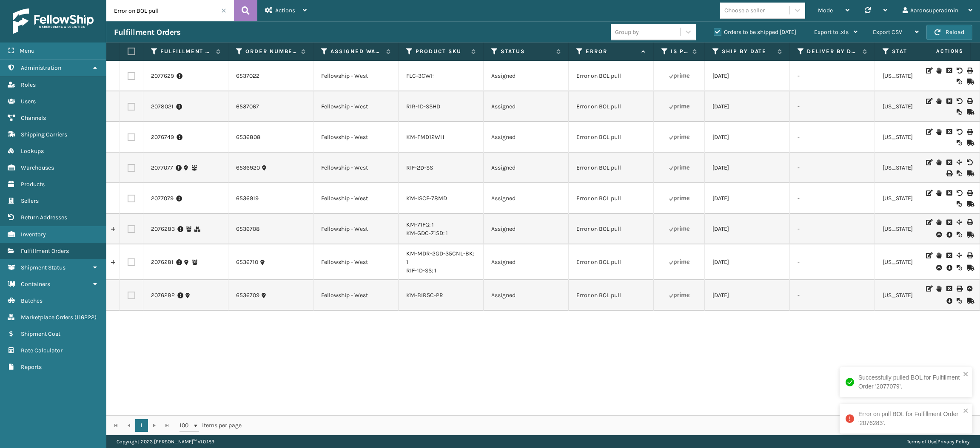
click at [947, 265] on icon at bounding box center [949, 268] width 5 height 9
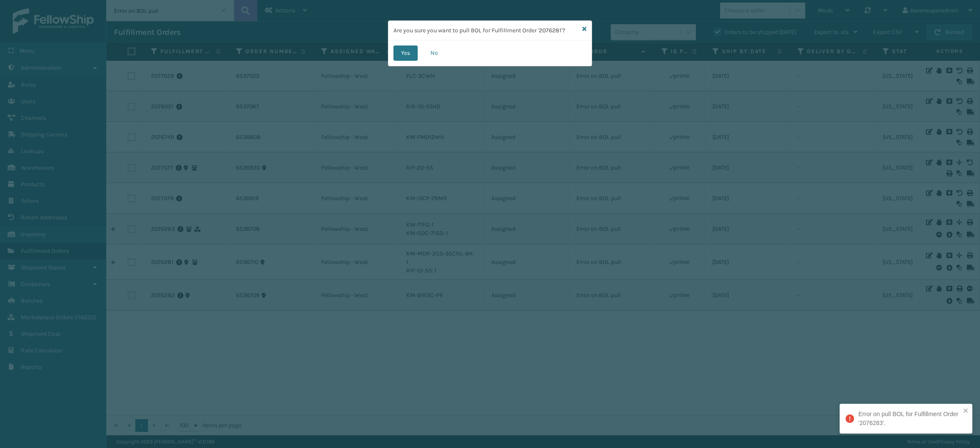
click at [398, 60] on button "Yes" at bounding box center [406, 53] width 24 height 15
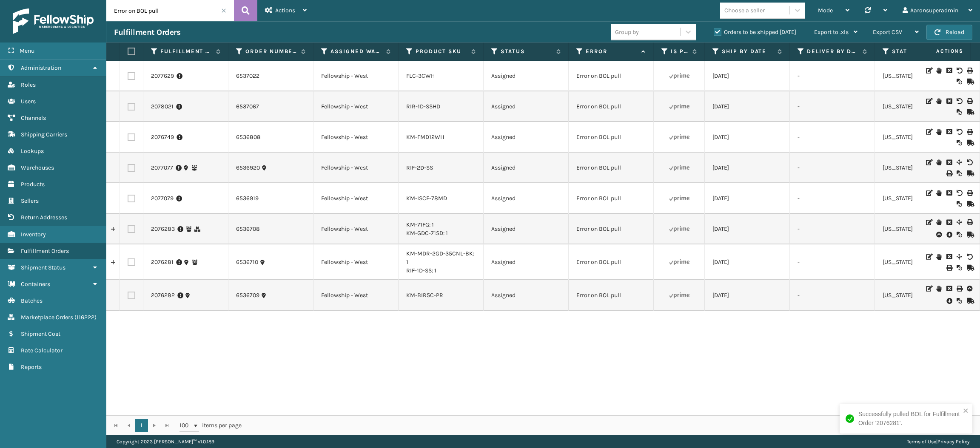
click at [947, 305] on icon at bounding box center [949, 301] width 5 height 9
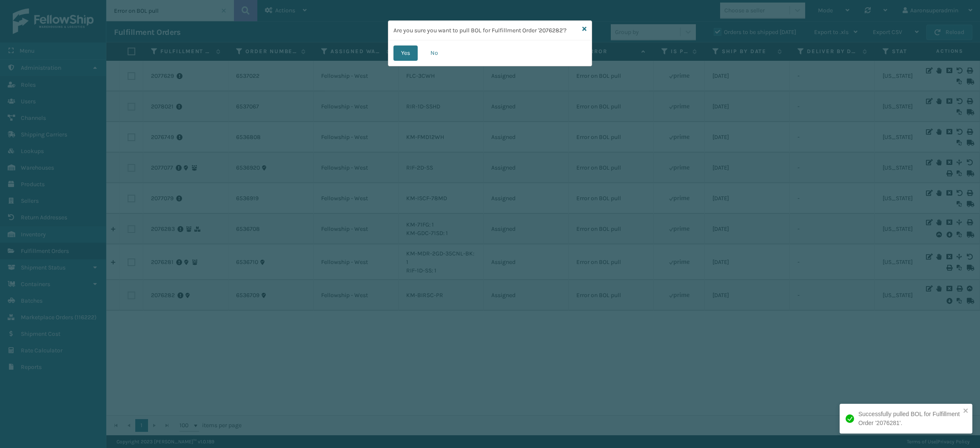
click at [391, 53] on div "Yes No" at bounding box center [489, 53] width 203 height 26
click at [408, 53] on button "Yes" at bounding box center [406, 53] width 24 height 15
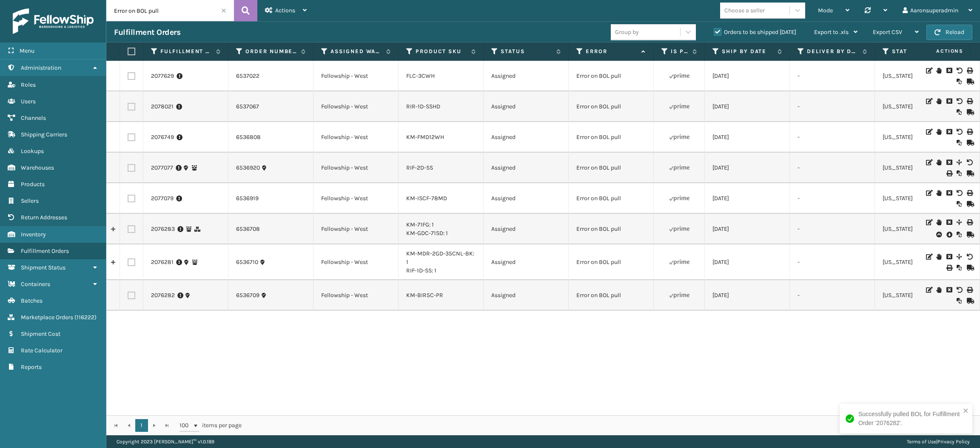
click at [131, 52] on label at bounding box center [130, 52] width 5 height 8
click at [128, 52] on input "checkbox" at bounding box center [128, 52] width 0 height 6
checkbox input "true"
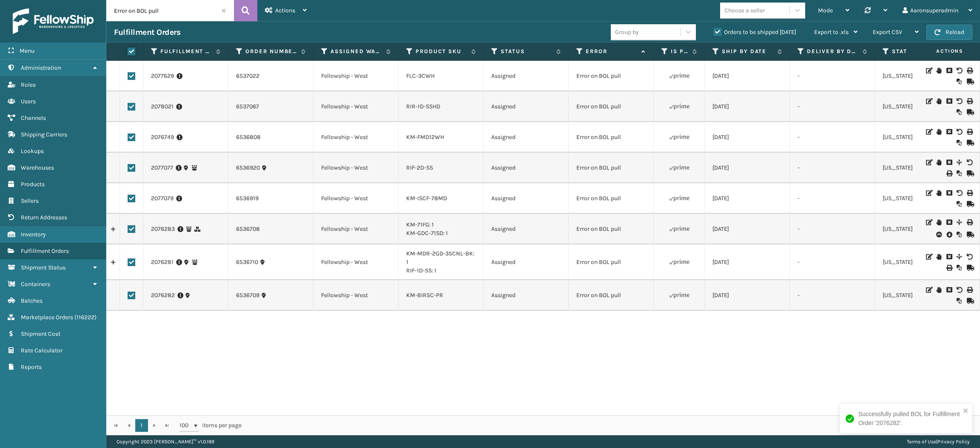
checkbox input "true"
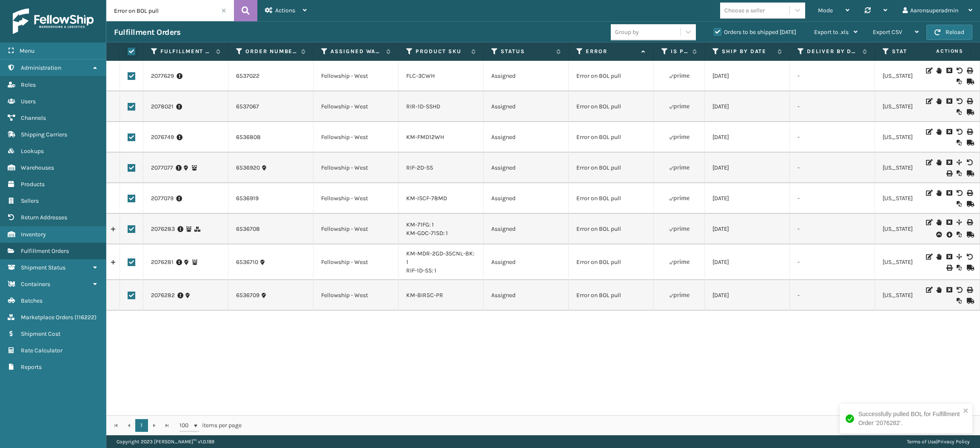
checkbox input "true"
click at [133, 229] on label at bounding box center [132, 229] width 8 height 8
click at [128, 229] on input "checkbox" at bounding box center [128, 228] width 0 height 6
checkbox input "false"
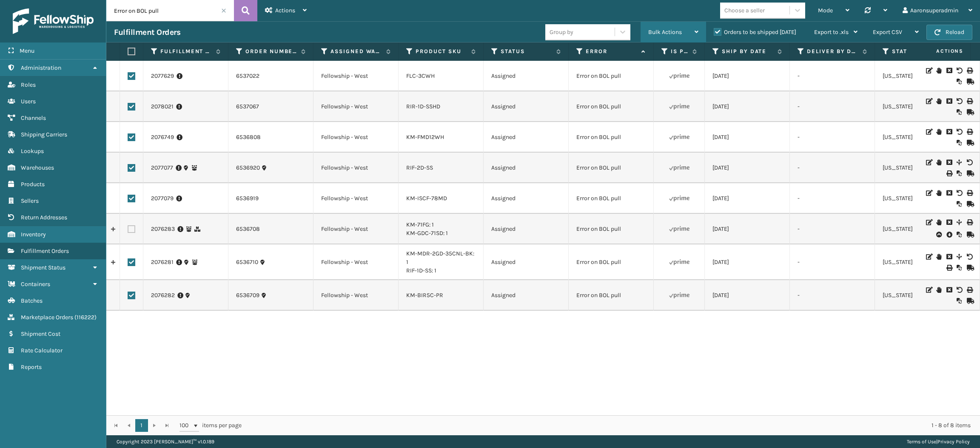
click at [653, 35] on span "Bulk Actions" at bounding box center [665, 32] width 34 height 7
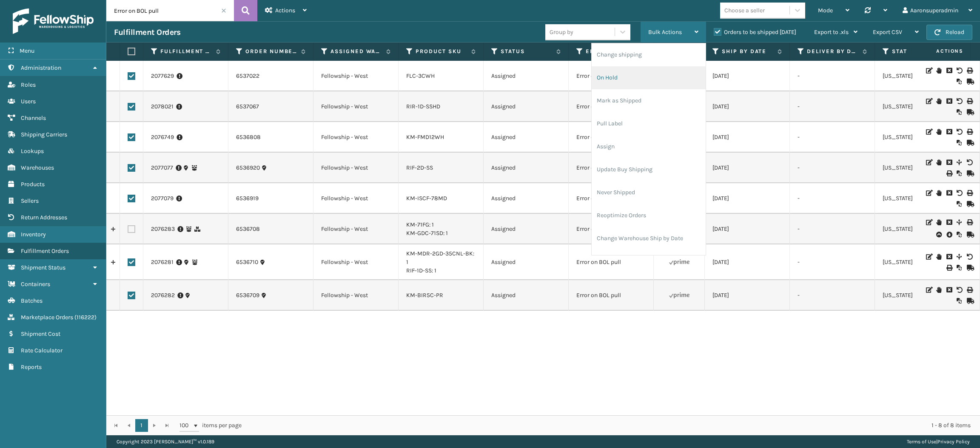
click at [627, 81] on li "On Hold" at bounding box center [649, 77] width 114 height 23
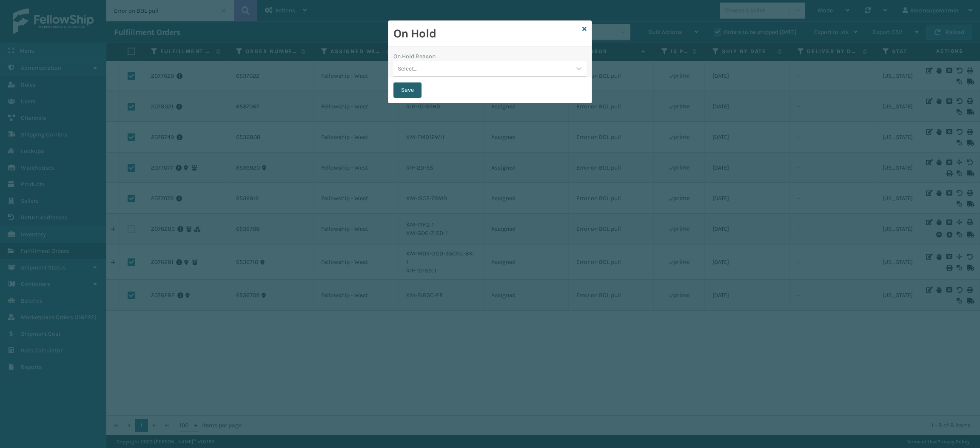
click at [411, 92] on button "Save" at bounding box center [408, 90] width 28 height 15
checkbox input "false"
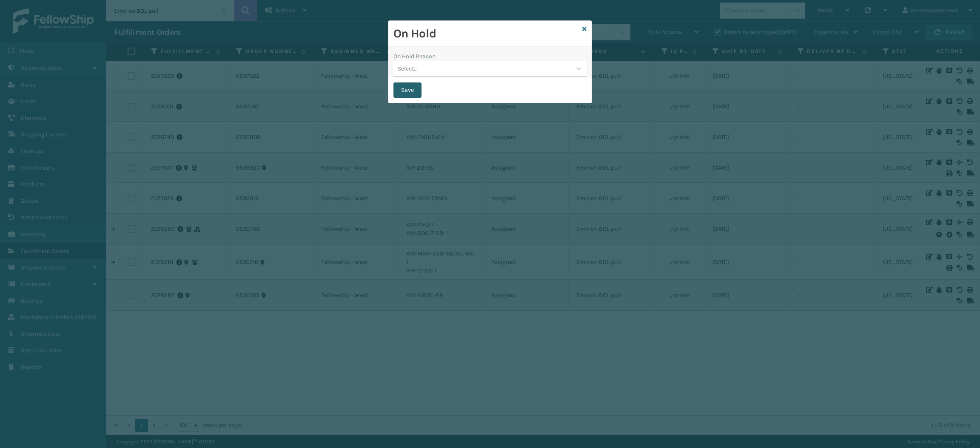
checkbox input "false"
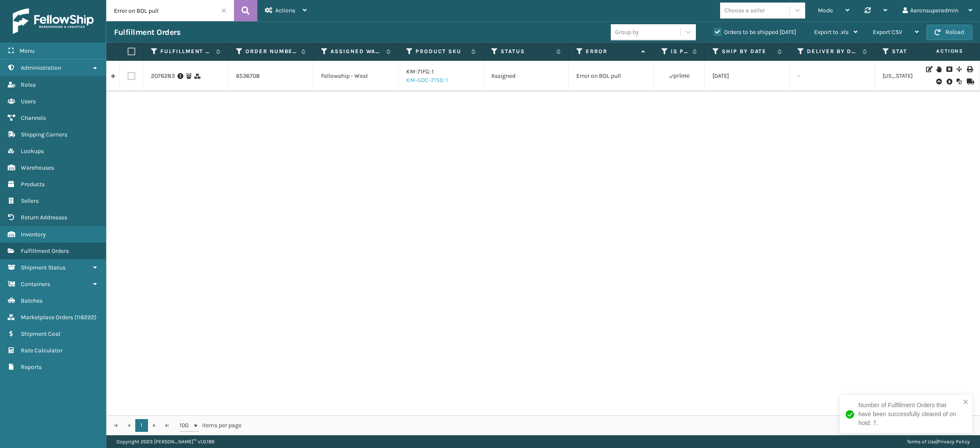
click at [414, 78] on link "KM-GDC-71SD: 1" at bounding box center [427, 80] width 42 height 7
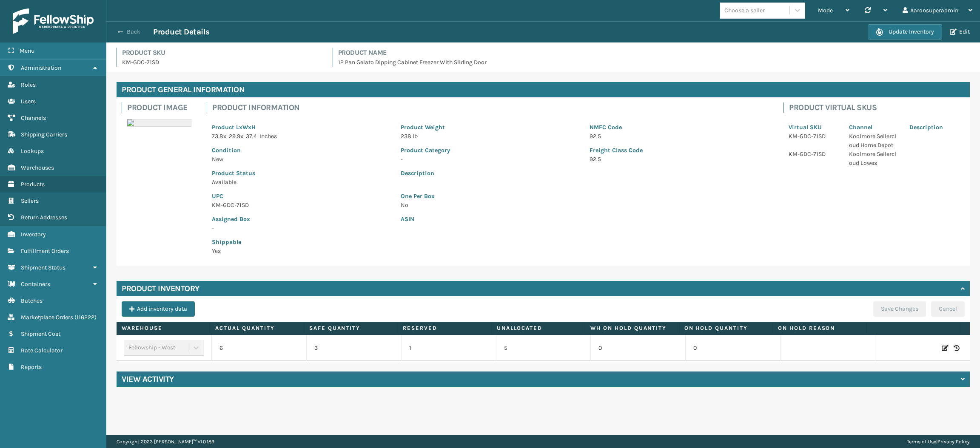
click at [127, 30] on button "Back" at bounding box center [133, 32] width 39 height 8
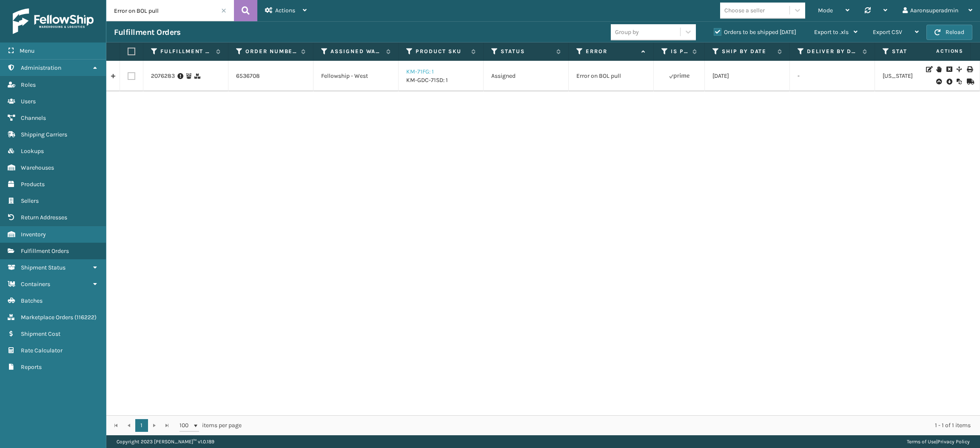
click at [422, 73] on link "KM-71FG: 1" at bounding box center [420, 71] width 28 height 7
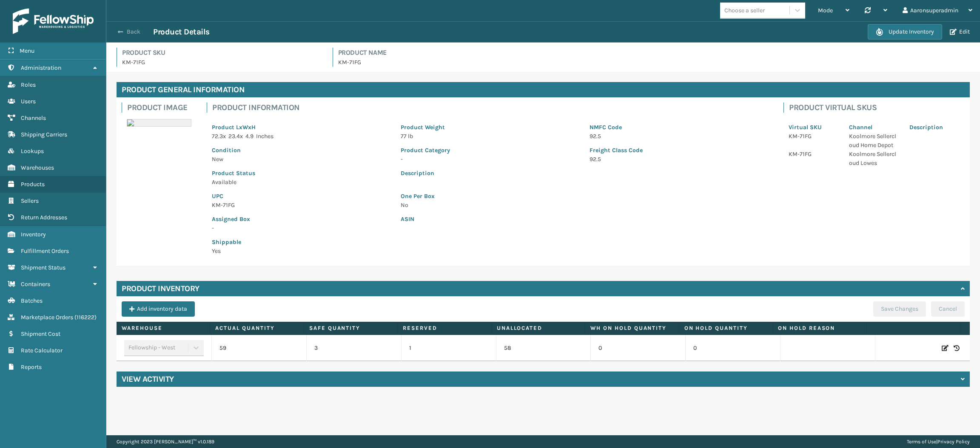
click at [137, 33] on button "Back" at bounding box center [133, 32] width 39 height 8
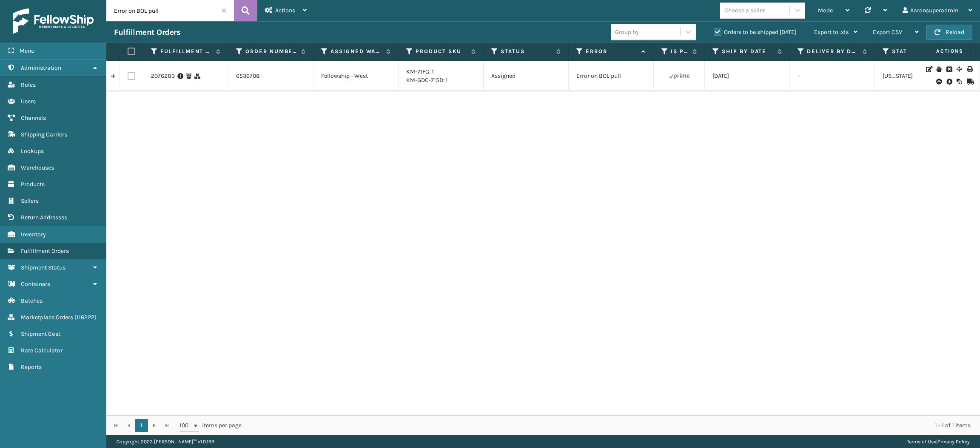
click at [314, 267] on div "2076283 6536708 Fellowship - West KM-71FG: 1 KM-GDC-71SD: 1 Assigned Error on B…" at bounding box center [543, 238] width 874 height 355
click at [220, 11] on input "Error on BOL pull" at bounding box center [170, 10] width 128 height 21
click at [223, 11] on div "Error on BOL pull" at bounding box center [170, 10] width 128 height 21
click at [223, 11] on span at bounding box center [223, 10] width 5 height 5
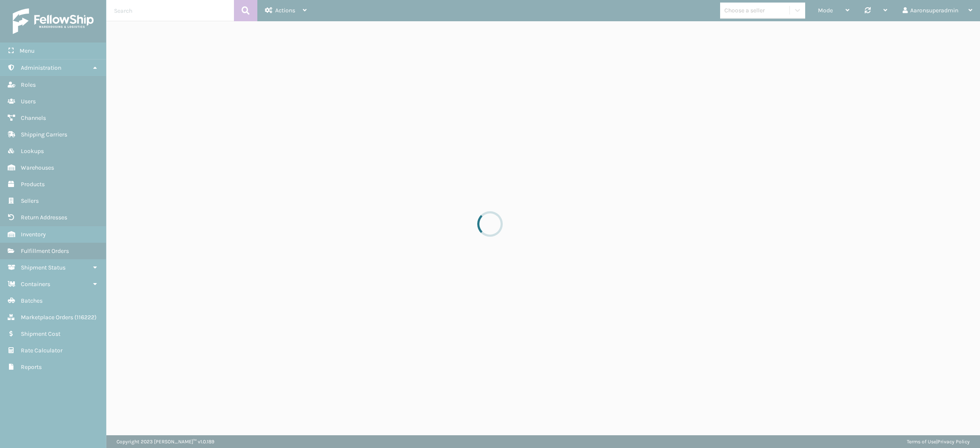
click at [223, 11] on div at bounding box center [490, 224] width 980 height 448
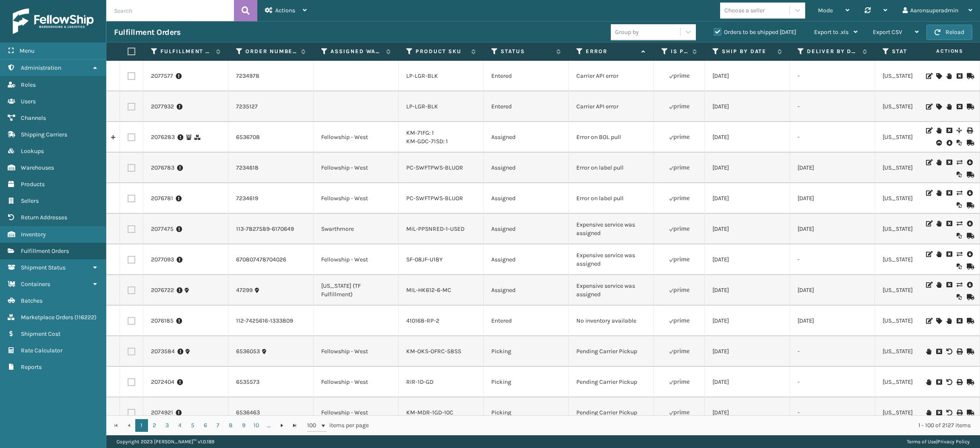
click at [223, 11] on input "text" at bounding box center [170, 10] width 128 height 21
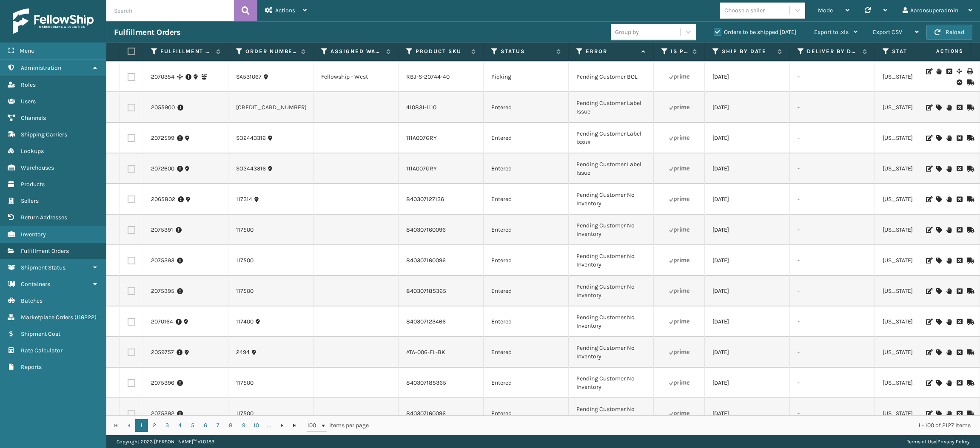
scroll to position [2004, 0]
